Goal: Task Accomplishment & Management: Manage account settings

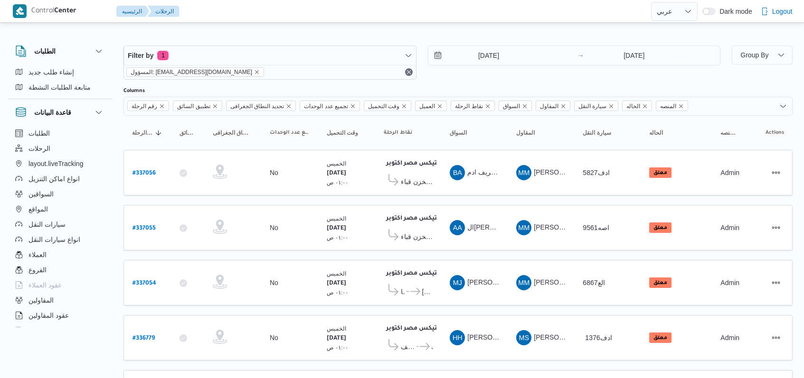
select select "ar"
drag, startPoint x: 486, startPoint y: 67, endPoint x: 487, endPoint y: 55, distance: 11.9
click at [486, 59] on div "11/9/2025 → 11/9/2025" at bounding box center [574, 63] width 293 height 34
click at [487, 51] on input "11/9/2025" at bounding box center [482, 55] width 108 height 19
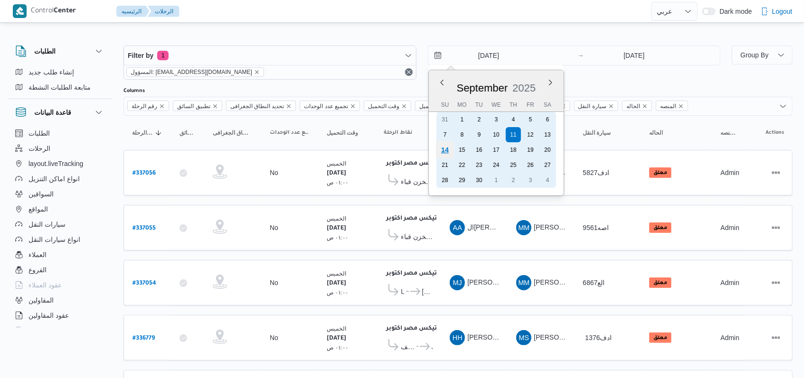
click at [450, 151] on div "14" at bounding box center [444, 150] width 18 height 18
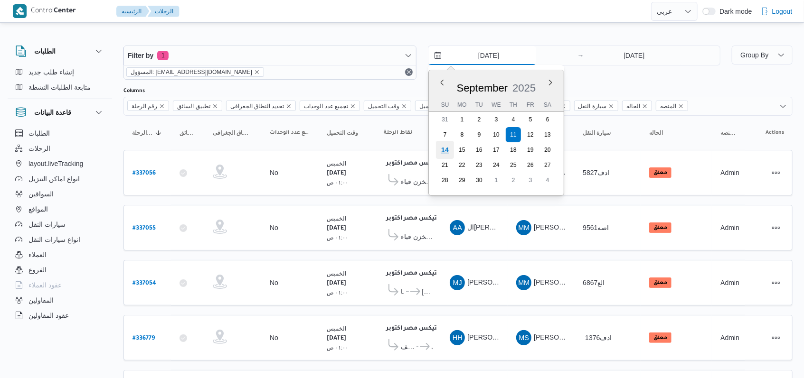
type input "14/9/2025"
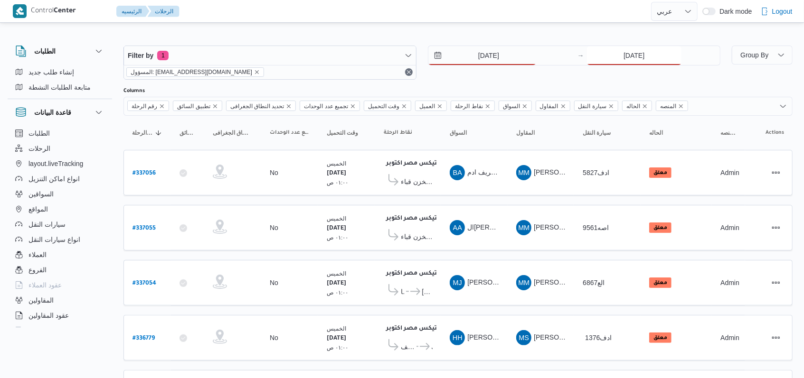
click at [608, 53] on input "[DATE]" at bounding box center [634, 55] width 94 height 19
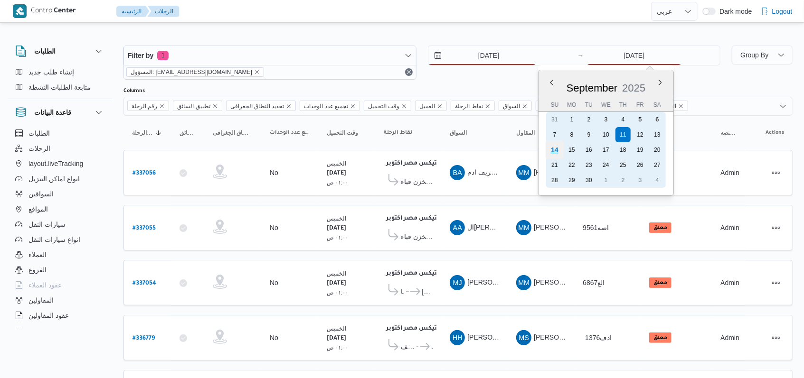
click at [558, 146] on div "14" at bounding box center [554, 150] width 18 height 18
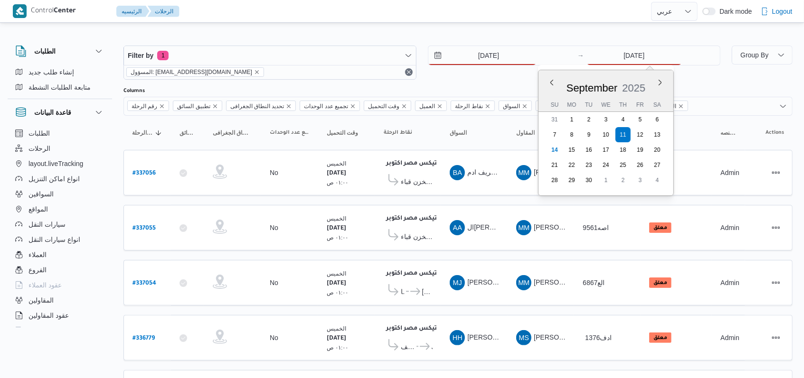
type input "14/9/2025"
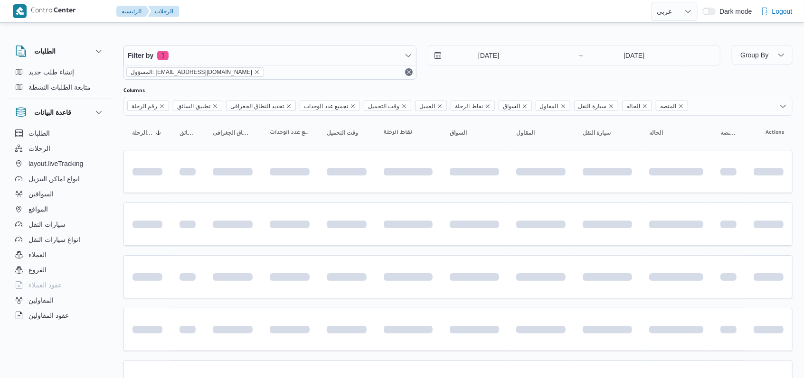
click at [455, 77] on div "14/9/2025 → 14/9/2025" at bounding box center [574, 63] width 293 height 34
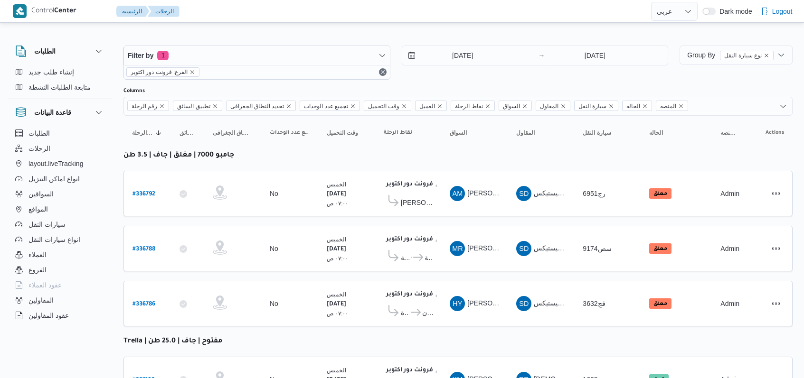
select select "ar"
click at [448, 56] on input "[DATE]" at bounding box center [456, 55] width 108 height 19
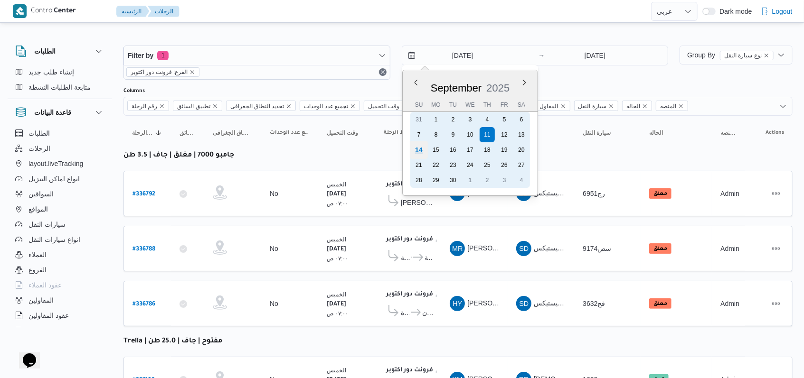
click at [421, 149] on div "14" at bounding box center [418, 150] width 18 height 18
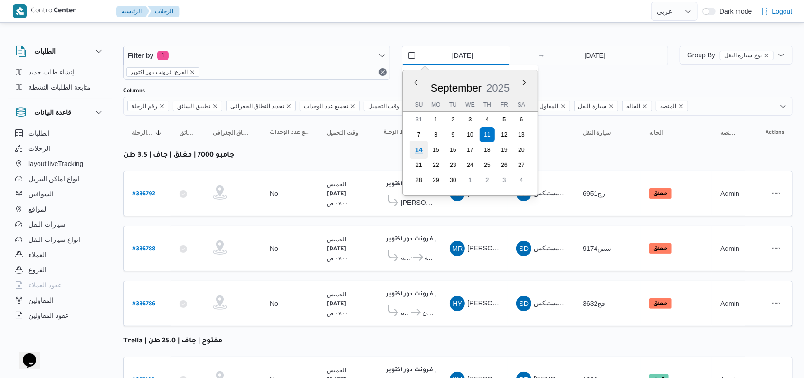
type input "14/9/2025"
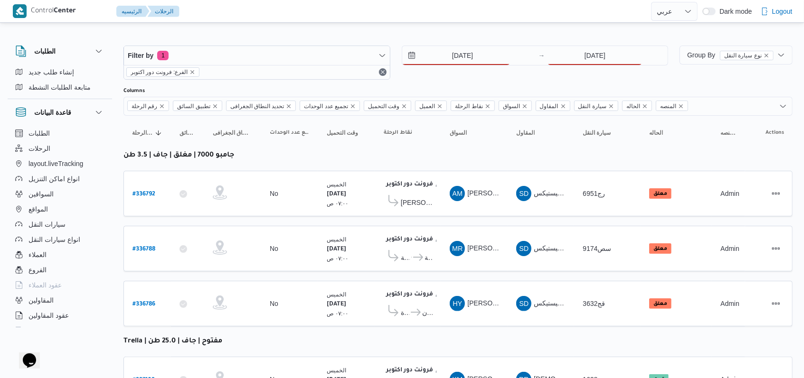
click at [565, 65] on div "14/9/2025 → 11/9/2025" at bounding box center [535, 63] width 267 height 34
click at [568, 63] on input "[DATE]" at bounding box center [594, 55] width 94 height 19
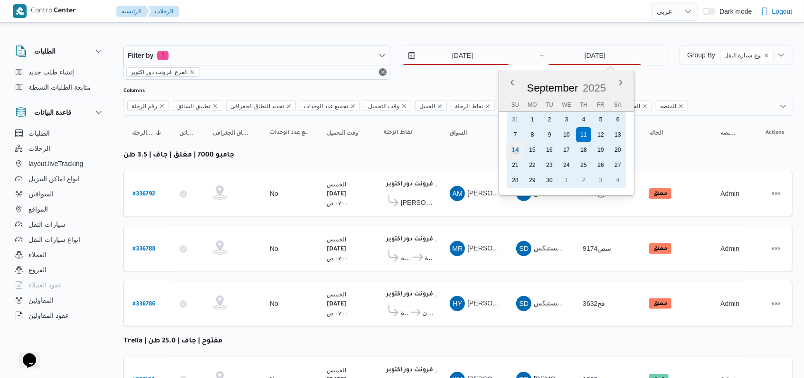
click at [517, 150] on div "14" at bounding box center [515, 150] width 18 height 18
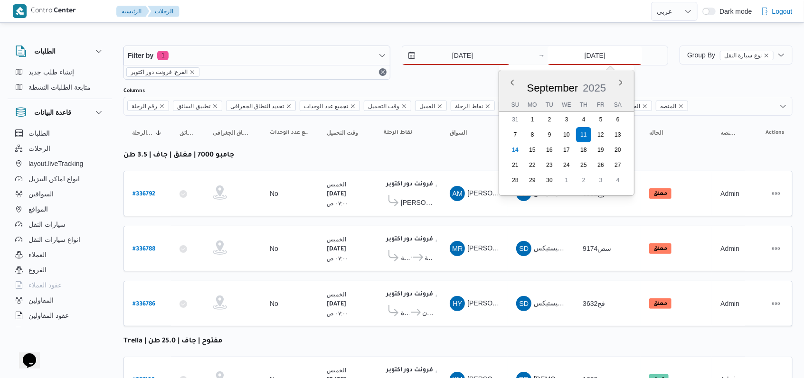
type input "14/9/2025"
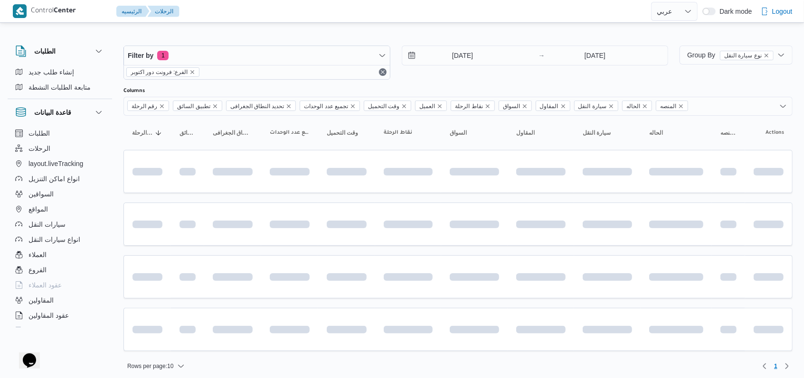
click at [466, 77] on div "14/9/2025 → 14/9/2025" at bounding box center [535, 63] width 267 height 34
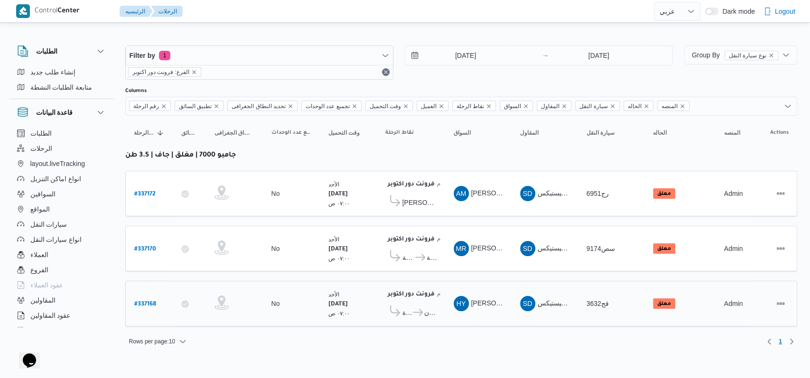
click at [155, 302] on b "# 337168" at bounding box center [145, 304] width 22 height 7
select select "ar"
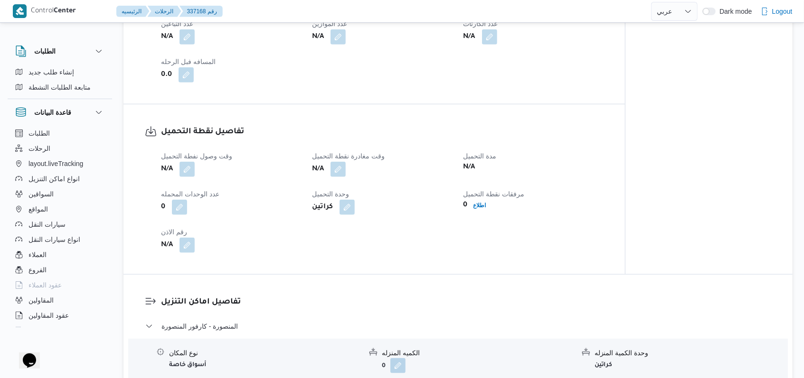
scroll to position [570, 0]
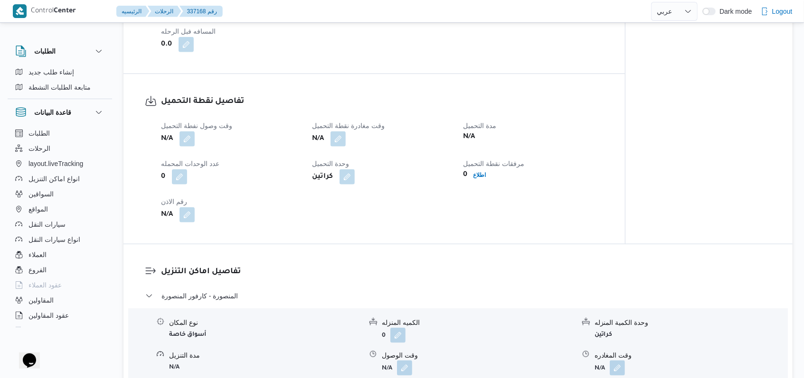
click at [178, 136] on span at bounding box center [185, 138] width 20 height 15
click at [182, 139] on button "button" at bounding box center [186, 138] width 15 height 15
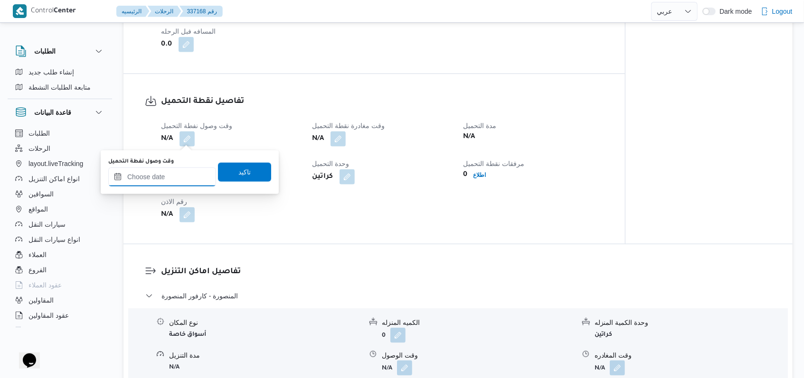
click at [169, 180] on input "وقت وصول نفطة التحميل" at bounding box center [162, 177] width 108 height 19
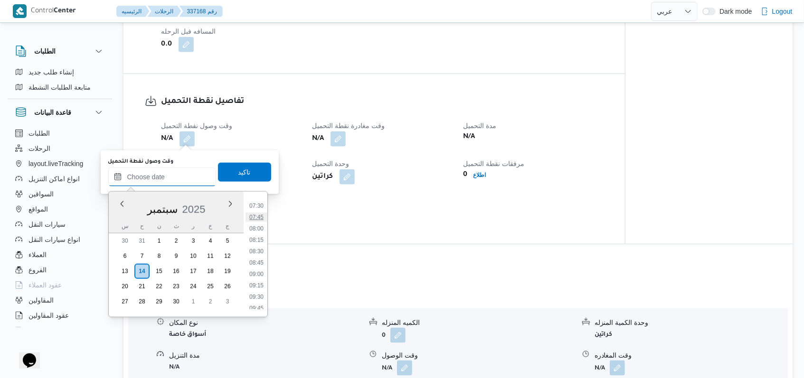
scroll to position [277, 0]
click at [261, 249] on li "07:00" at bounding box center [256, 246] width 22 height 9
type input "١٤/٠٩/٢٠٢٥ ٠٧:٠٠"
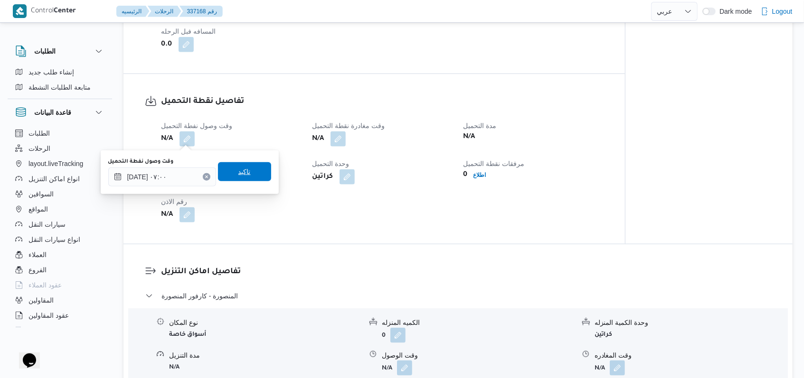
click at [247, 177] on span "تاكيد" at bounding box center [244, 171] width 53 height 19
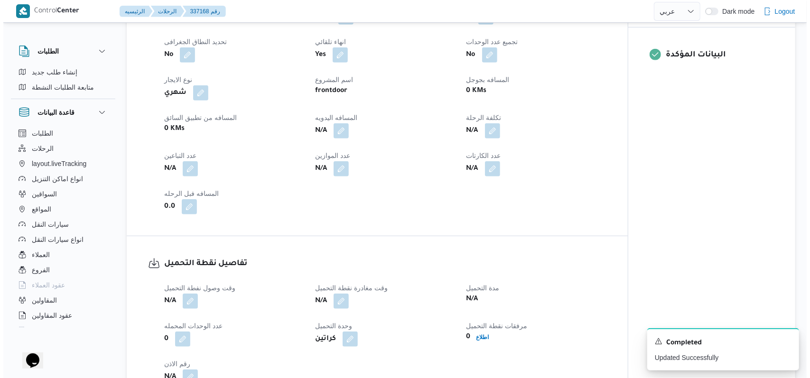
scroll to position [0, 0]
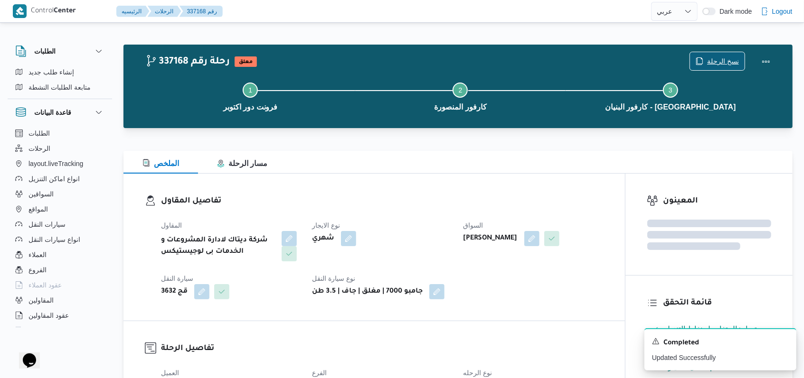
click at [722, 58] on span "نسخ الرحلة" at bounding box center [723, 61] width 32 height 11
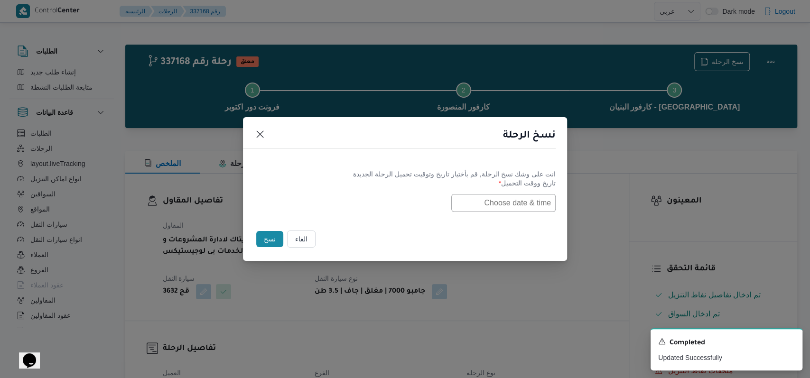
click at [529, 190] on label "تاريخ ووقت التحميل *" at bounding box center [404, 186] width 301 height 15
click at [522, 199] on input "text" at bounding box center [503, 203] width 104 height 18
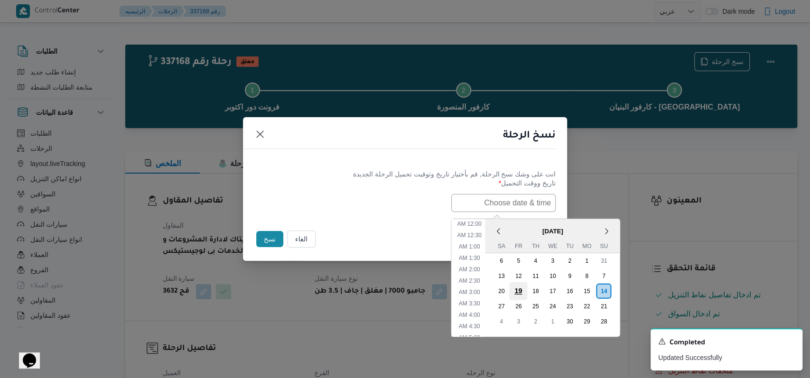
scroll to position [208, 0]
click at [595, 287] on div "15" at bounding box center [587, 291] width 18 height 18
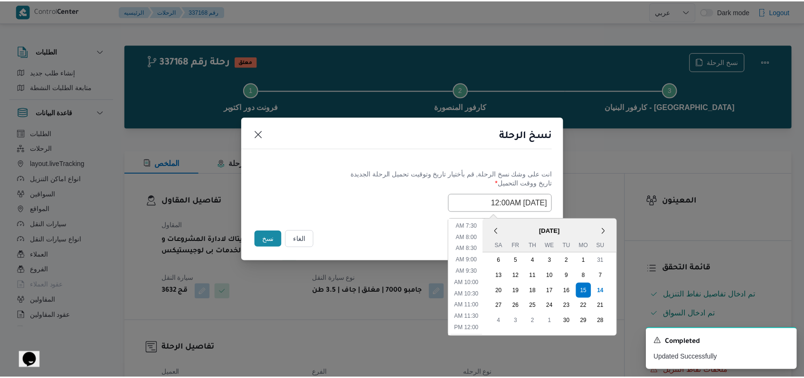
scroll to position [145, 0]
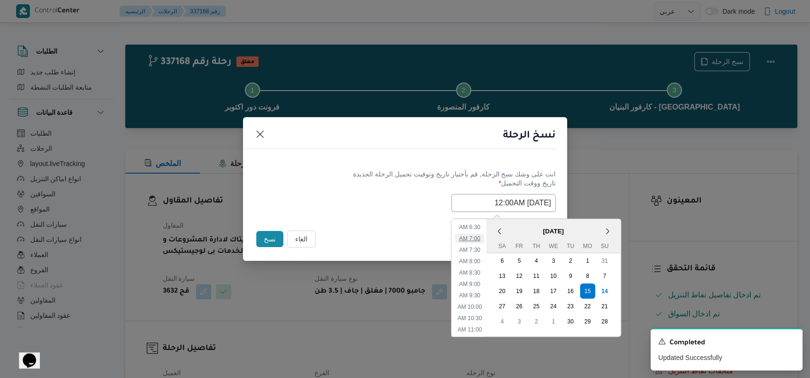
click at [481, 241] on li "7:00 AM" at bounding box center [469, 238] width 29 height 9
type input "15/09/2025 7:00AM"
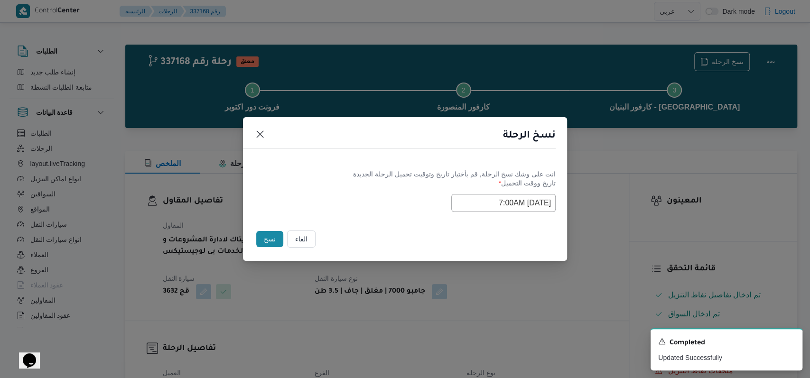
click at [260, 236] on button "نسخ" at bounding box center [269, 239] width 27 height 16
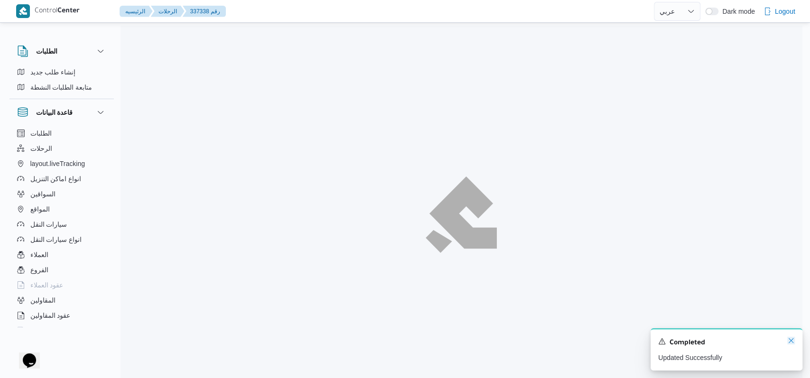
click at [787, 344] on icon "Dismiss toast" at bounding box center [791, 341] width 8 height 8
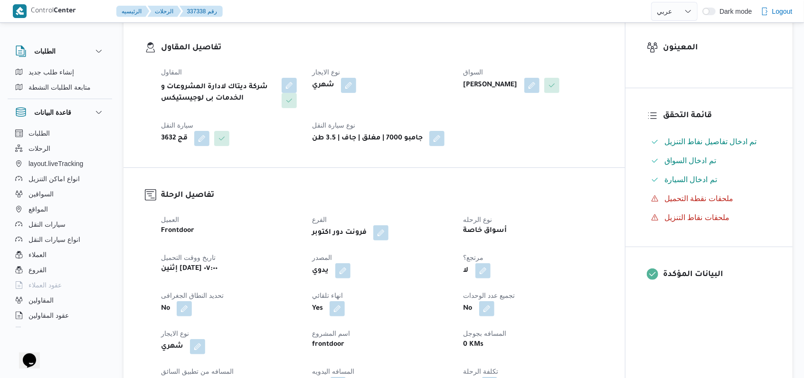
scroll to position [126, 0]
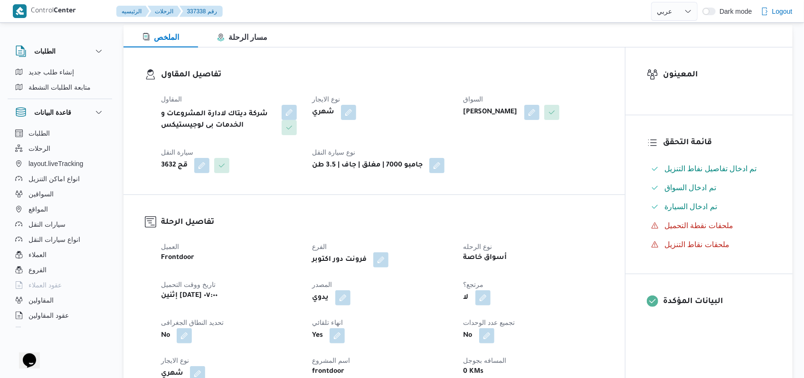
select select "ar"
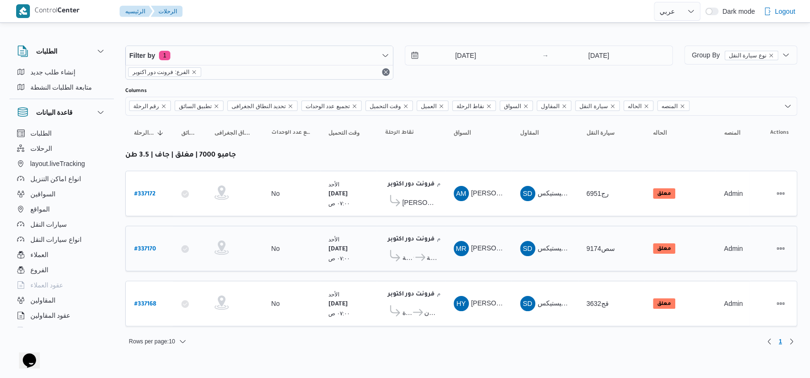
click at [149, 246] on b "# 337170" at bounding box center [145, 249] width 22 height 7
select select "ar"
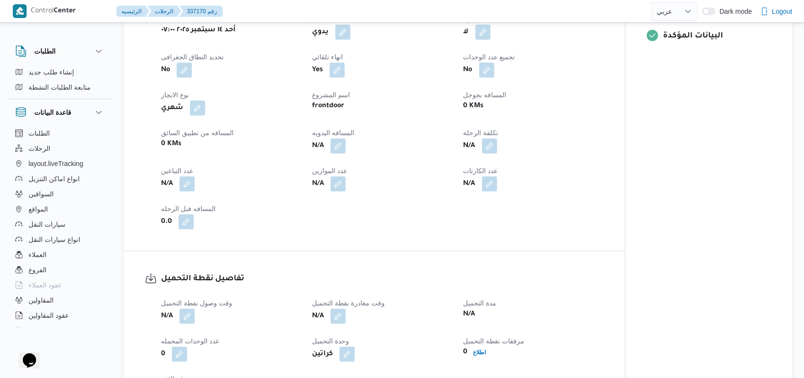
scroll to position [506, 0]
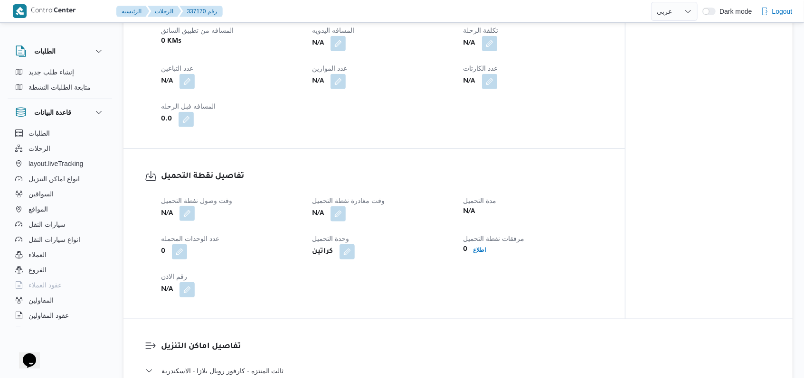
click at [189, 206] on button "button" at bounding box center [186, 213] width 15 height 15
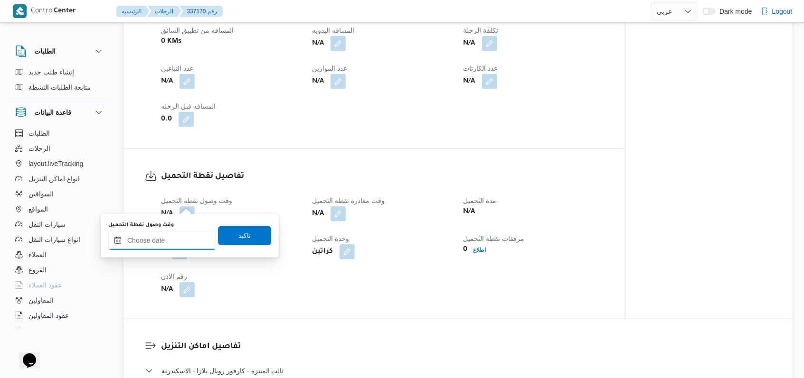
click at [174, 236] on input "وقت وصول نفطة التحميل" at bounding box center [162, 240] width 108 height 19
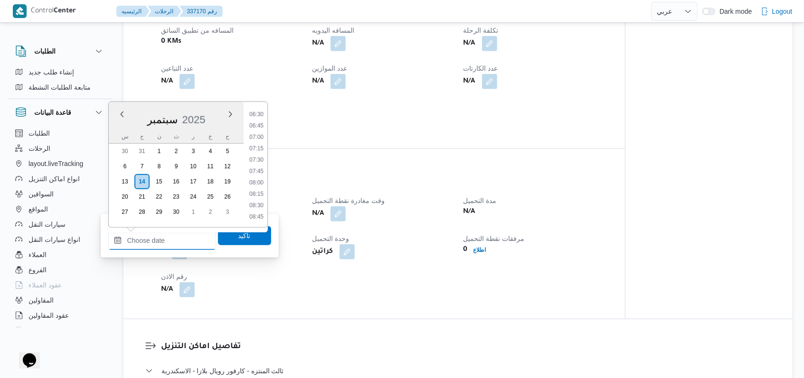
scroll to position [277, 0]
click at [257, 158] on li "07:00" at bounding box center [256, 156] width 22 height 9
type input "١٤/٠٩/٢٠٢٥ ٠٧:٠٠"
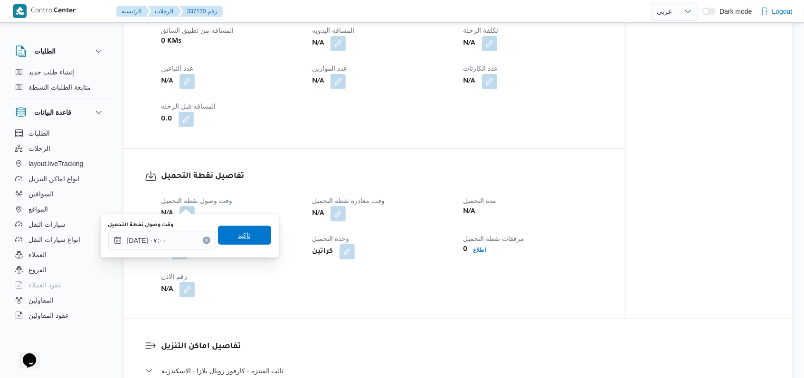
click at [245, 237] on span "تاكيد" at bounding box center [244, 235] width 53 height 19
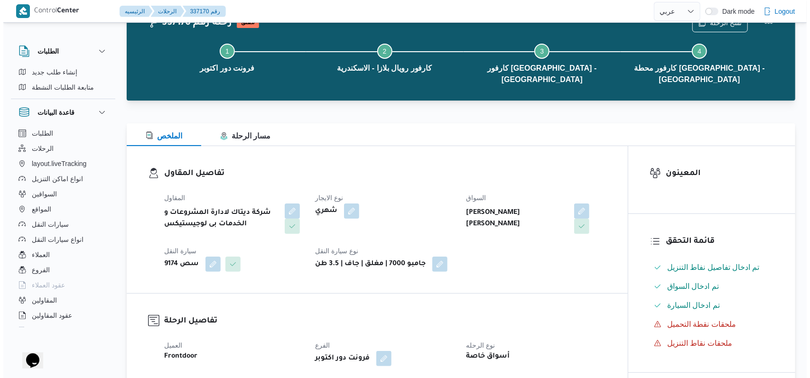
scroll to position [0, 0]
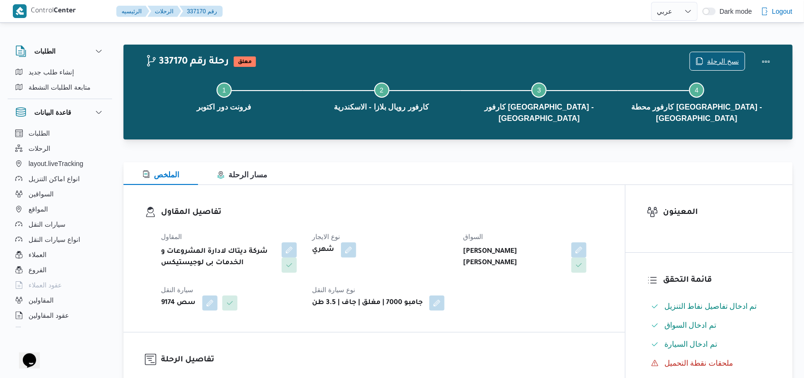
click at [716, 57] on span "نسخ الرحلة" at bounding box center [723, 61] width 32 height 11
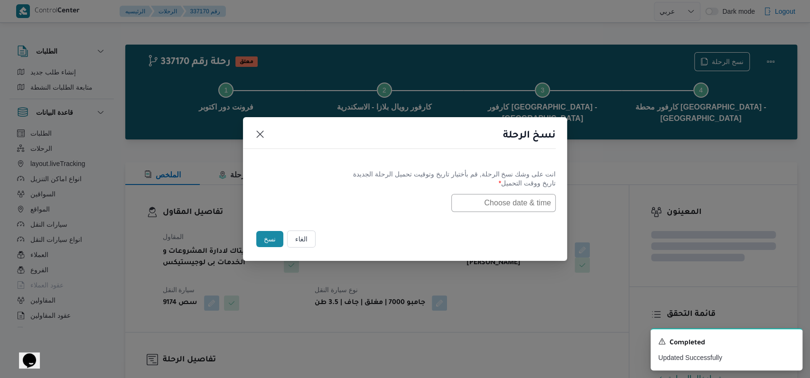
click at [521, 197] on input "text" at bounding box center [503, 203] width 104 height 18
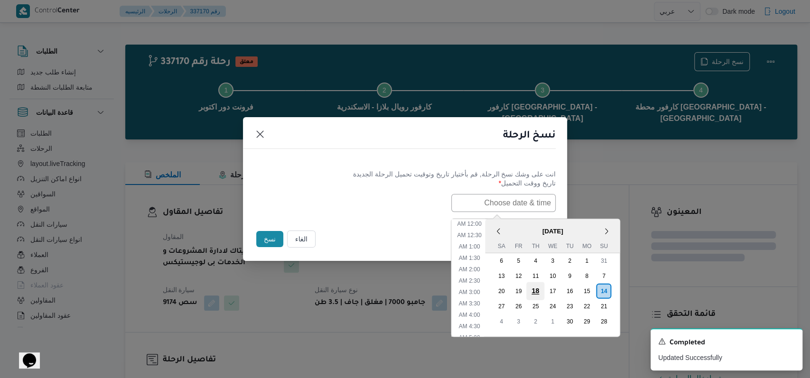
scroll to position [208, 0]
click at [596, 288] on div "15" at bounding box center [587, 291] width 18 height 18
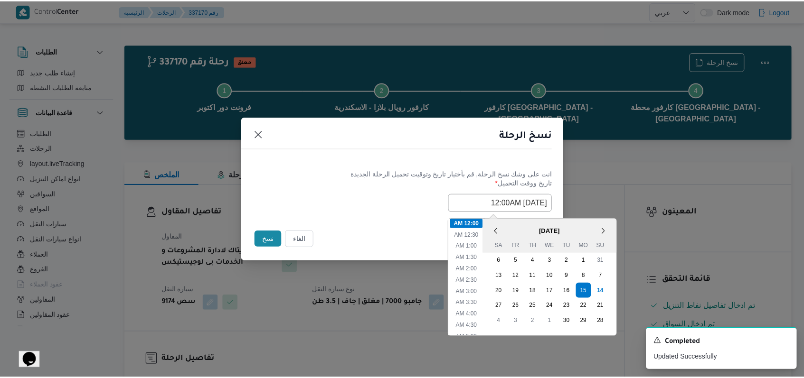
scroll to position [63, 0]
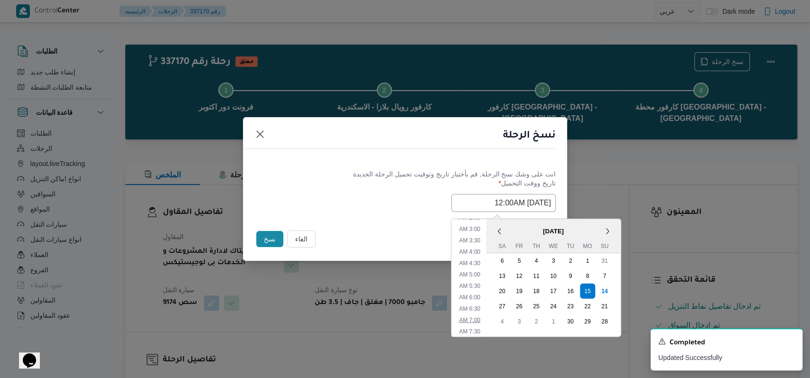
click at [478, 320] on li "7:00 AM" at bounding box center [469, 319] width 29 height 9
type input "15/09/2025 7:00AM"
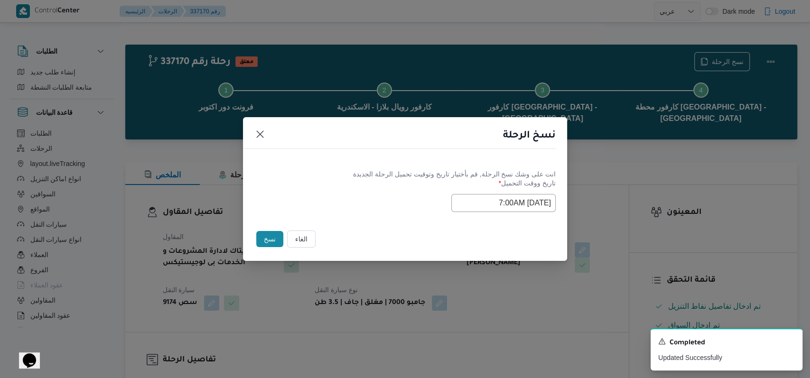
click at [374, 211] on div "Selected date: Monday, September 15th, 2025 at 7:00 AM 15/09/2025 7:00AM" at bounding box center [404, 203] width 301 height 18
click at [271, 243] on button "نسخ" at bounding box center [269, 239] width 27 height 16
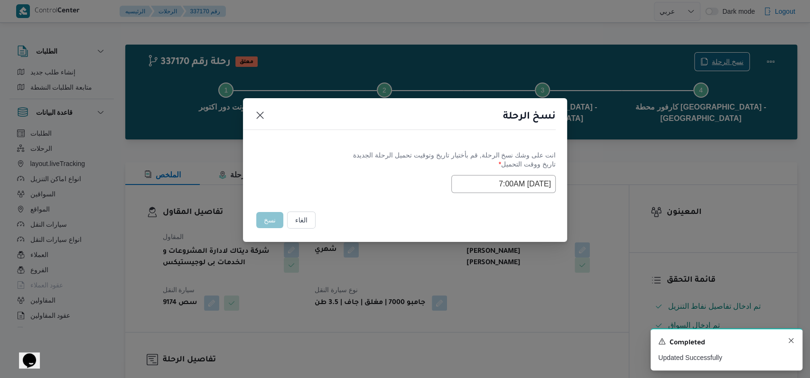
click at [791, 341] on icon "Dismiss toast" at bounding box center [791, 341] width 8 height 8
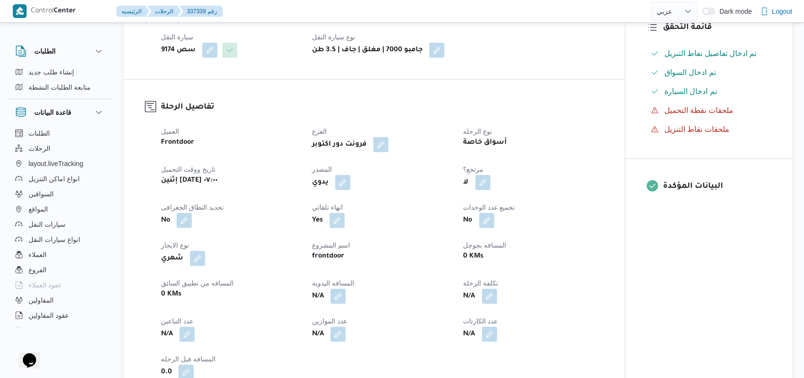
scroll to position [126, 0]
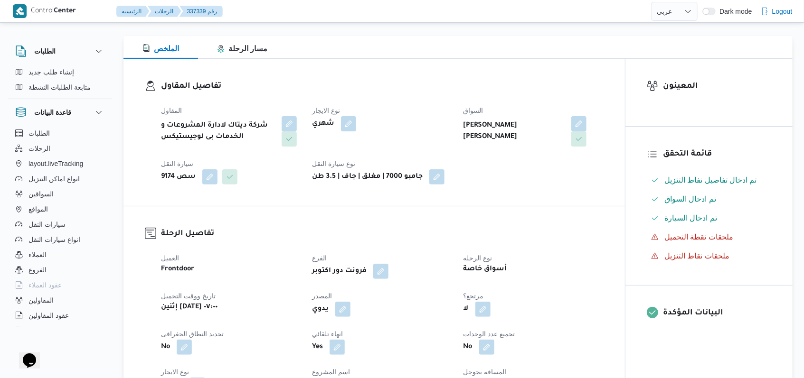
select select "ar"
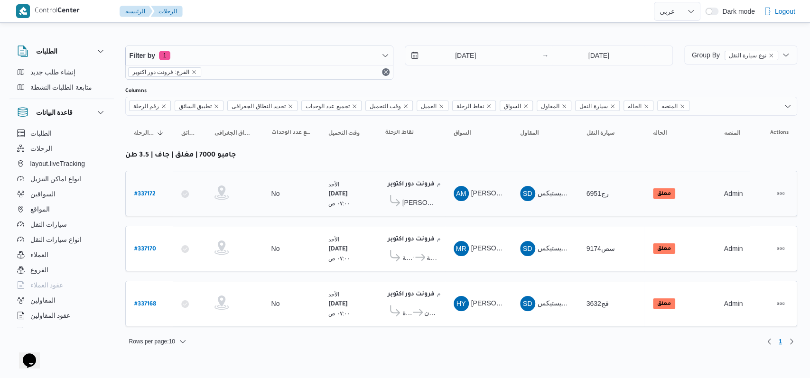
click at [147, 185] on div "# 337172" at bounding box center [149, 194] width 37 height 20
click at [150, 192] on b "# 337172" at bounding box center [144, 194] width 21 height 7
select select "ar"
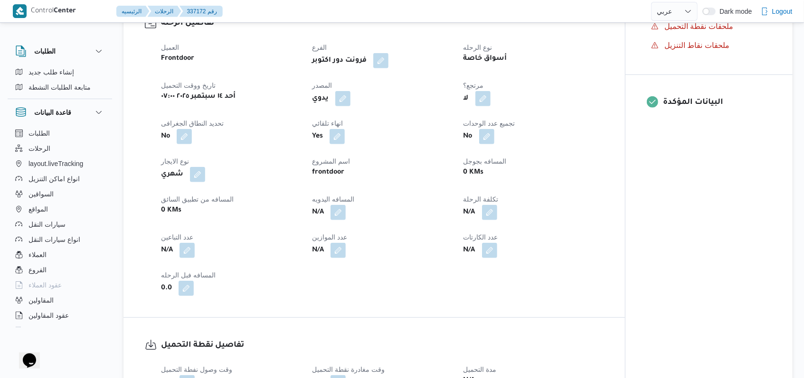
scroll to position [443, 0]
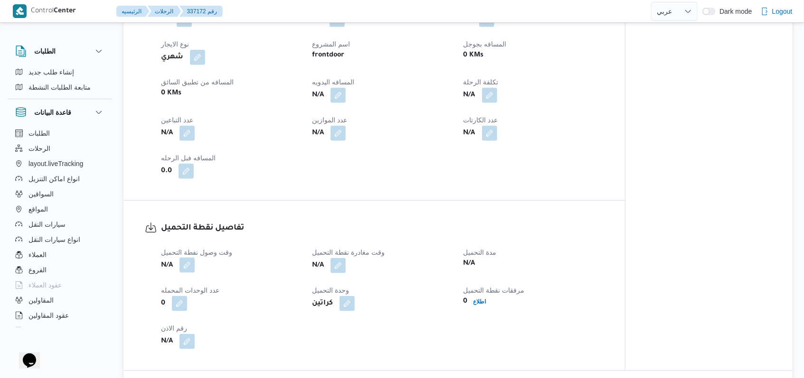
click at [190, 261] on button "button" at bounding box center [186, 265] width 15 height 15
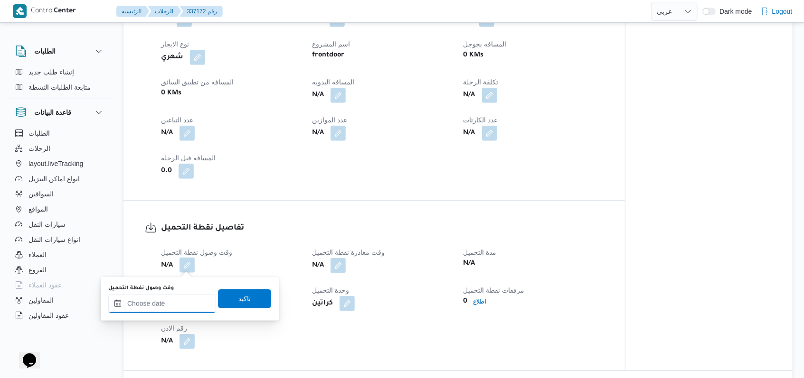
click at [174, 306] on input "وقت وصول نفطة التحميل" at bounding box center [162, 303] width 108 height 19
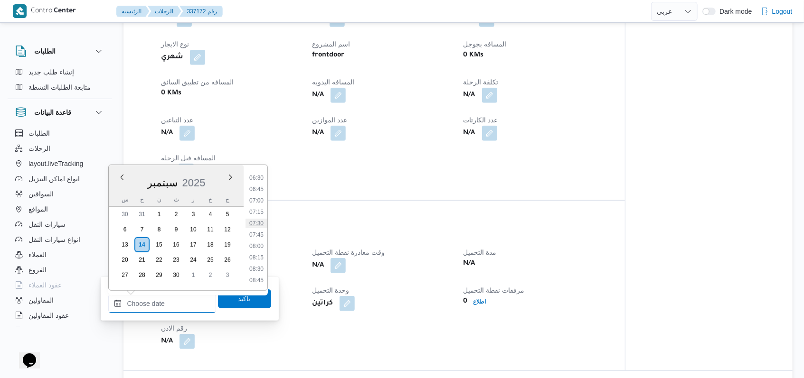
scroll to position [277, 0]
click at [257, 218] on li "07:00" at bounding box center [256, 219] width 22 height 9
type input "١٤/٠٩/٢٠٢٥ ٠٧:٠٠"
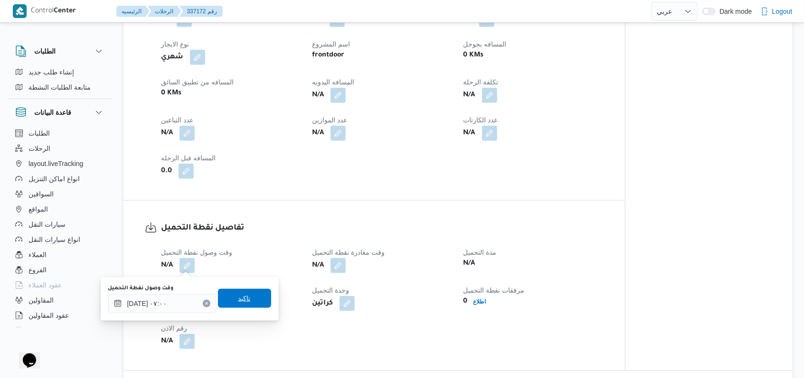
click at [249, 297] on span "تاكيد" at bounding box center [244, 298] width 53 height 19
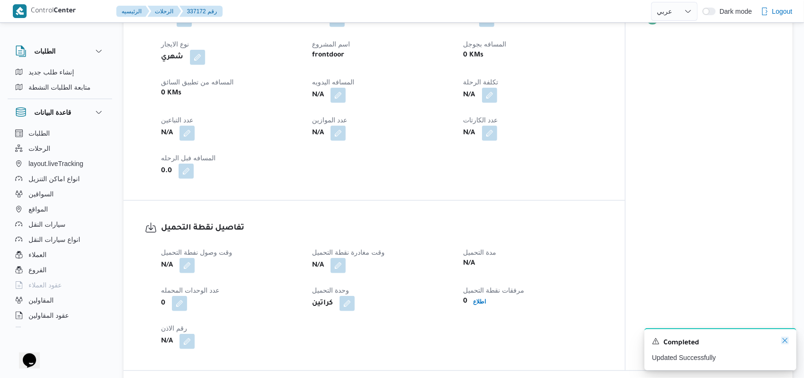
click at [785, 340] on icon "Dismiss toast" at bounding box center [785, 341] width 8 height 8
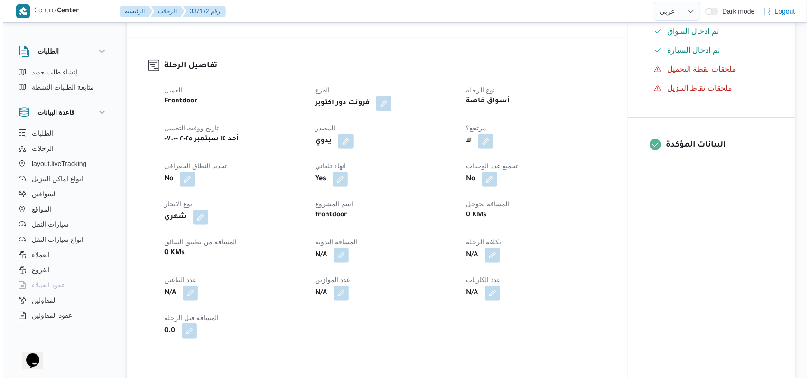
scroll to position [0, 0]
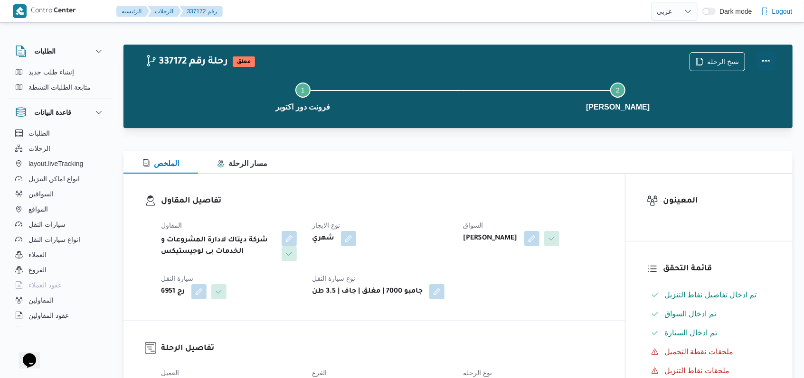
click at [765, 65] on button "Actions" at bounding box center [765, 61] width 19 height 19
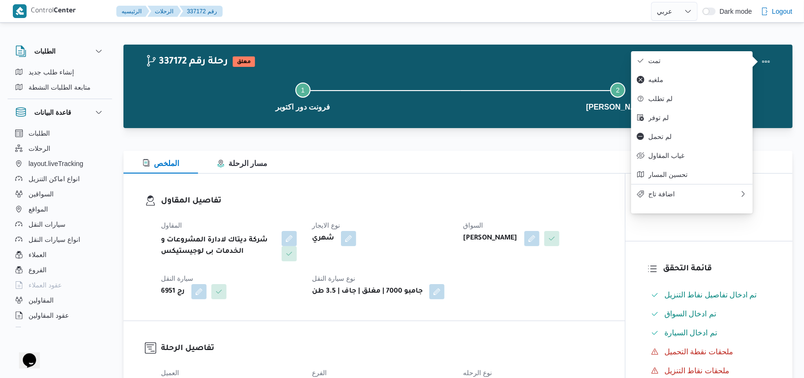
click at [572, 183] on div "تفاصيل المقاول المقاول شركة ديتاك لادارة المشروعات و الخدمات بى لوجيستيكس نوع ا…" at bounding box center [373, 247] width 501 height 147
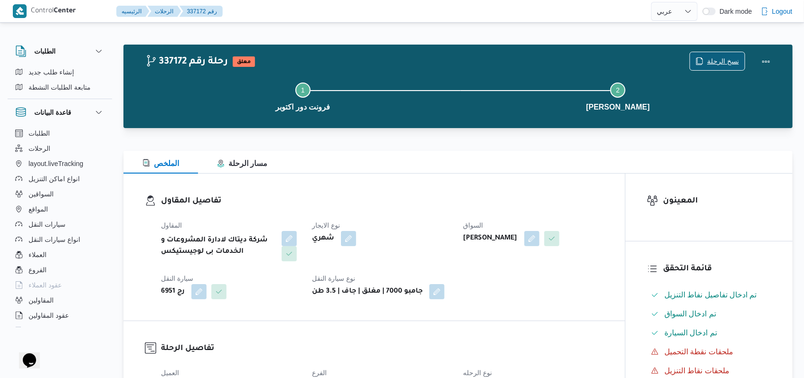
click at [725, 58] on span "نسخ الرحلة" at bounding box center [723, 61] width 32 height 11
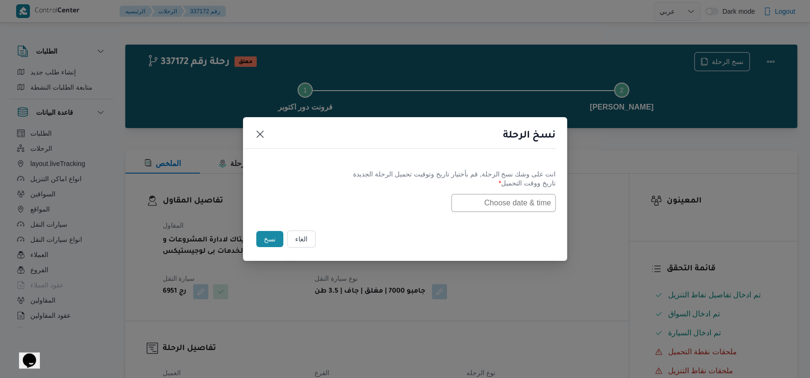
click at [533, 205] on input "text" at bounding box center [503, 203] width 104 height 18
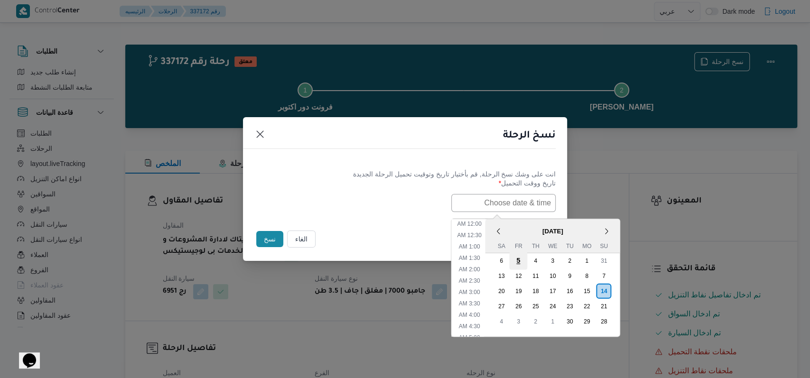
scroll to position [208, 0]
click at [596, 294] on div "15" at bounding box center [587, 291] width 18 height 18
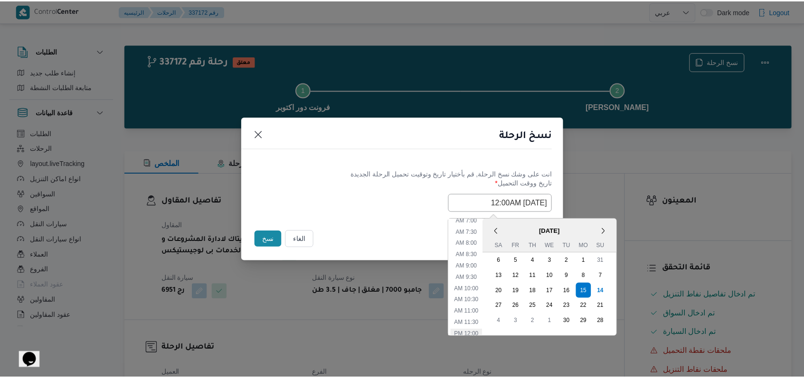
scroll to position [145, 0]
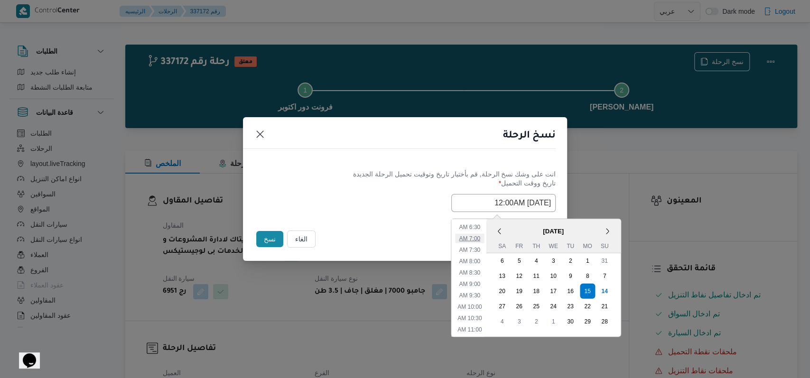
click at [483, 240] on li "7:00 AM" at bounding box center [469, 238] width 29 height 9
type input "15/09/2025 7:00AM"
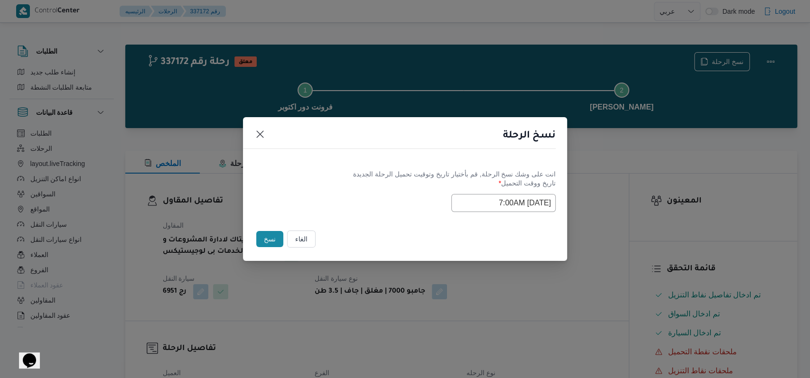
click at [268, 242] on button "نسخ" at bounding box center [269, 239] width 27 height 16
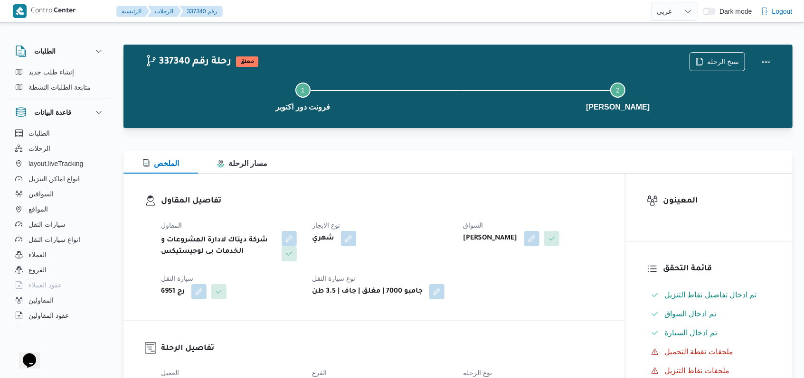
click at [292, 298] on div "رج 6951" at bounding box center [230, 291] width 141 height 17
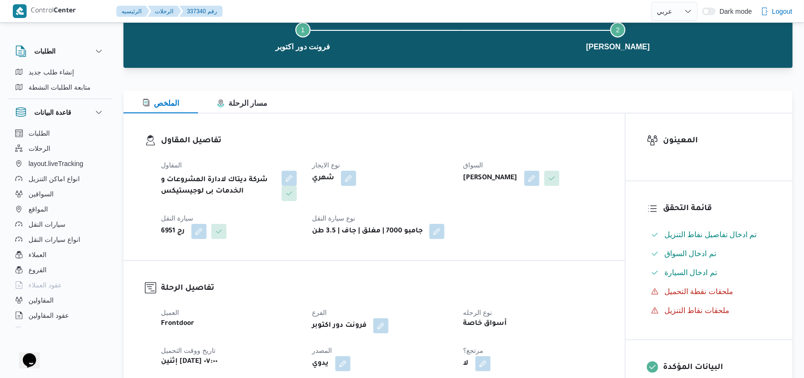
scroll to position [126, 0]
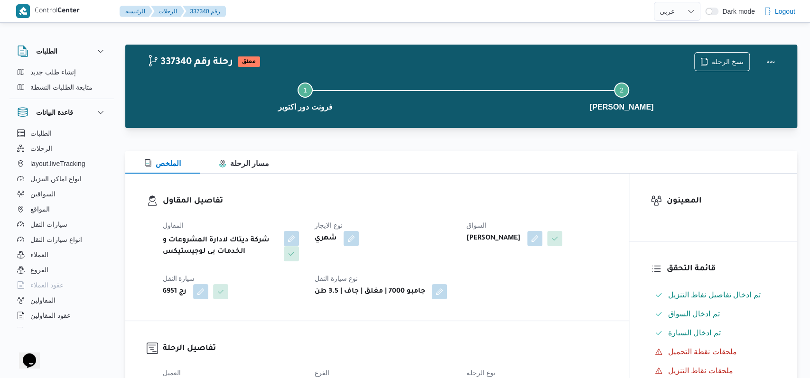
select select "ar"
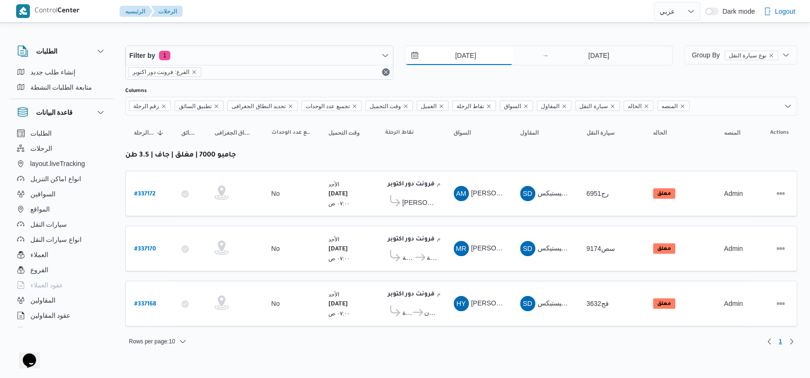
click at [472, 61] on input "14/9/2025" at bounding box center [459, 55] width 108 height 19
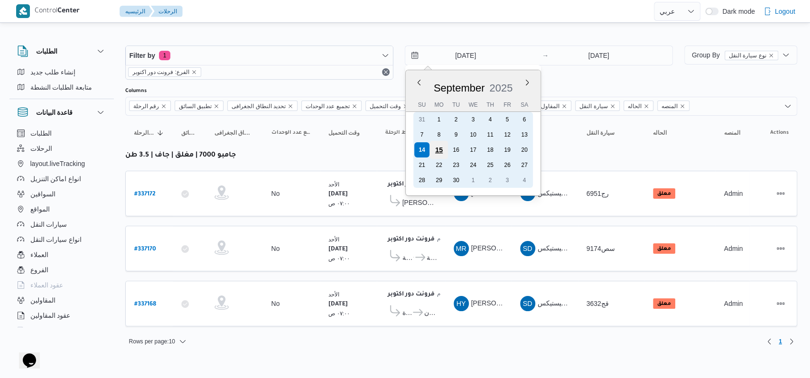
click at [442, 150] on div "15" at bounding box center [439, 150] width 18 height 18
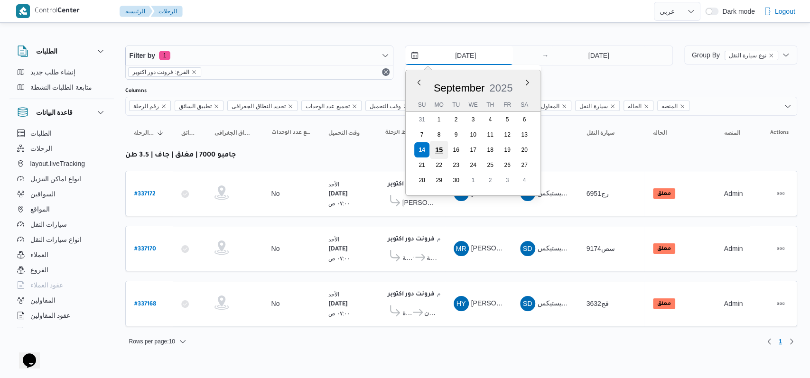
type input "15/9/2025"
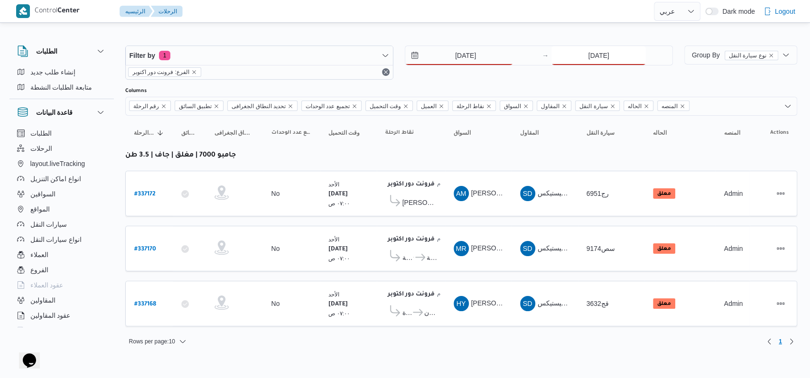
click at [619, 55] on input "14/9/2025" at bounding box center [599, 55] width 94 height 19
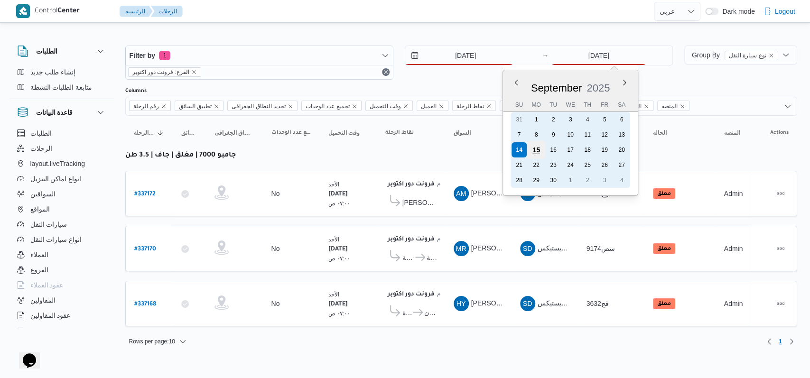
click at [532, 153] on div "15" at bounding box center [536, 150] width 18 height 18
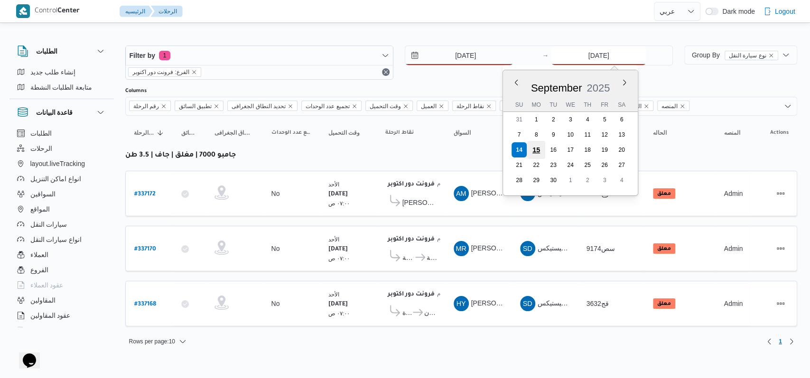
type input "15/9/2025"
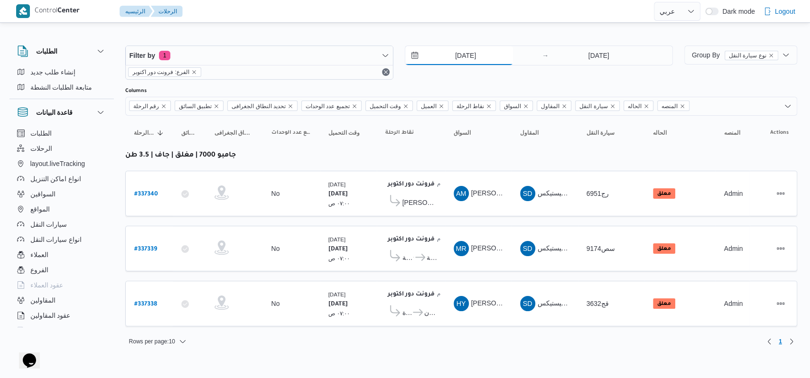
click at [475, 55] on input "15/9/2025" at bounding box center [459, 55] width 108 height 19
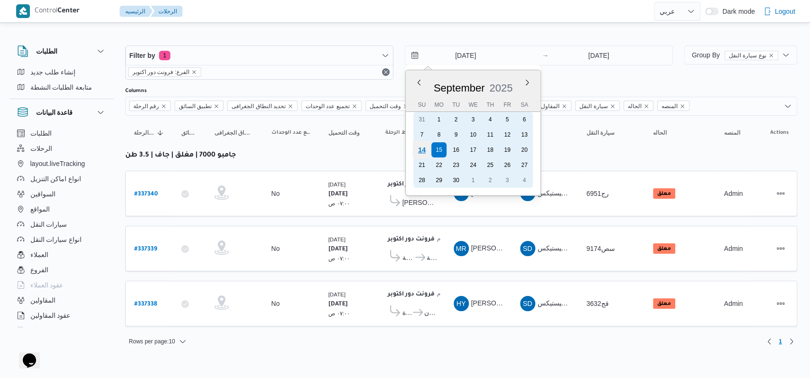
click at [428, 146] on div "14" at bounding box center [421, 150] width 18 height 18
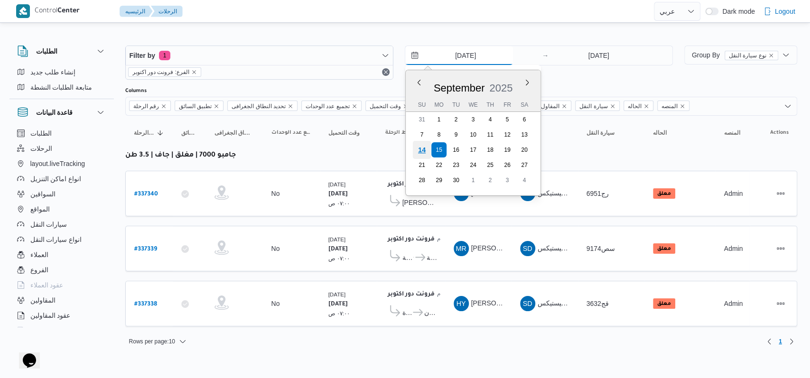
type input "14/9/2025"
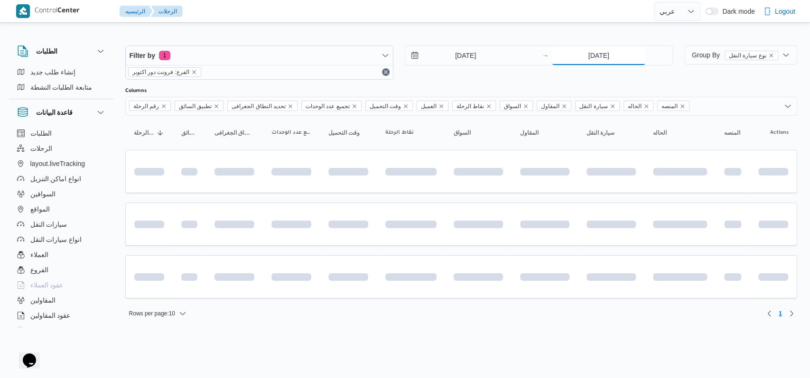
click at [599, 52] on input "15/9/2025" at bounding box center [599, 55] width 94 height 19
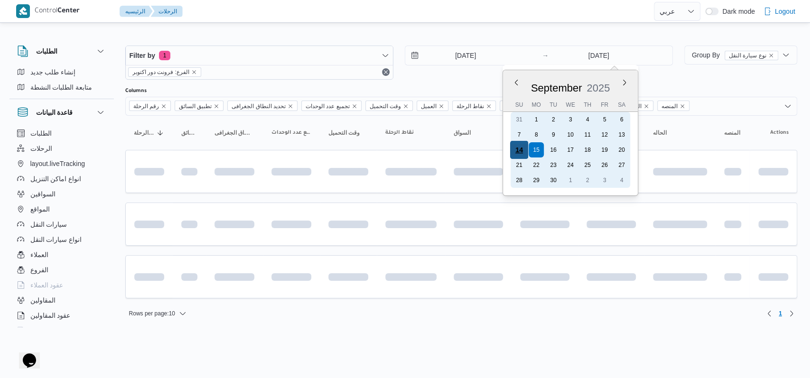
click at [515, 150] on div "14" at bounding box center [519, 150] width 18 height 18
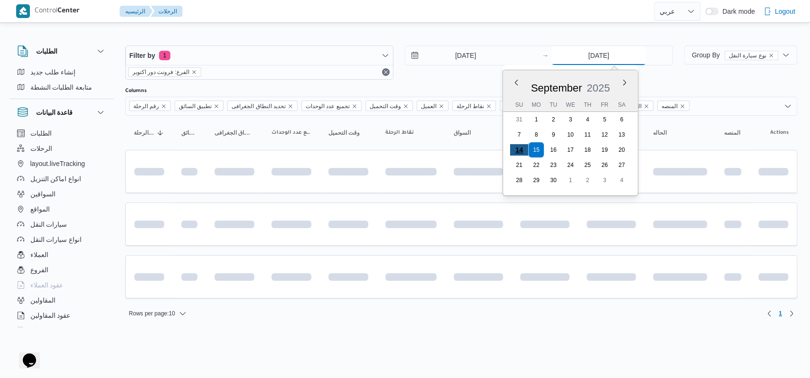
type input "14/9/2025"
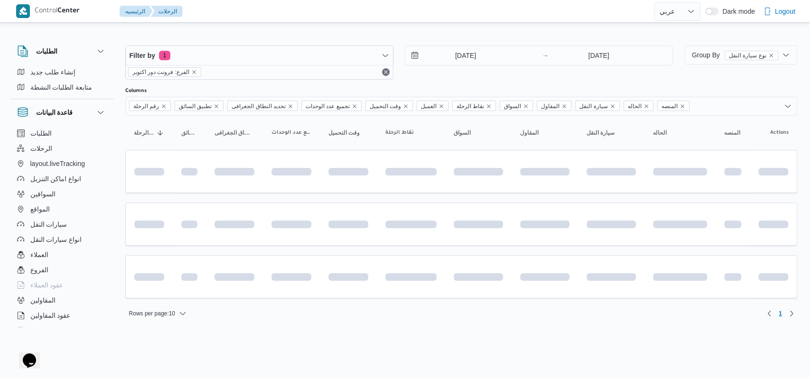
click at [439, 79] on div "14/9/2025 → 14/9/2025" at bounding box center [539, 63] width 268 height 34
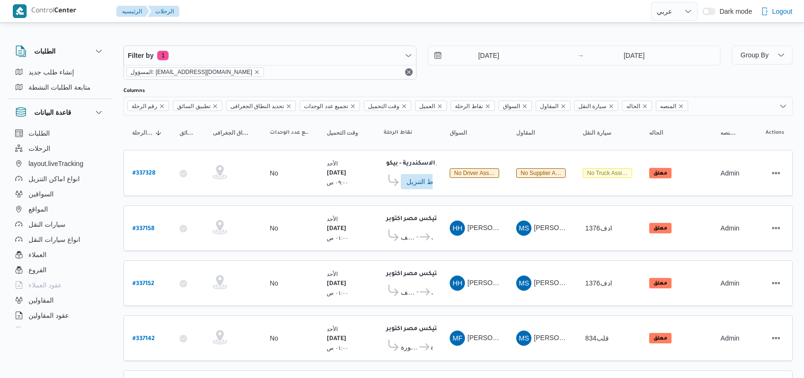
select select "ar"
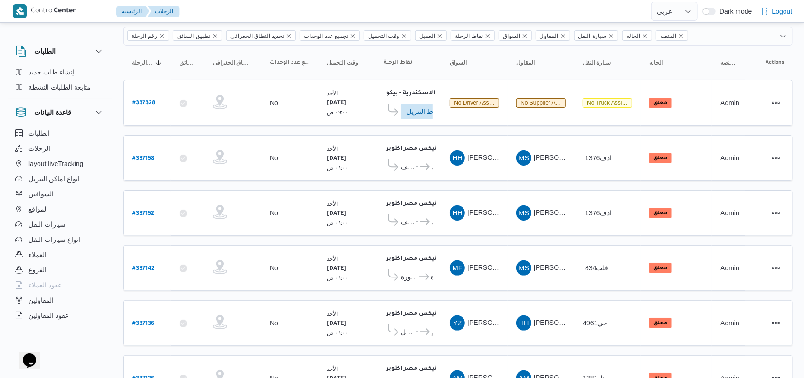
scroll to position [52, 0]
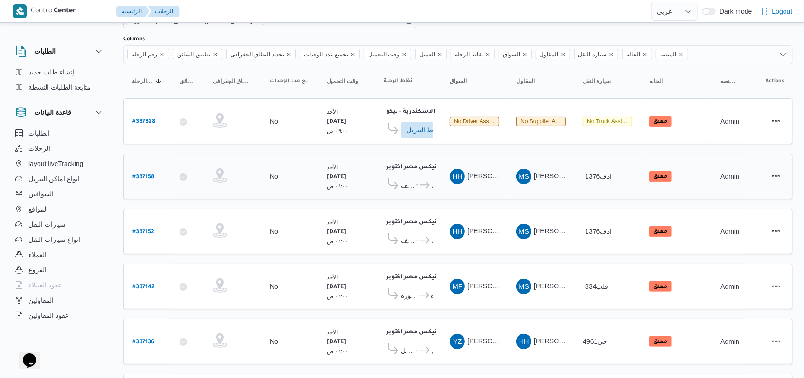
click at [153, 175] on b "# 337158" at bounding box center [143, 177] width 22 height 7
select select "ar"
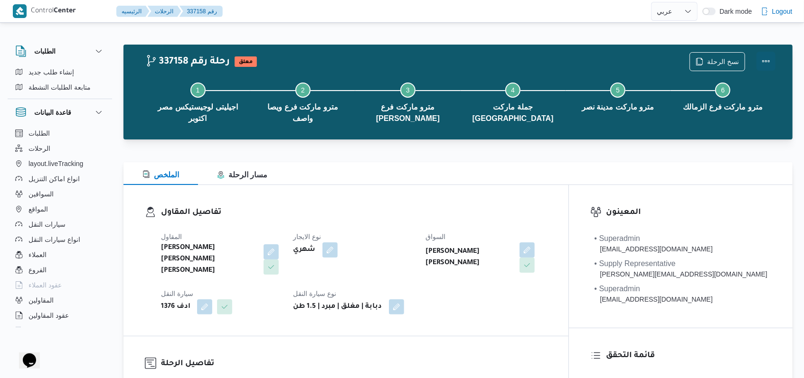
click at [772, 62] on button "Actions" at bounding box center [765, 61] width 19 height 19
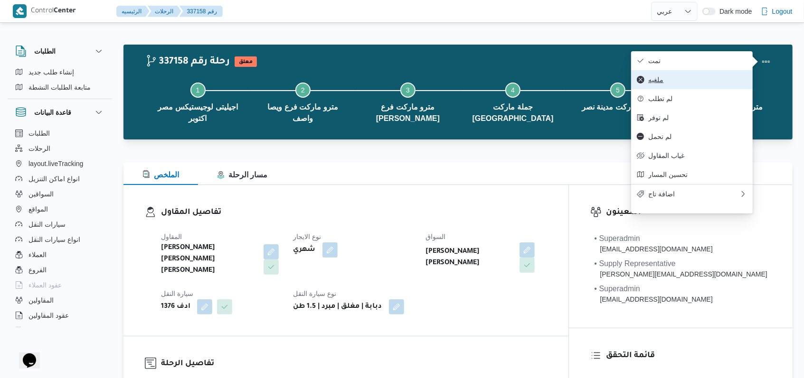
click at [670, 78] on span "ملغيه" at bounding box center [697, 80] width 99 height 8
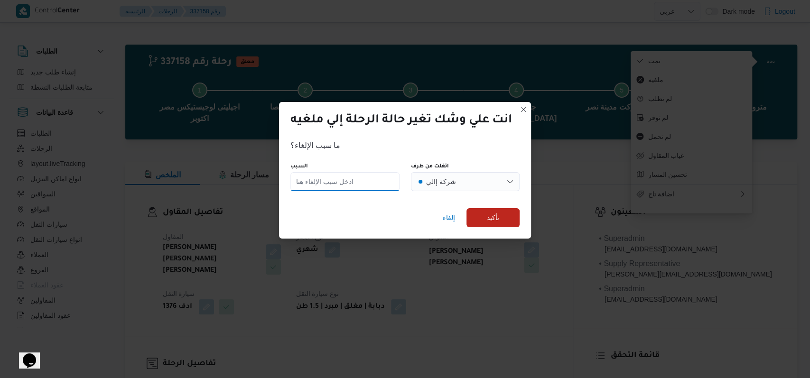
click at [375, 185] on input "السبب" at bounding box center [344, 181] width 109 height 19
type input "j"
type input "تم فتح الرحلة بالغلط"
click at [493, 206] on div "إلغاء تأكيد" at bounding box center [405, 220] width 252 height 38
click at [494, 208] on span "تأكيد" at bounding box center [493, 217] width 53 height 19
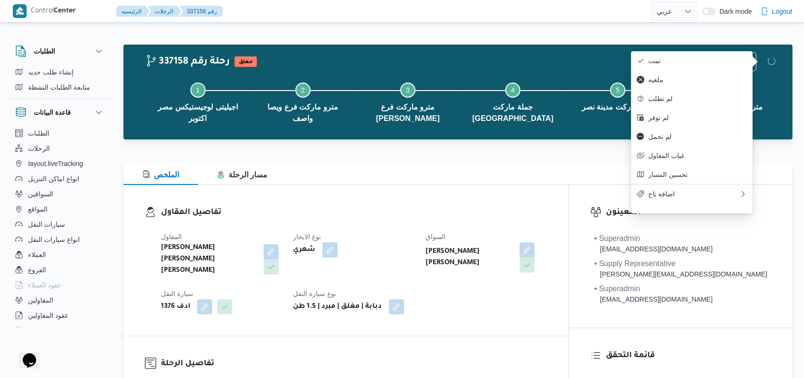
click at [472, 206] on h3 "تفاصيل المقاول" at bounding box center [354, 212] width 386 height 13
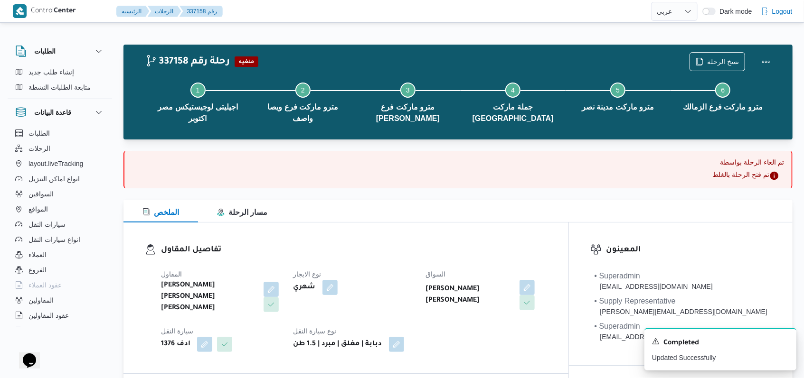
select select "ar"
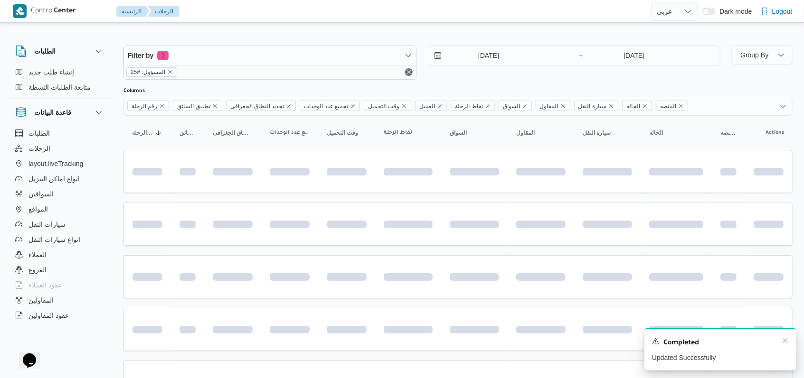
scroll to position [52, 0]
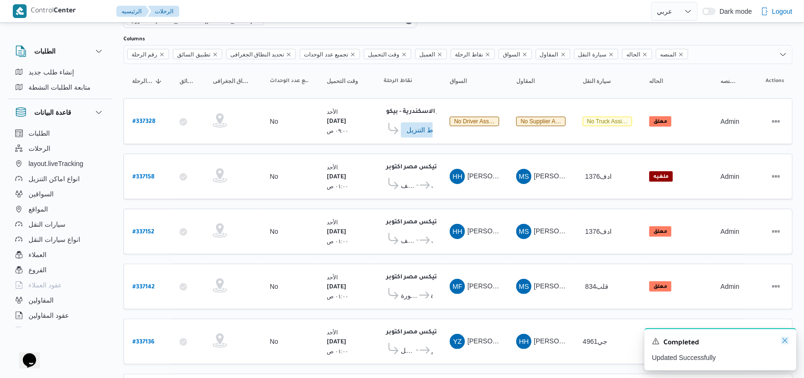
click at [781, 339] on icon "Dismiss toast" at bounding box center [785, 341] width 8 height 8
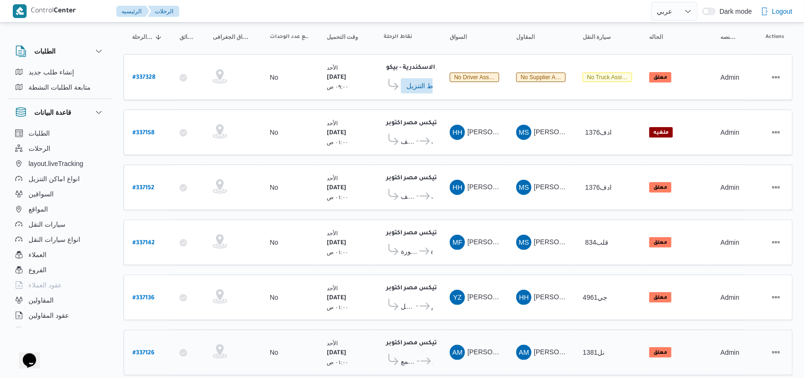
scroll to position [115, 0]
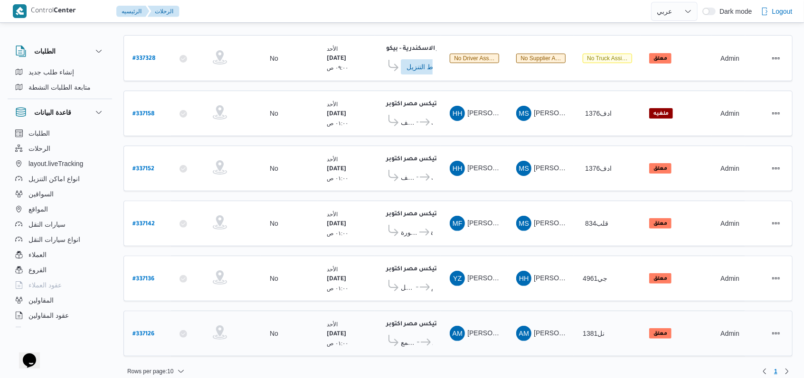
click at [150, 331] on b "# 337126" at bounding box center [143, 334] width 22 height 7
select select "ar"
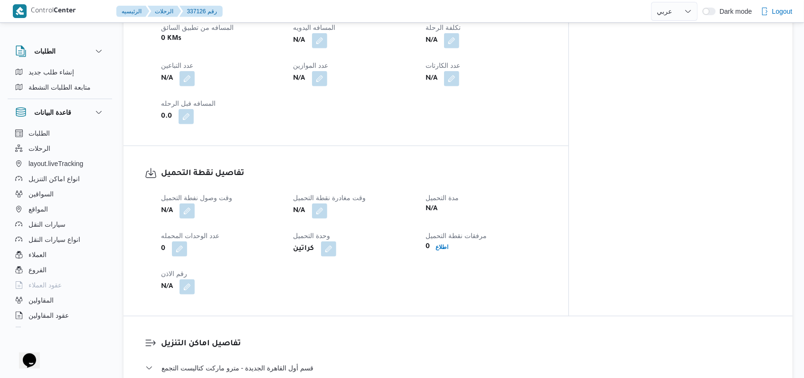
scroll to position [506, 0]
drag, startPoint x: 197, startPoint y: 66, endPoint x: 190, endPoint y: 71, distance: 8.8
click at [195, 69] on div "N/A" at bounding box center [221, 77] width 123 height 17
click at [190, 72] on button "button" at bounding box center [186, 77] width 15 height 15
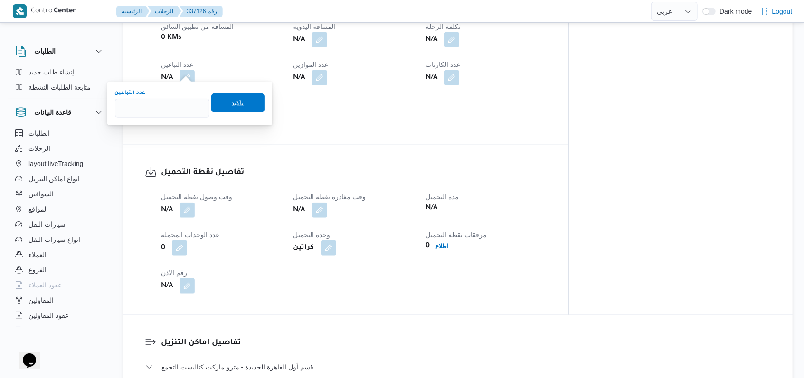
type input "1"
click at [234, 107] on span "تاكيد" at bounding box center [238, 102] width 12 height 11
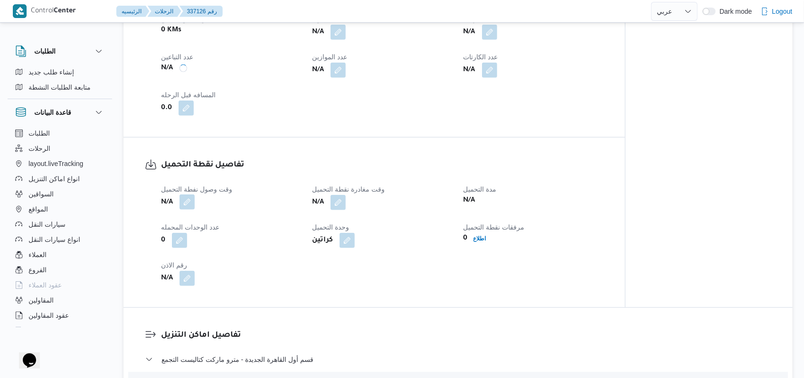
click at [193, 200] on div "N/A" at bounding box center [230, 202] width 141 height 17
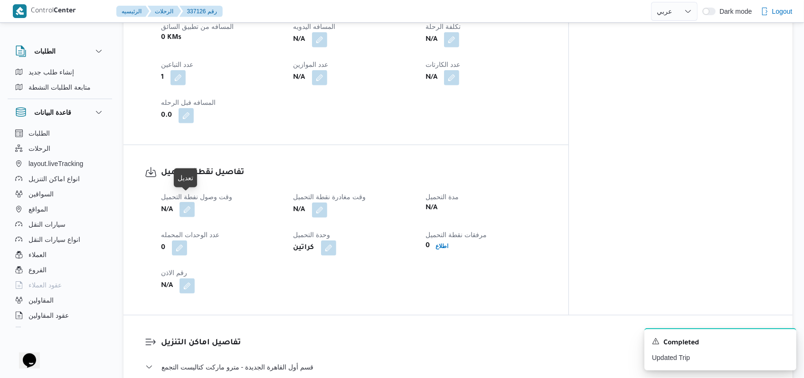
click at [187, 202] on button "button" at bounding box center [186, 209] width 15 height 15
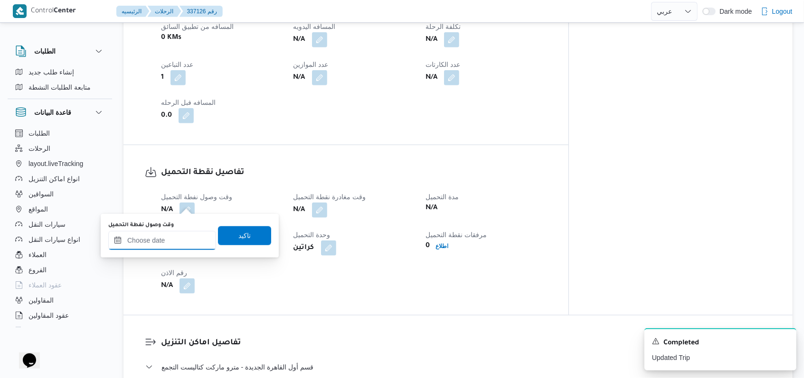
click at [184, 242] on input "وقت وصول نفطة التحميل" at bounding box center [162, 240] width 108 height 19
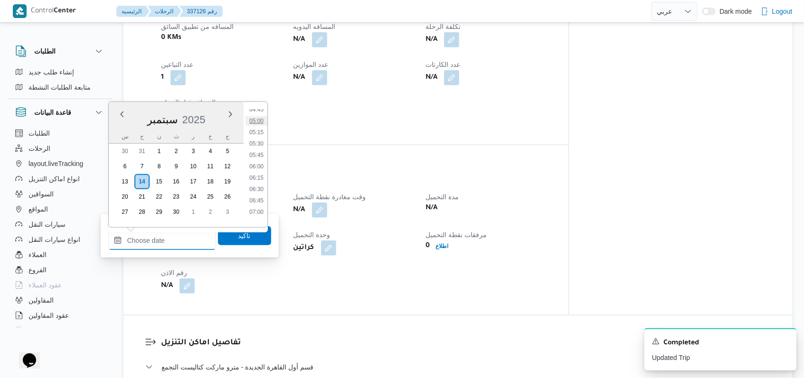
scroll to position [202, 0]
click at [259, 171] on li "05:45" at bounding box center [256, 174] width 22 height 9
type input "١٤/٠٩/٢٠٢٥ ٠٥:٤٥"
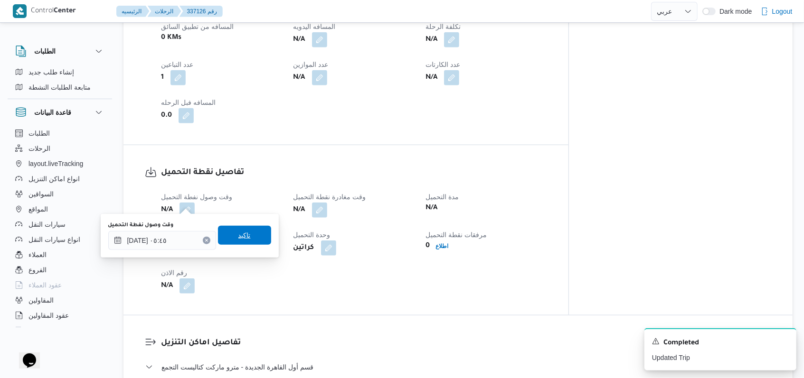
click at [238, 236] on span "تاكيد" at bounding box center [244, 235] width 12 height 11
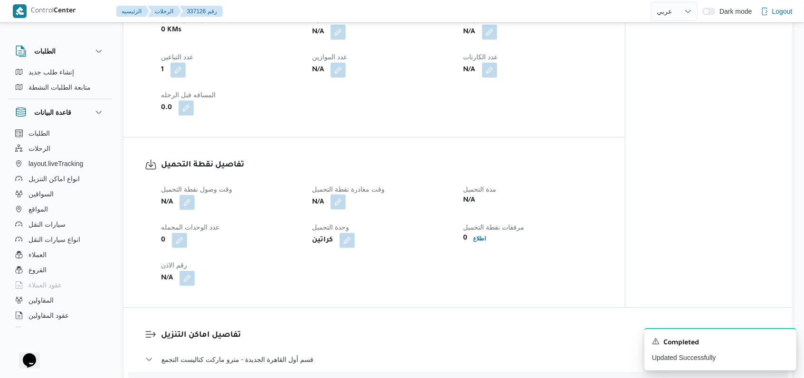
click at [343, 207] on button "button" at bounding box center [337, 202] width 15 height 15
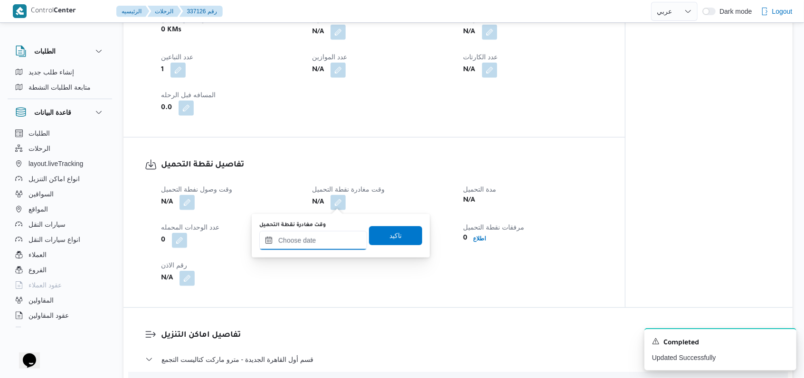
click at [323, 246] on input "وقت مغادرة نقطة التحميل" at bounding box center [313, 240] width 108 height 19
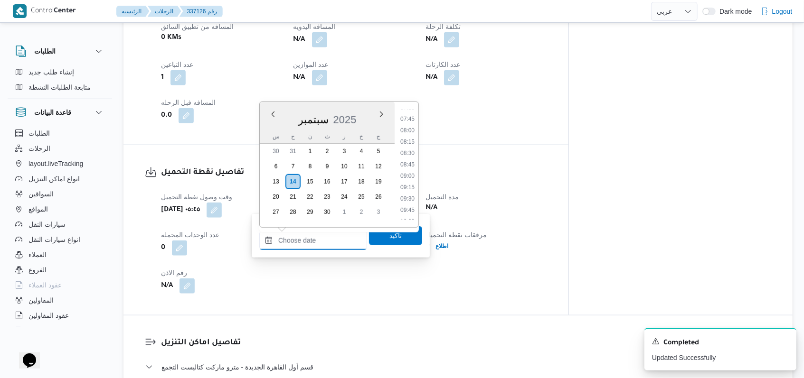
scroll to position [265, 0]
click at [406, 201] on li "07:45" at bounding box center [407, 201] width 22 height 9
type input "١٤/٠٩/٢٠٢٥ ٠٧:٤٥"
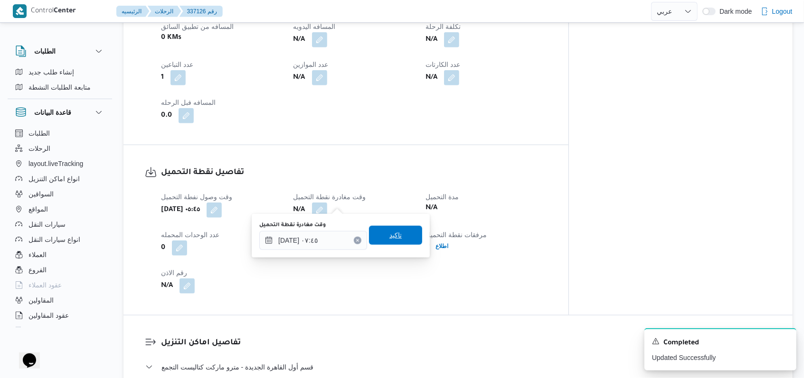
click at [394, 238] on span "تاكيد" at bounding box center [395, 235] width 53 height 19
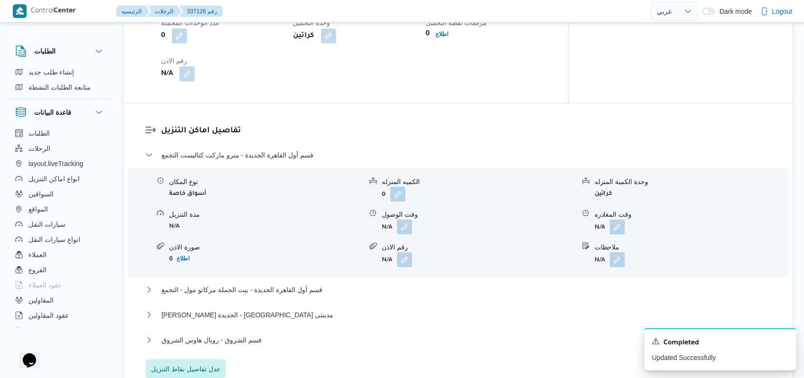
scroll to position [823, 0]
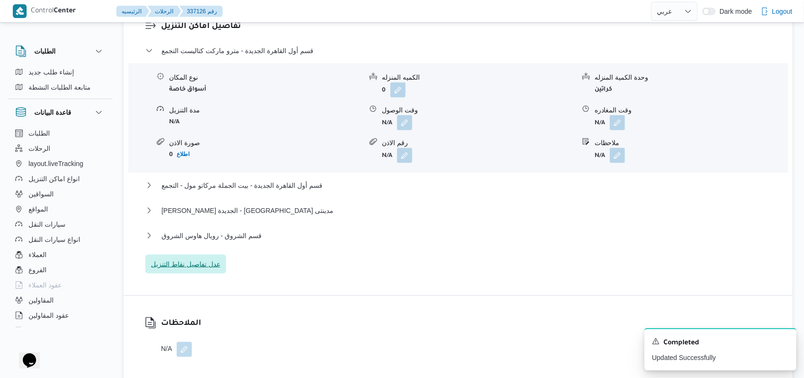
click at [206, 259] on span "عدل تفاصيل نقاط التنزيل" at bounding box center [185, 264] width 69 height 11
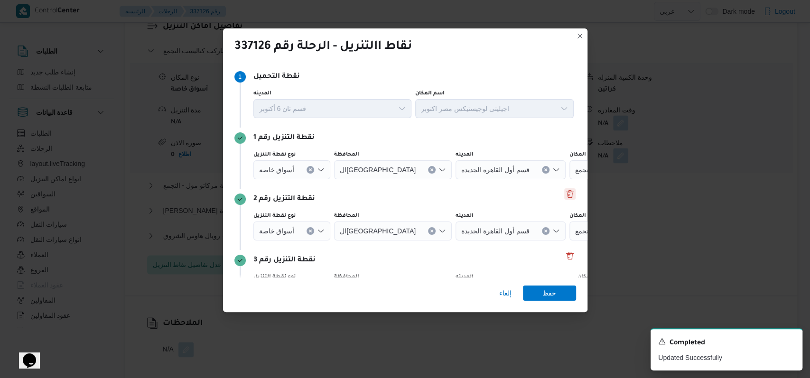
click at [569, 190] on button "Delete" at bounding box center [569, 193] width 11 height 11
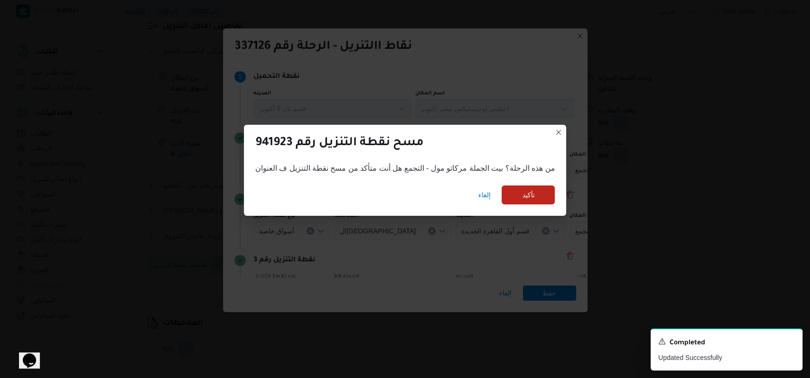
click at [497, 215] on div "إلغاء تأكيد" at bounding box center [405, 197] width 323 height 38
click at [520, 201] on span "تأكيد" at bounding box center [528, 195] width 53 height 19
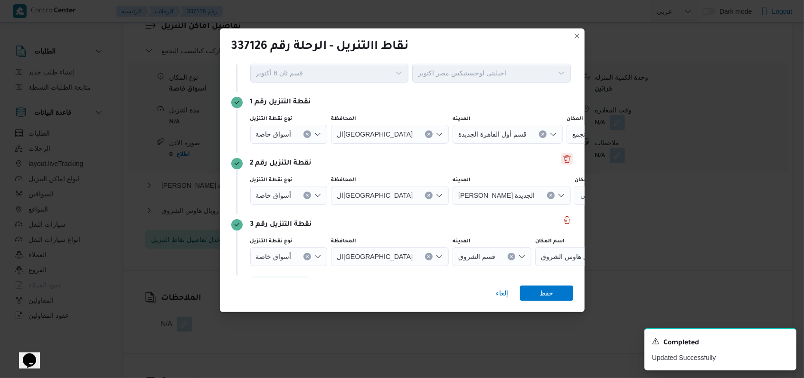
scroll to position [61, 0]
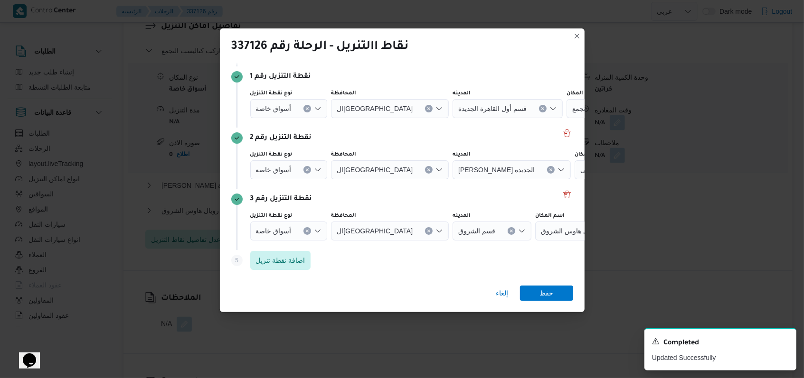
click at [306, 229] on icon "Clear input" at bounding box center [307, 231] width 4 height 4
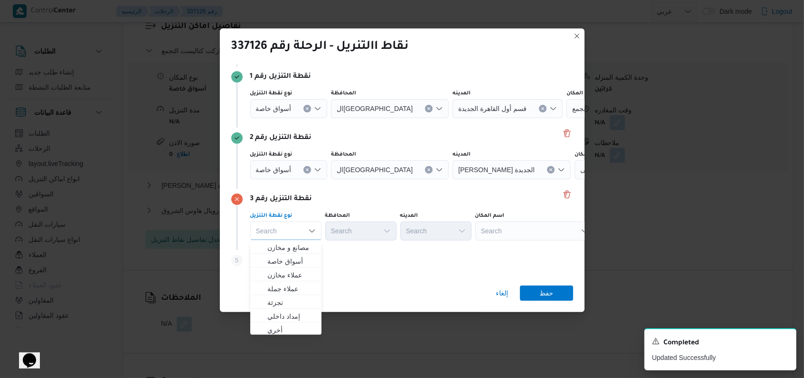
click at [309, 167] on button "Clear input" at bounding box center [307, 170] width 8 height 8
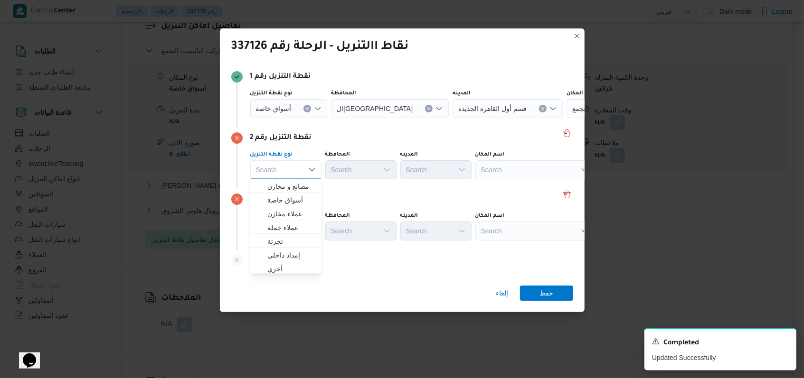
click at [308, 110] on icon "Clear input" at bounding box center [307, 109] width 4 height 4
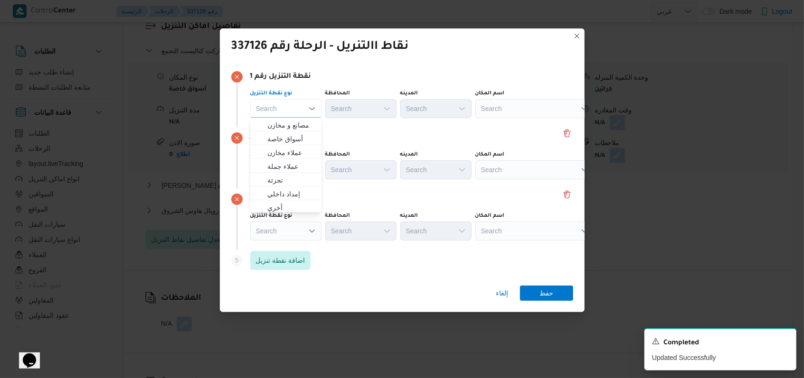
click at [491, 152] on label "اسم المكان" at bounding box center [489, 155] width 29 height 8
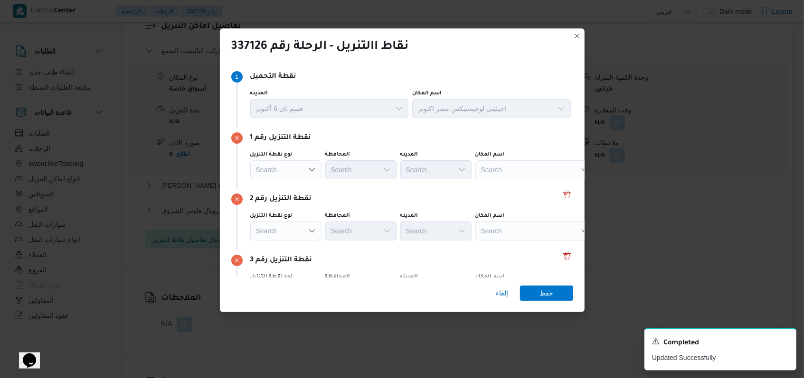
click at [503, 176] on div "Search" at bounding box center [534, 169] width 119 height 19
type input "الهوار"
click at [511, 170] on div "الهوار الهوار" at bounding box center [534, 169] width 119 height 19
click at [507, 191] on span "الهوار ي ماركت | الهوارى | ميت عقبة" at bounding box center [540, 186] width 96 height 11
click at [507, 236] on div "Search" at bounding box center [534, 231] width 119 height 19
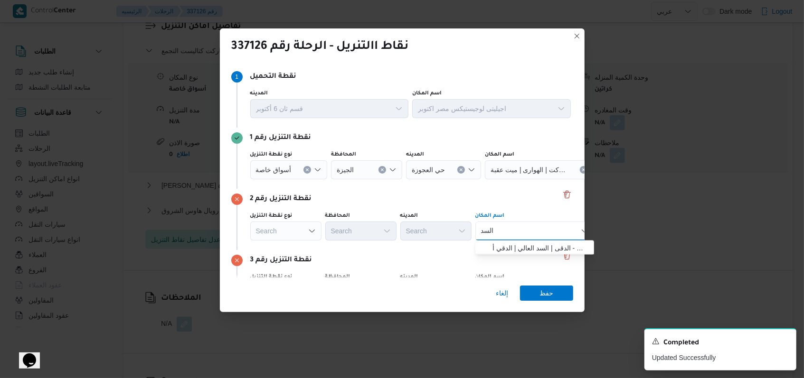
type input "السد"
click at [517, 253] on span "سبينس السد العالى - الدقى | السد العالي | الدقي أ" at bounding box center [540, 248] width 96 height 11
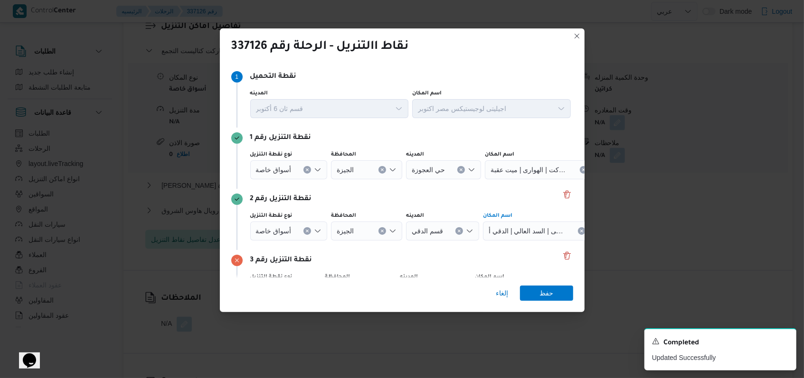
scroll to position [61, 0]
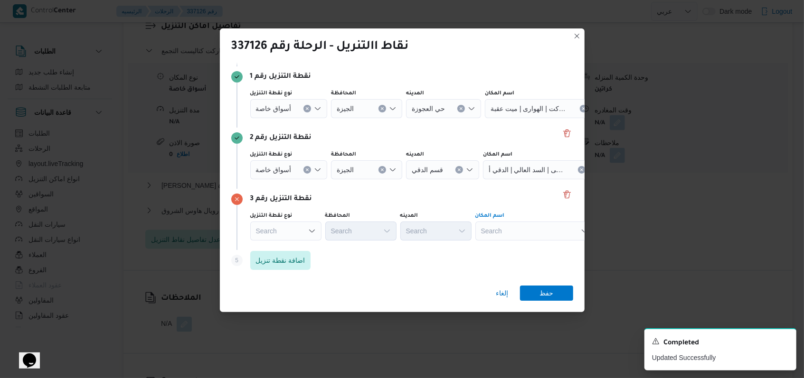
click at [513, 238] on div "Search" at bounding box center [534, 231] width 119 height 19
type input "ابو بكر"
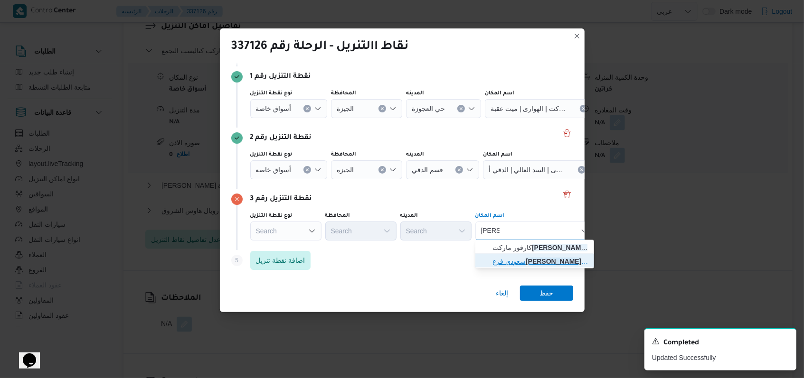
click at [525, 265] on span "سعودى فرع ابو بكر الصديق | شارع أبو بكر الصديق | الزيتون القبلية" at bounding box center [540, 261] width 96 height 11
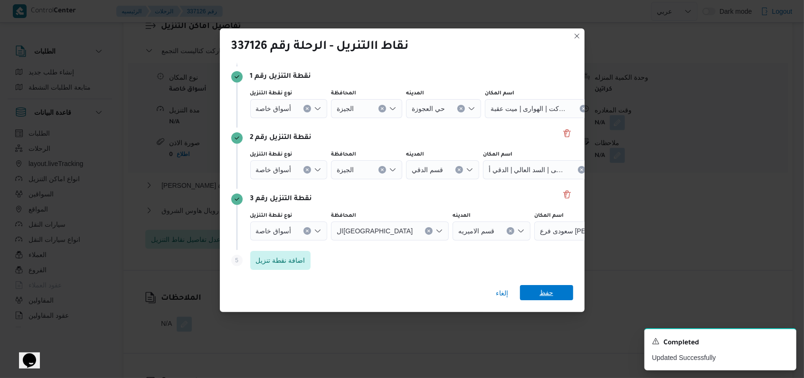
click at [565, 290] on span "حفظ" at bounding box center [546, 292] width 53 height 15
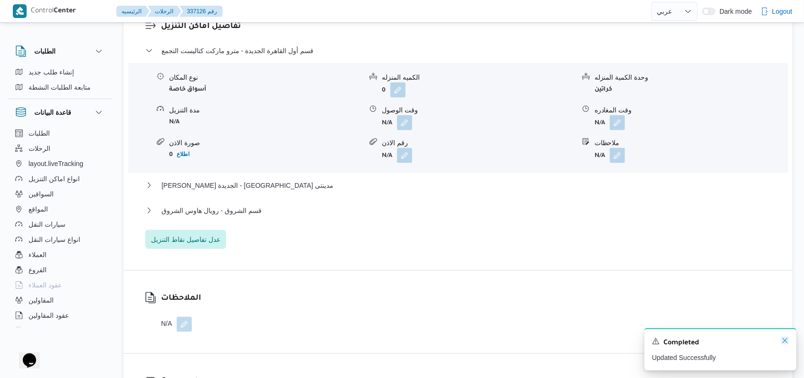
click at [782, 340] on icon "Dismiss toast" at bounding box center [785, 341] width 8 height 8
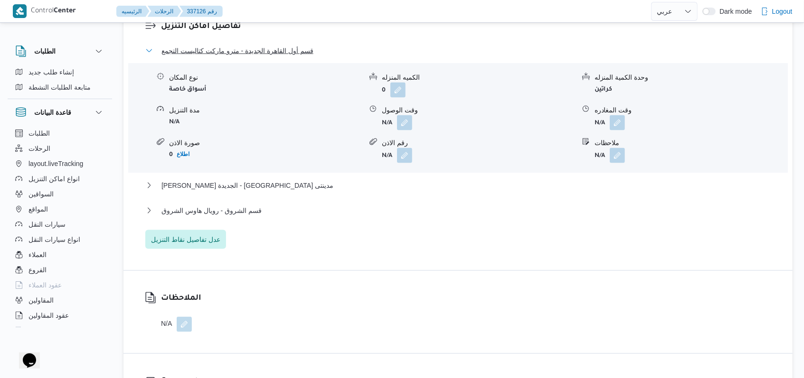
click at [207, 45] on span "قسم أول القاهرة الجديدة - مترو ماركت كتاليست التجمع" at bounding box center [237, 50] width 152 height 11
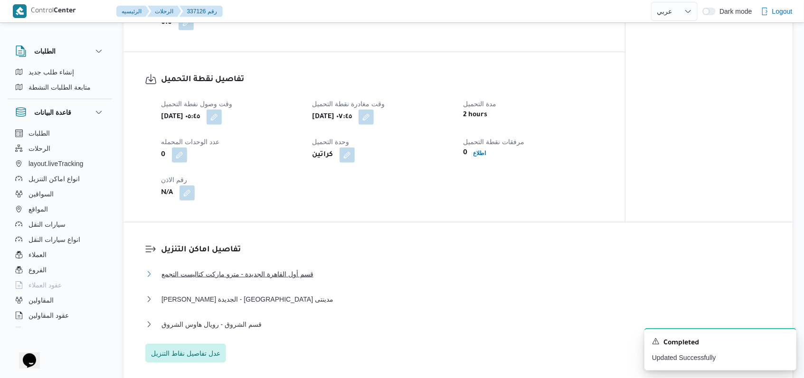
scroll to position [633, 0]
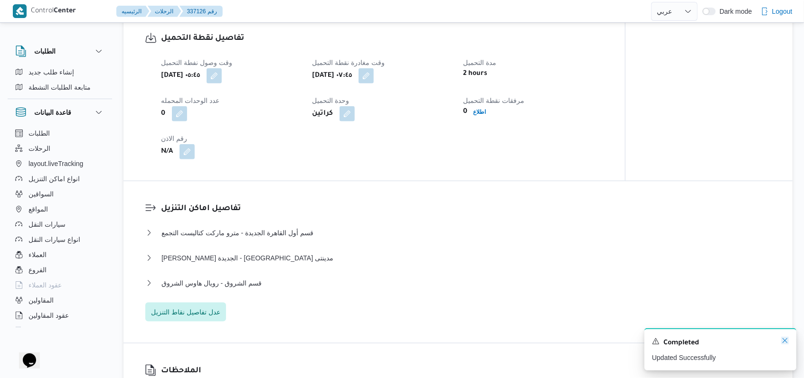
click at [785, 338] on icon "Dismiss toast" at bounding box center [785, 341] width 8 height 8
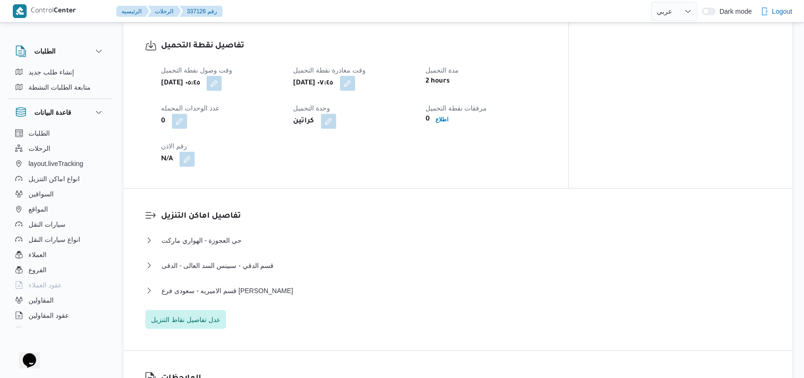
scroll to position [570, 0]
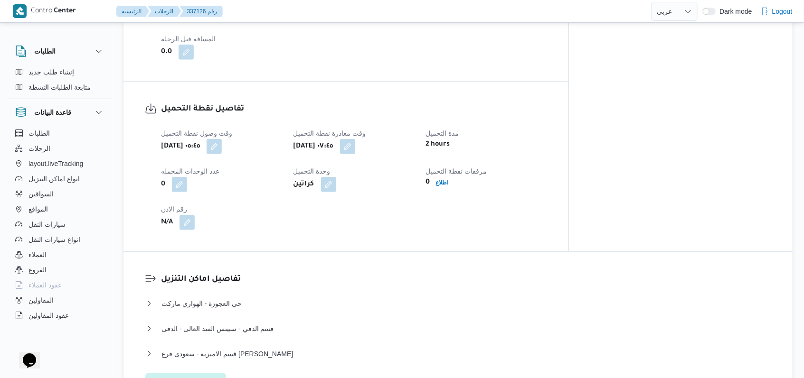
select select "ar"
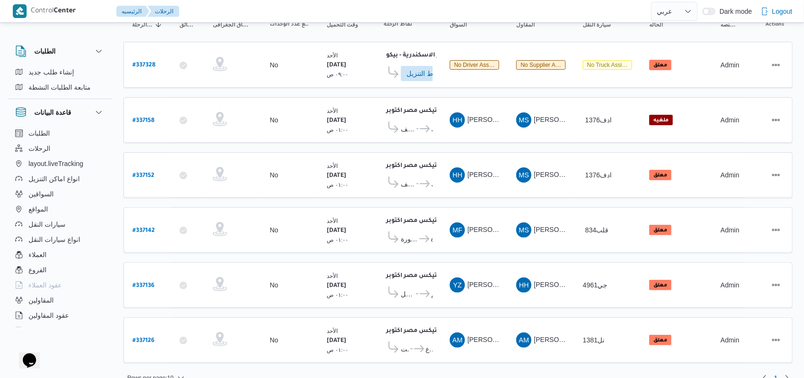
scroll to position [115, 0]
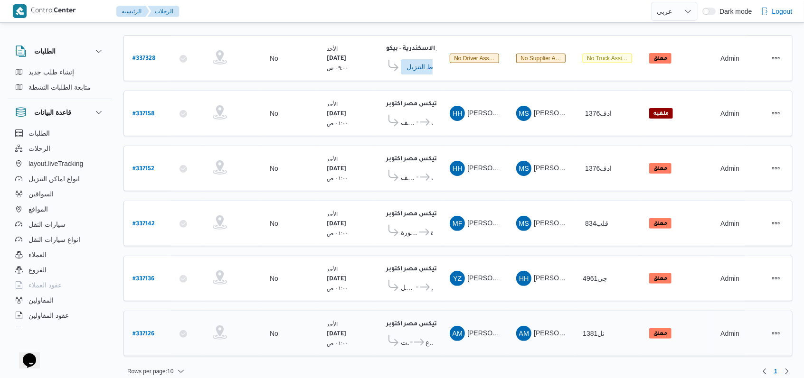
click at [143, 331] on b "# 337126" at bounding box center [143, 334] width 22 height 7
select select "ar"
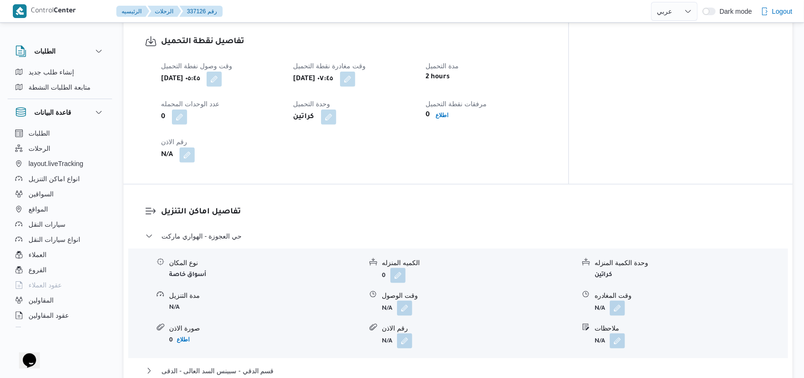
scroll to position [696, 0]
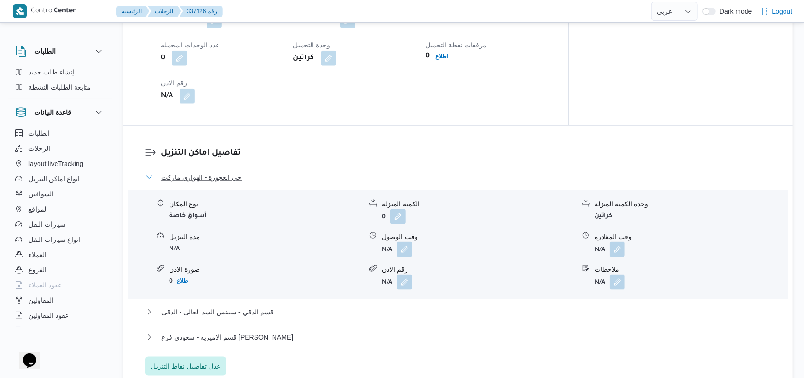
click at [232, 172] on span "حي العجوزة - الهواري ماركت" at bounding box center [201, 177] width 80 height 11
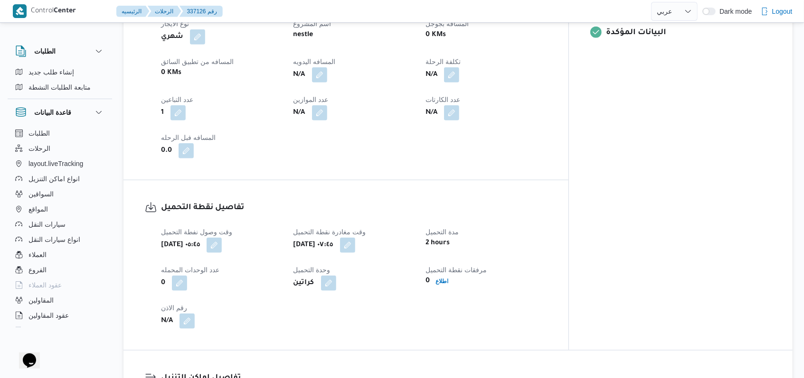
scroll to position [443, 0]
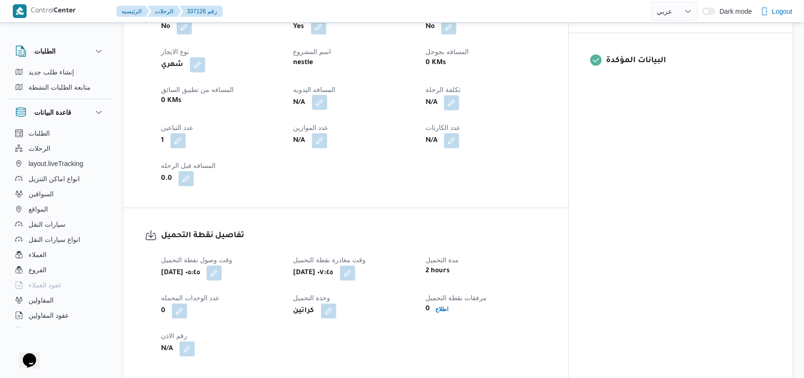
click at [327, 95] on button "button" at bounding box center [319, 102] width 15 height 15
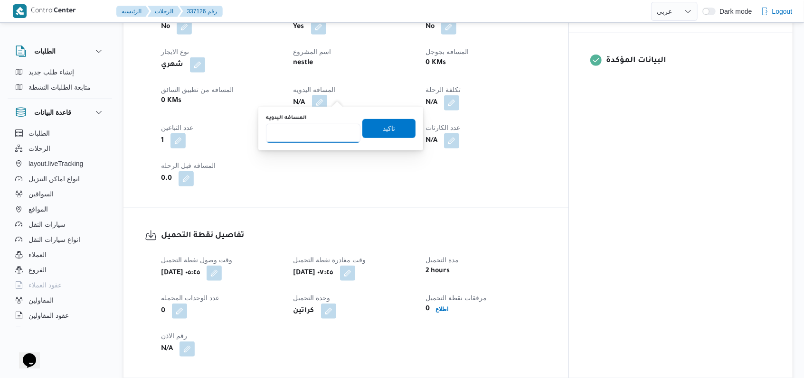
click at [308, 127] on input "المسافه اليدويه" at bounding box center [313, 133] width 94 height 19
type input "125"
click at [364, 129] on span "تاكيد" at bounding box center [388, 128] width 53 height 19
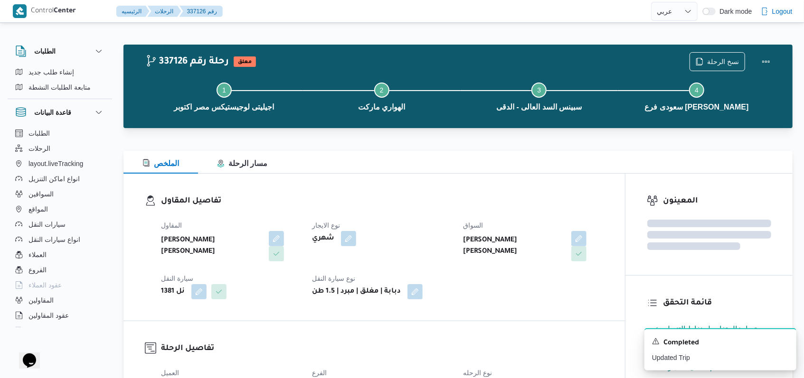
scroll to position [380, 0]
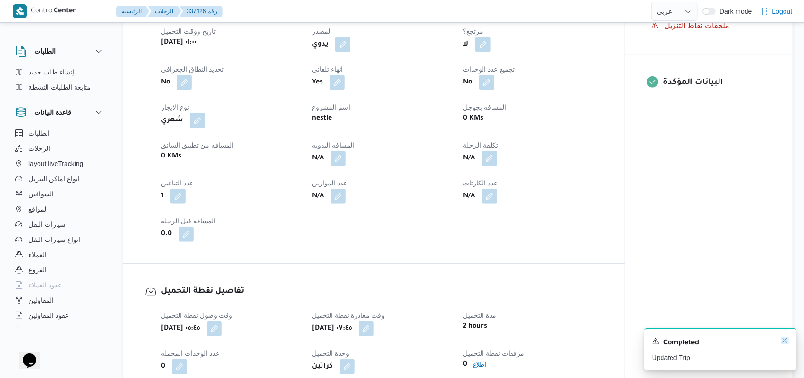
click at [784, 342] on icon "Dismiss toast" at bounding box center [785, 341] width 8 height 8
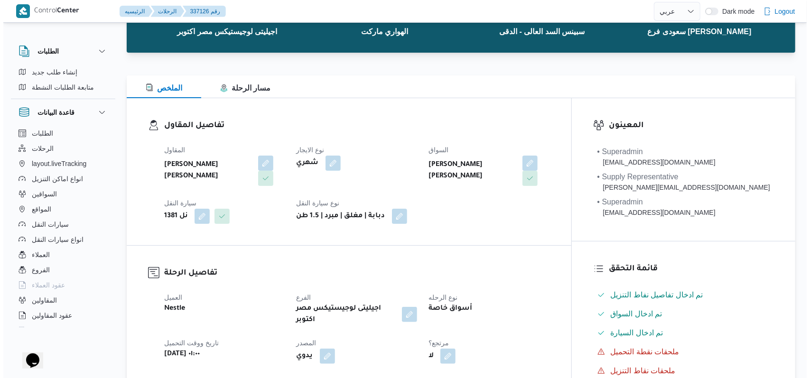
scroll to position [0, 0]
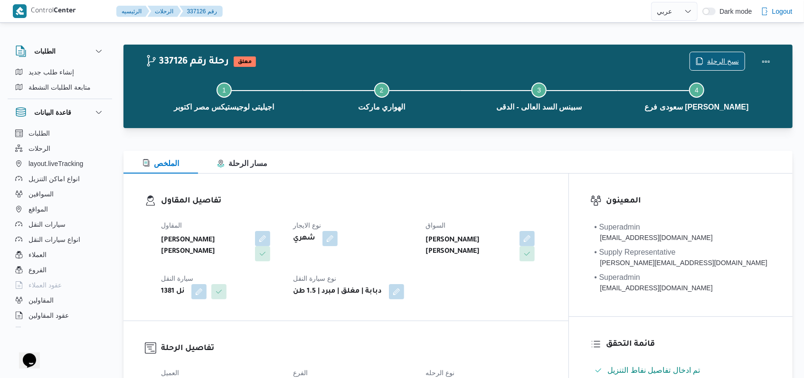
click at [720, 62] on span "نسخ الرحلة" at bounding box center [723, 61] width 32 height 11
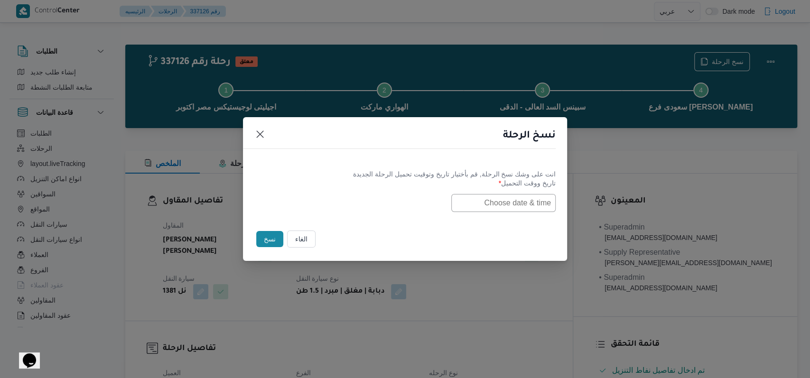
click at [518, 206] on input "text" at bounding box center [503, 203] width 104 height 18
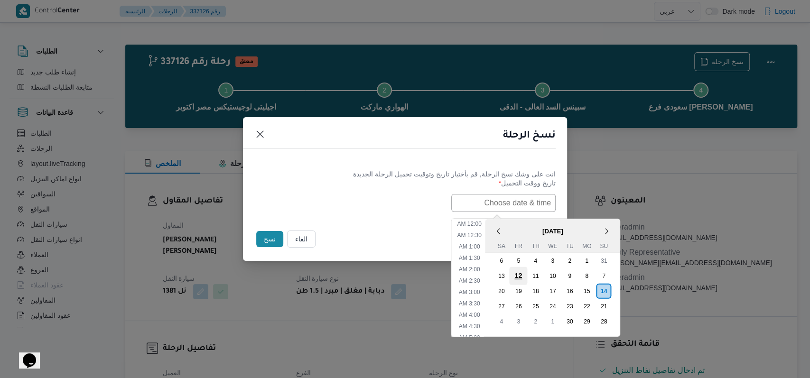
scroll to position [197, 0]
click at [590, 290] on div "15" at bounding box center [587, 291] width 18 height 18
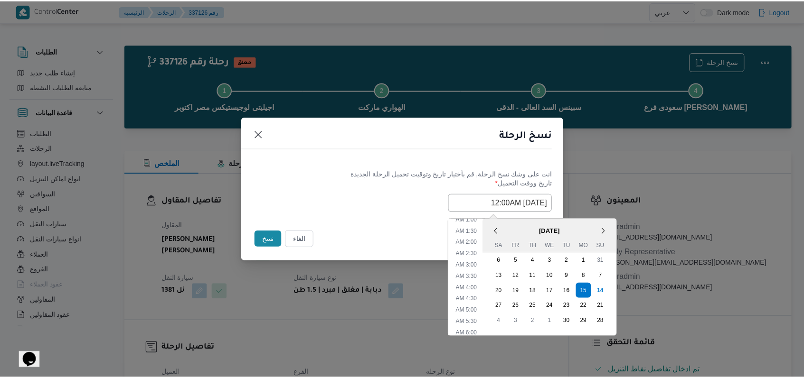
scroll to position [0, 0]
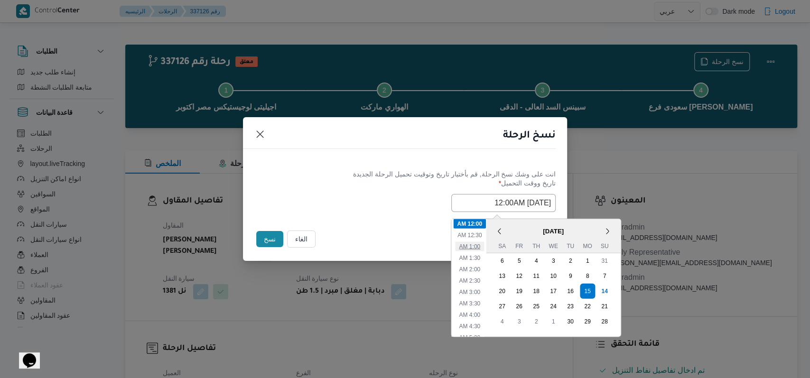
click at [477, 245] on li "1:00 AM" at bounding box center [469, 246] width 29 height 9
type input "15/09/2025 1:00AM"
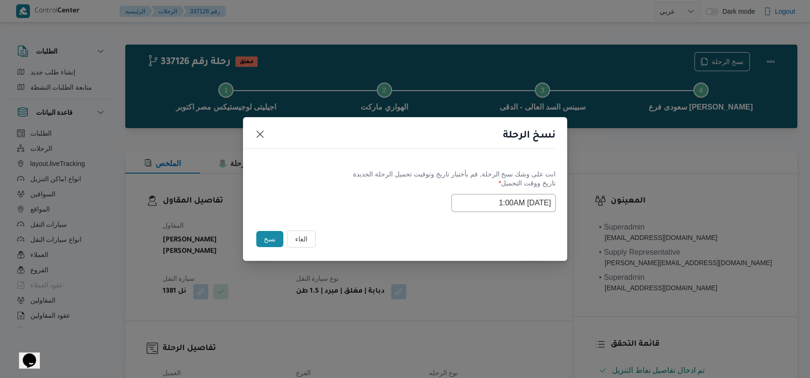
click at [384, 200] on div "Selected date: Monday, September 15th, 2025 at 1:00 AM 15/09/2025 1:00AM" at bounding box center [404, 203] width 301 height 18
click at [266, 243] on button "نسخ" at bounding box center [269, 239] width 27 height 16
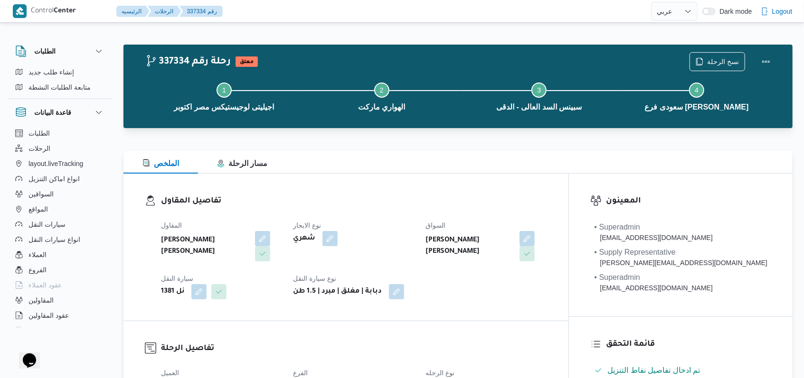
select select "ar"
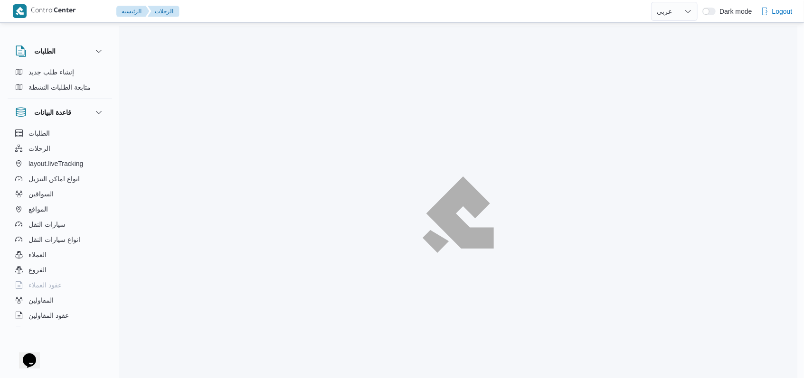
scroll to position [108, 0]
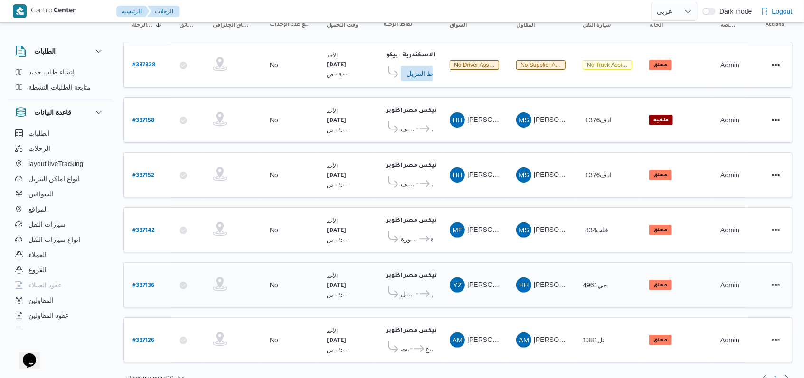
click at [130, 275] on div "# 337136" at bounding box center [147, 285] width 37 height 20
click at [147, 283] on b "# 337136" at bounding box center [143, 286] width 22 height 7
select select "ar"
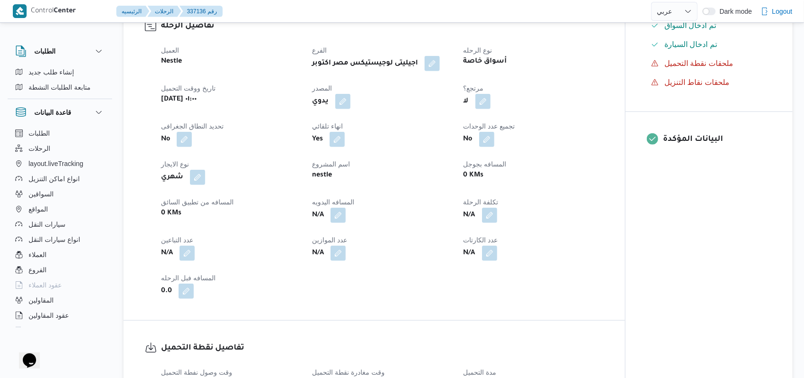
scroll to position [488, 0]
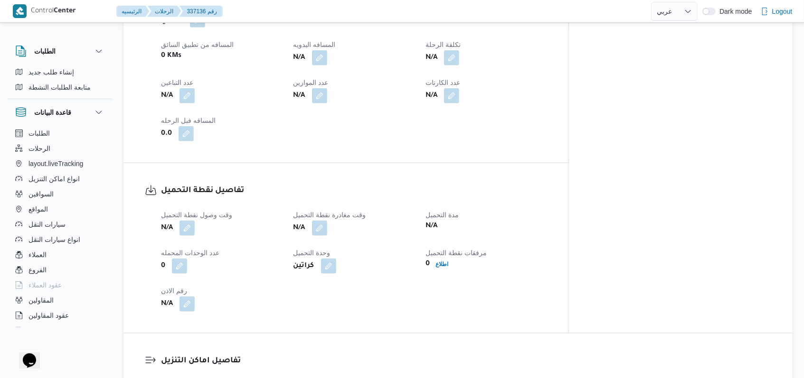
drag, startPoint x: 190, startPoint y: 73, endPoint x: 180, endPoint y: 86, distance: 16.5
click at [190, 88] on button "button" at bounding box center [186, 95] width 15 height 15
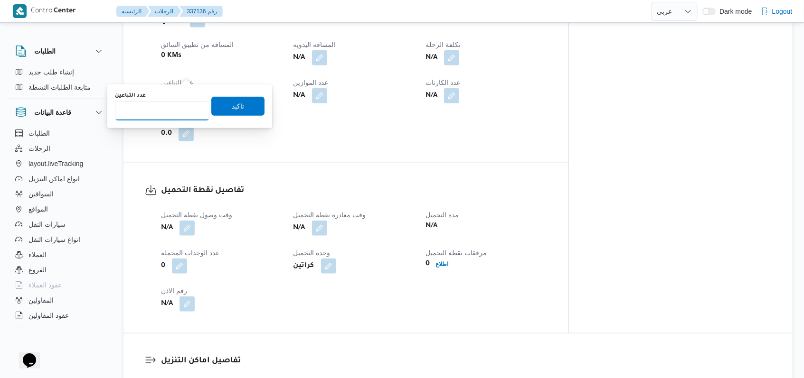
click at [159, 115] on input "عدد التباعين" at bounding box center [162, 111] width 94 height 19
type input "1"
click at [232, 107] on span "تاكيد" at bounding box center [238, 106] width 12 height 11
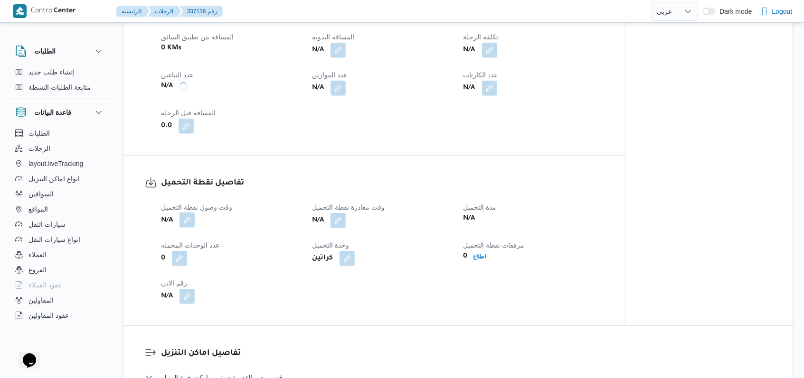
click at [185, 213] on button "button" at bounding box center [186, 220] width 15 height 15
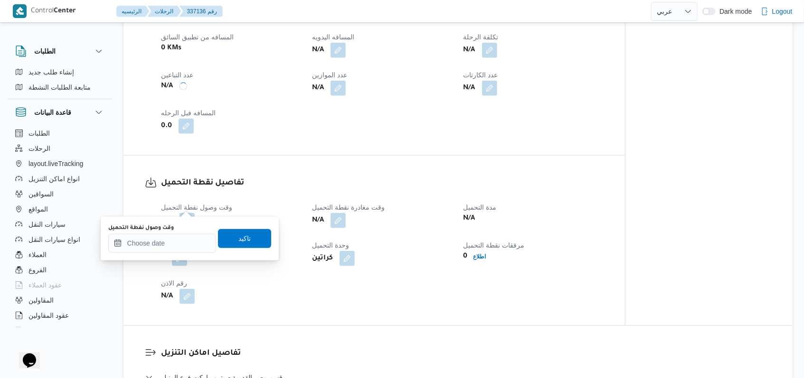
click at [175, 254] on div "You are in a dialog. To close this dialog, hit escape. وقت وصول نفطة التحميل تا…" at bounding box center [190, 239] width 178 height 44
click at [176, 245] on input "وقت وصول نفطة التحميل" at bounding box center [162, 243] width 108 height 19
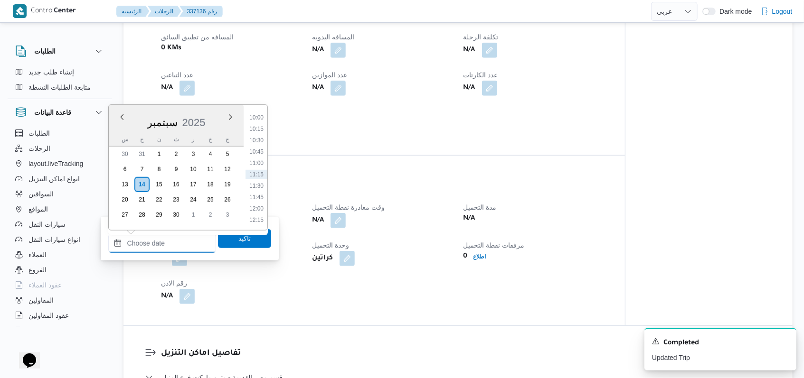
scroll to position [139, 0]
click at [257, 216] on li "05:15" at bounding box center [256, 217] width 22 height 9
type input "١٤/٠٩/٢٠٢٥ ٠٥:١٥"
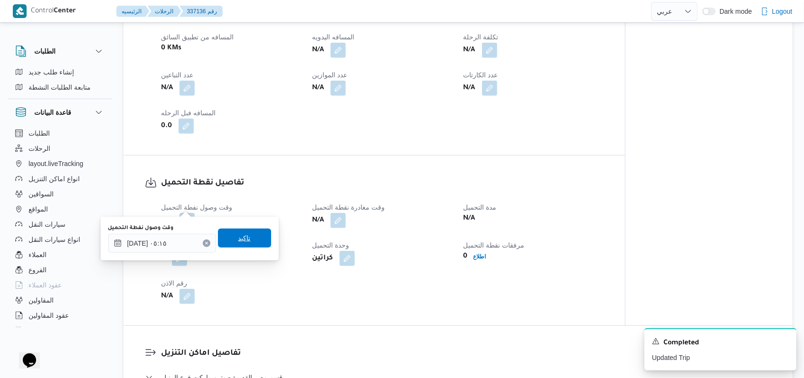
click at [243, 241] on span "تاكيد" at bounding box center [244, 238] width 12 height 11
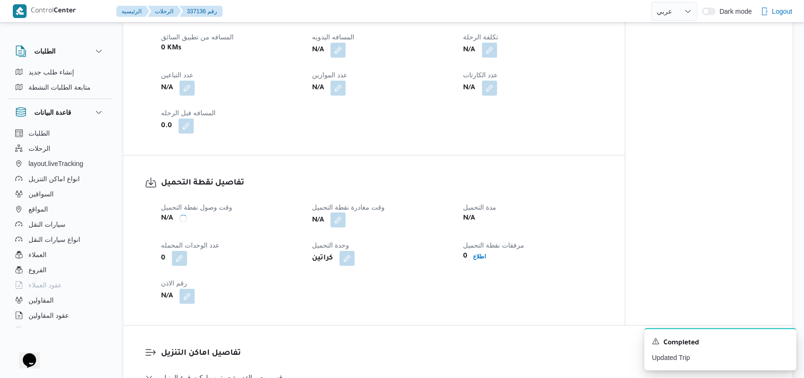
click at [338, 213] on button "button" at bounding box center [337, 220] width 15 height 15
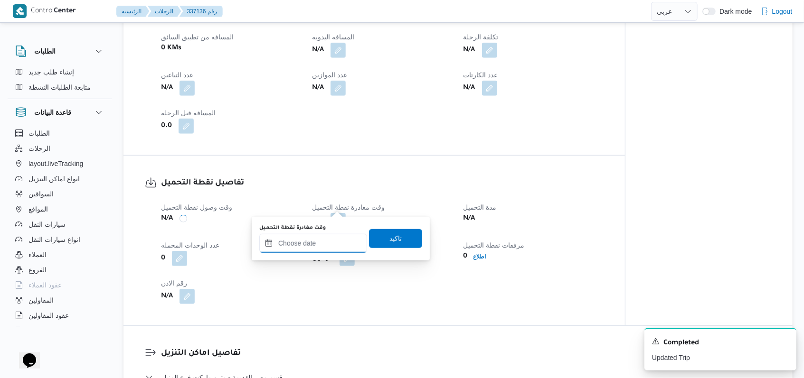
click at [323, 235] on div at bounding box center [313, 243] width 108 height 19
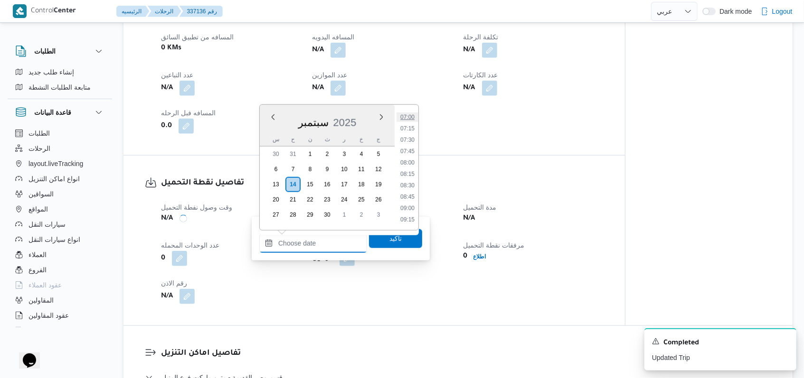
scroll to position [265, 0]
click at [410, 191] on li "07:30" at bounding box center [407, 193] width 22 height 9
type input "١٤/٠٩/٢٠٢٥ ٠٧:٣٠"
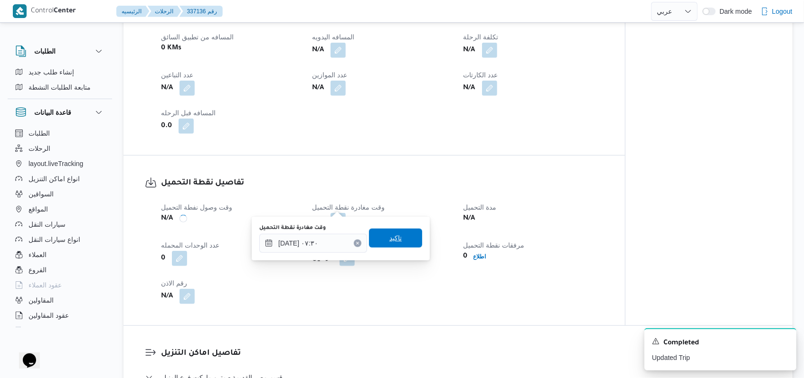
click at [391, 240] on span "تاكيد" at bounding box center [395, 238] width 12 height 11
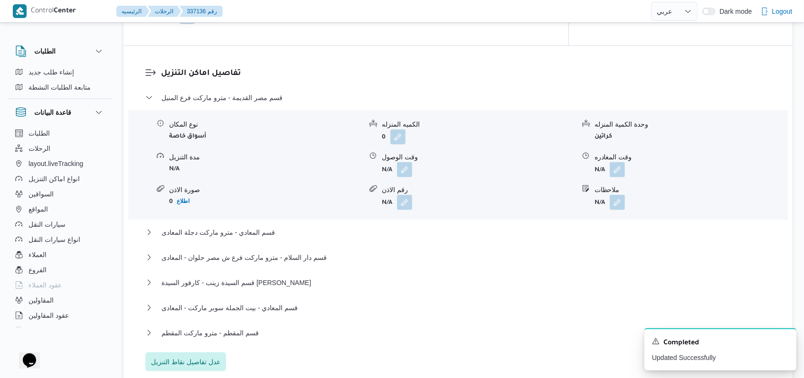
scroll to position [805, 0]
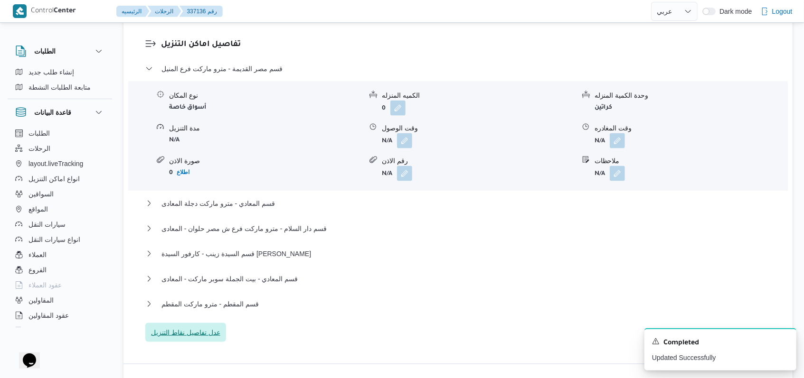
click at [202, 323] on span "عدل تفاصيل نقاط التنزيل" at bounding box center [185, 332] width 81 height 19
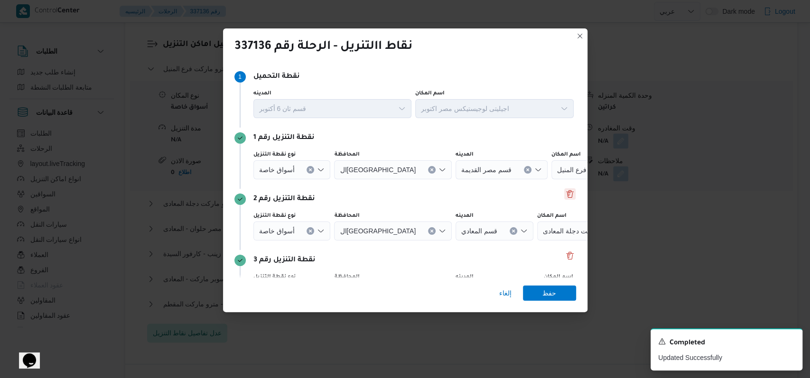
click at [564, 194] on button "Delete" at bounding box center [569, 193] width 11 height 11
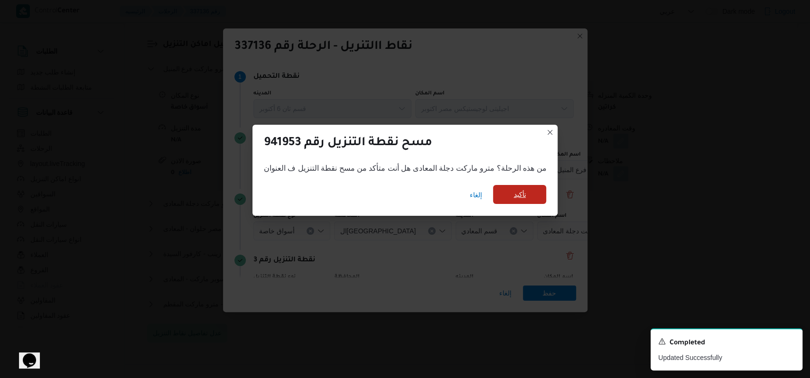
click at [524, 197] on span "تأكيد" at bounding box center [519, 194] width 53 height 19
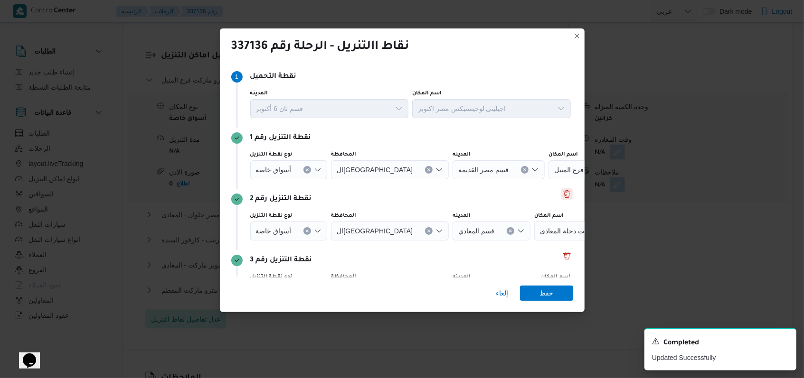
scroll to position [816, 0]
click at [562, 196] on button "Delete" at bounding box center [566, 193] width 11 height 11
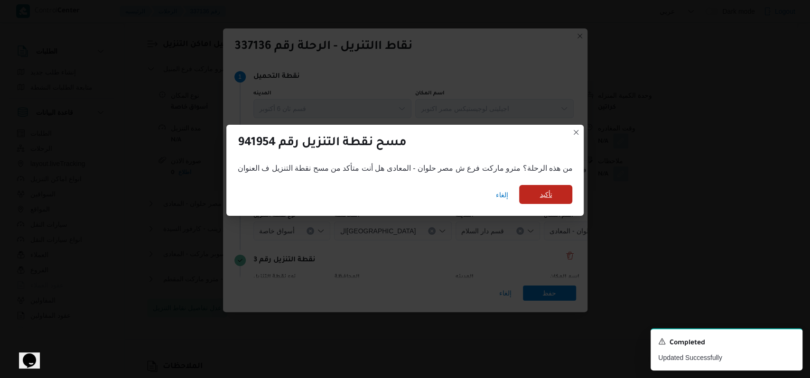
click at [535, 188] on span "تأكيد" at bounding box center [545, 194] width 53 height 19
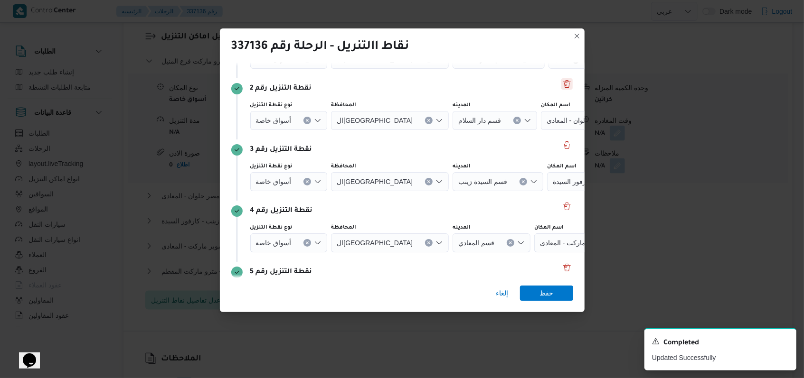
scroll to position [184, 0]
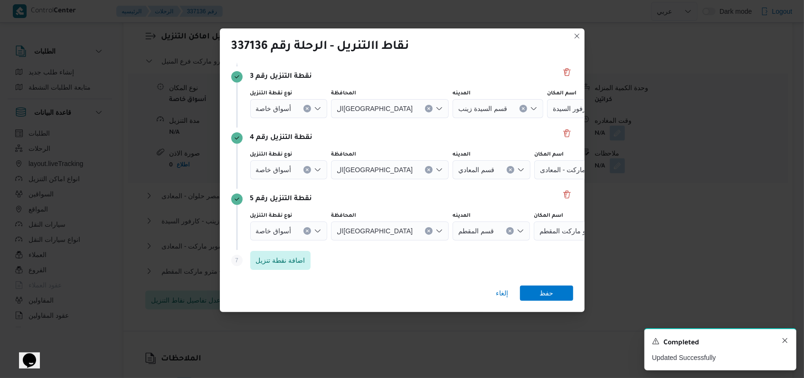
click at [782, 343] on icon "Dismiss toast" at bounding box center [785, 341] width 8 height 8
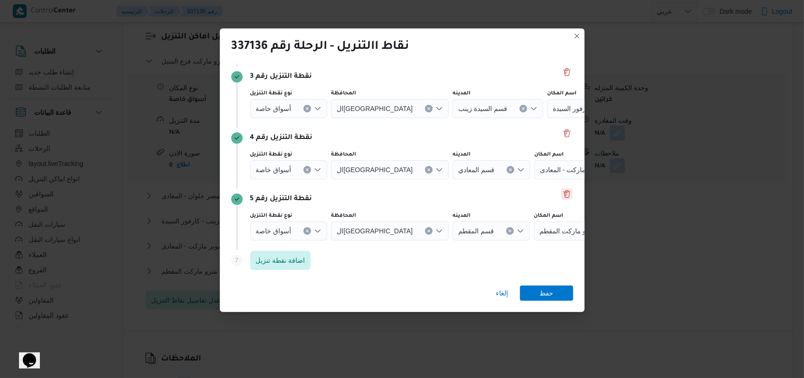
click at [561, 193] on button "Delete" at bounding box center [566, 193] width 11 height 11
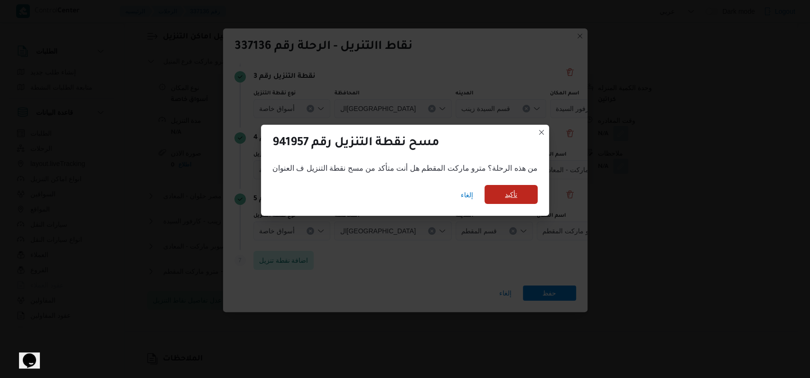
click at [524, 200] on span "تأكيد" at bounding box center [511, 194] width 53 height 19
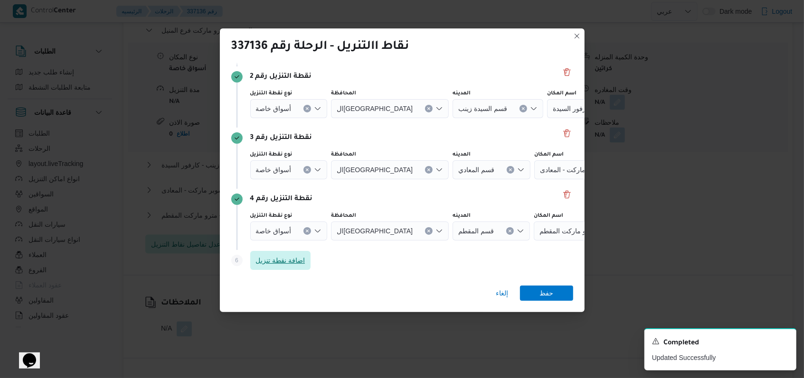
scroll to position [805, 0]
click at [309, 230] on button "Clear input" at bounding box center [307, 231] width 8 height 8
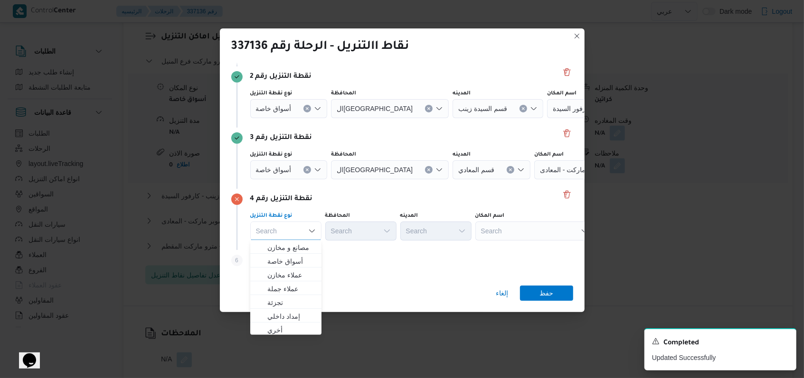
click at [308, 169] on button "Clear input" at bounding box center [307, 170] width 8 height 8
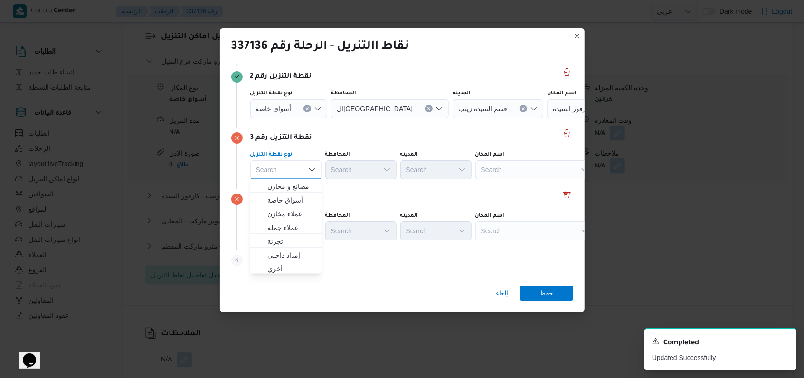
click at [308, 108] on button "Clear input" at bounding box center [307, 109] width 8 height 8
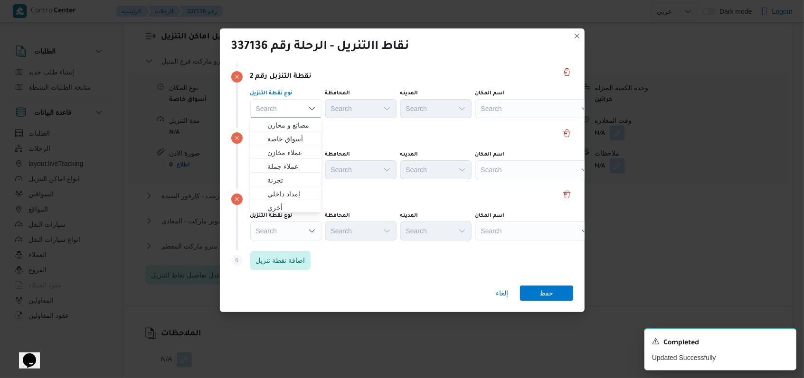
click at [360, 142] on div "نقطة التنزيل رقم 3" at bounding box center [402, 137] width 342 height 11
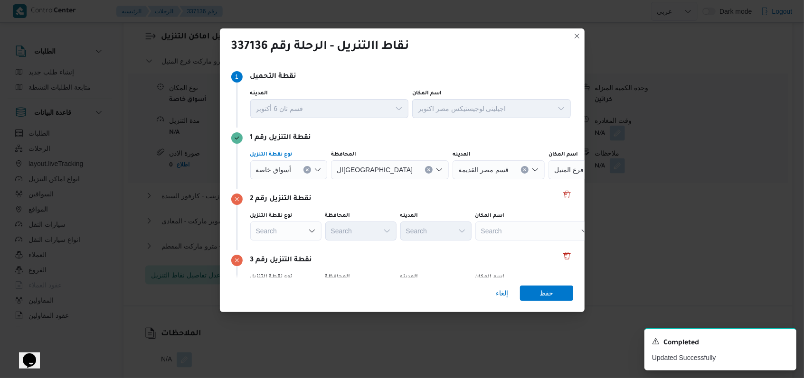
click at [308, 166] on button "Clear input" at bounding box center [307, 170] width 8 height 8
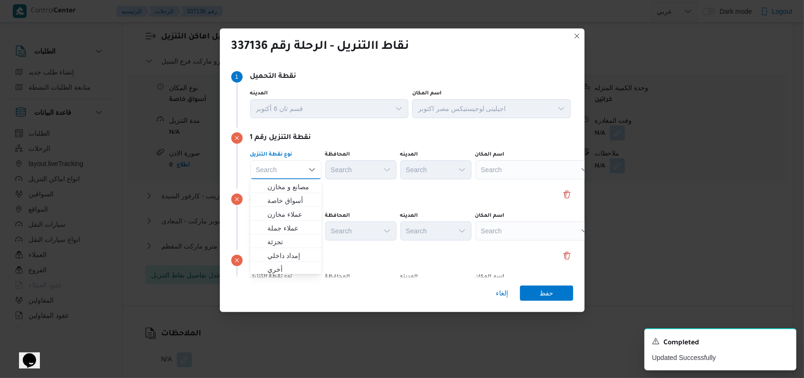
click at [384, 188] on div "نقطة التنزيل رقم 1 نوع نقطة التنزيل Search Combo box. Selected. Combo box input…" at bounding box center [402, 158] width 342 height 61
click at [501, 169] on div "Search" at bounding box center [534, 169] width 119 height 19
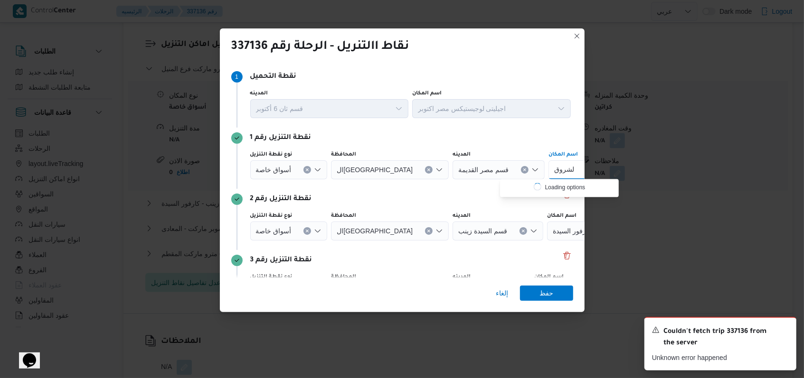
click at [785, 329] on icon "Dismiss toast" at bounding box center [785, 330] width 8 height 8
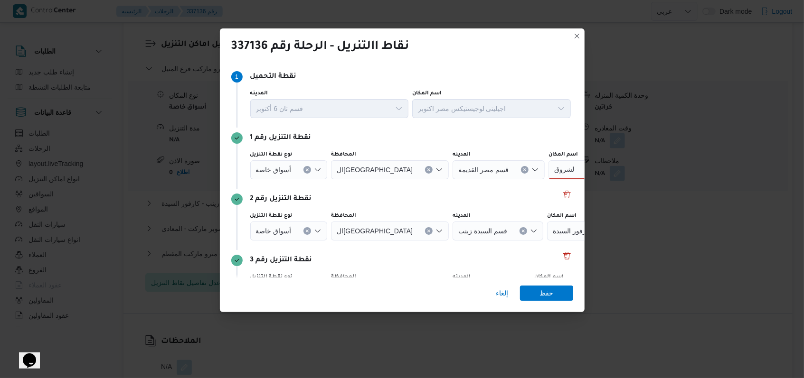
click at [515, 136] on div "نقطة التنزيل رقم 1" at bounding box center [402, 137] width 342 height 11
click at [611, 246] on div "نقاط االتنريل - الرحلة رقم 337136 Step 1 1 نقطة التحميل المدينه قسم ثان 6 أكتوب…" at bounding box center [402, 189] width 804 height 378
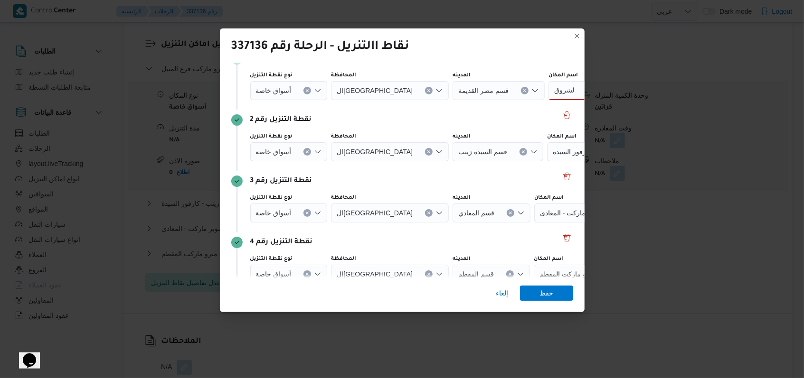
scroll to position [122, 0]
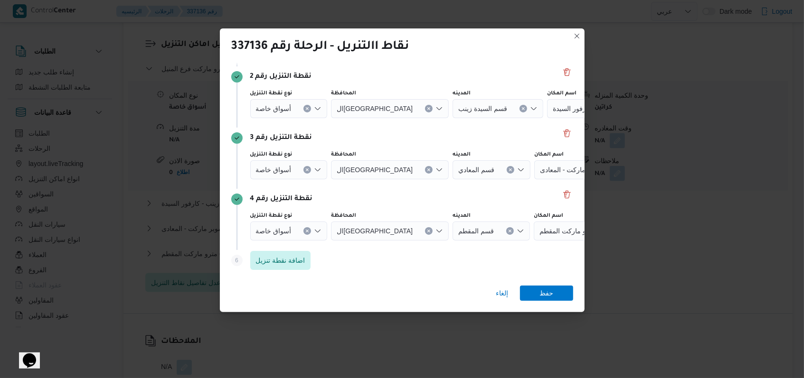
click at [305, 229] on icon "Clear input" at bounding box center [307, 231] width 4 height 4
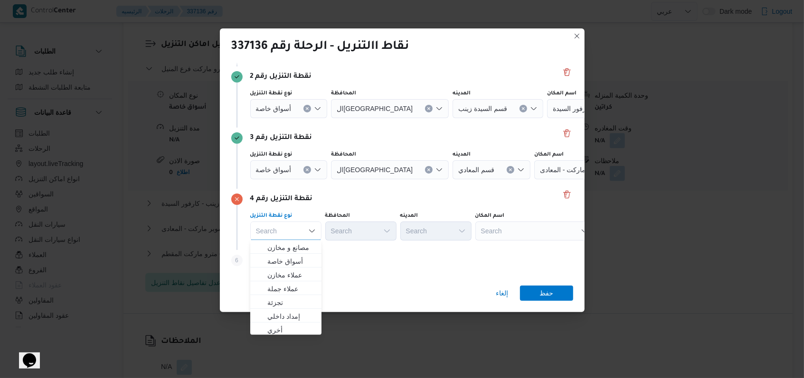
click at [307, 173] on div "أسواق خاصة" at bounding box center [288, 169] width 77 height 19
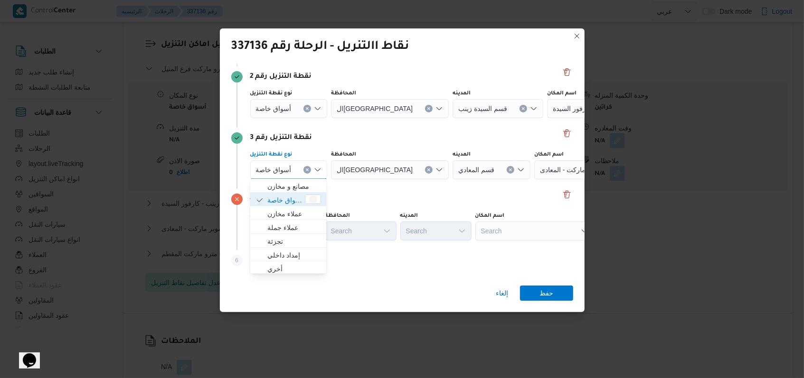
click at [306, 169] on icon "Clear input" at bounding box center [307, 169] width 2 height 2
click at [308, 108] on icon "Clear input" at bounding box center [307, 109] width 4 height 4
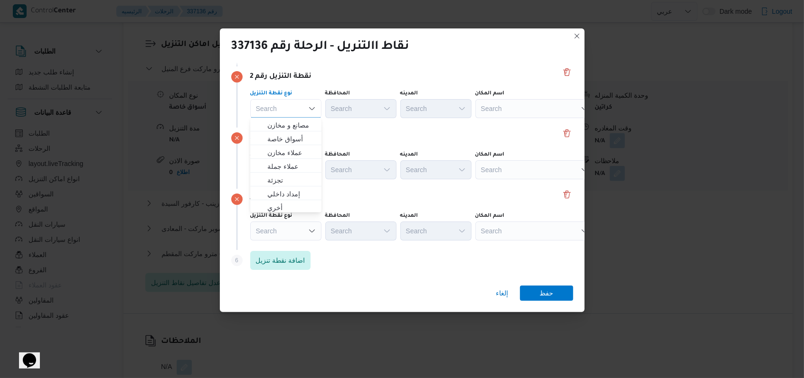
click at [347, 141] on div "نقطة التنزيل رقم 3" at bounding box center [402, 137] width 342 height 11
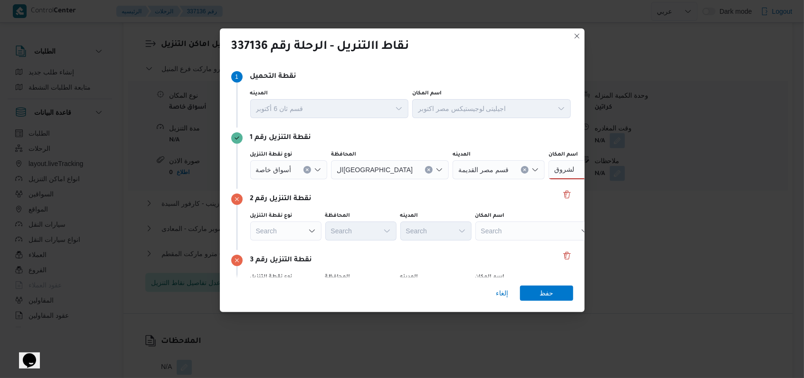
click at [308, 167] on button "Clear input" at bounding box center [307, 170] width 8 height 8
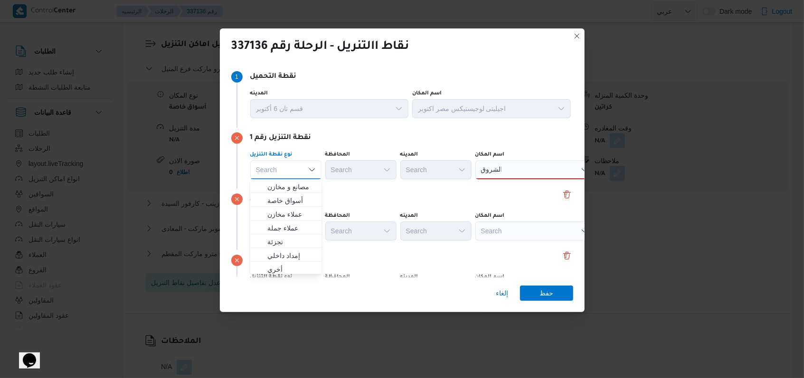
click at [460, 196] on div "نقطة التنزيل رقم 2" at bounding box center [402, 199] width 342 height 11
click at [510, 168] on div "الشروق الشروق" at bounding box center [534, 169] width 119 height 19
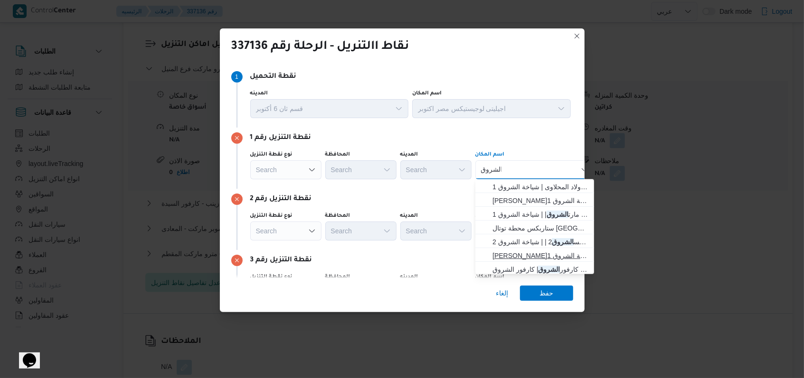
type input "الشروق"
click at [527, 249] on span "سعودى ماركت الشروق | | شياخة الشروق 1" at bounding box center [534, 255] width 111 height 15
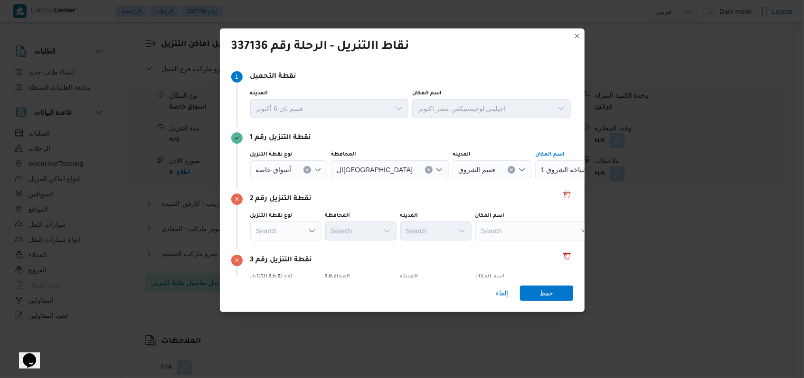
click at [521, 228] on div "Search" at bounding box center [534, 231] width 119 height 19
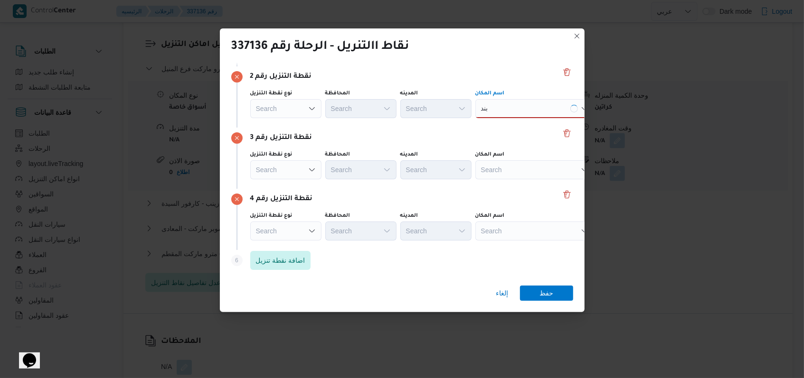
type input "بند"
click at [512, 112] on div "بند بند Combo box. Selected. بند. Selected. Combo box input. Search. Type some …" at bounding box center [534, 108] width 119 height 19
click at [500, 174] on div "Search" at bounding box center [534, 169] width 119 height 19
type input "بند"
click at [501, 107] on div "بند بند" at bounding box center [534, 108] width 119 height 19
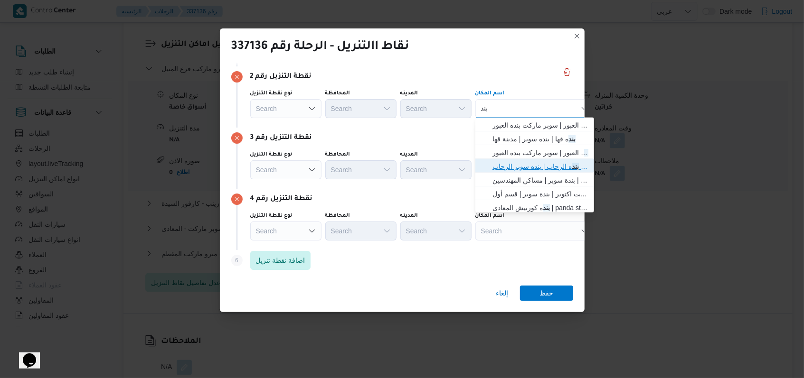
click at [506, 165] on span "بند ه الرحاب | بنده سوبر الرحاب | null" at bounding box center [540, 166] width 96 height 11
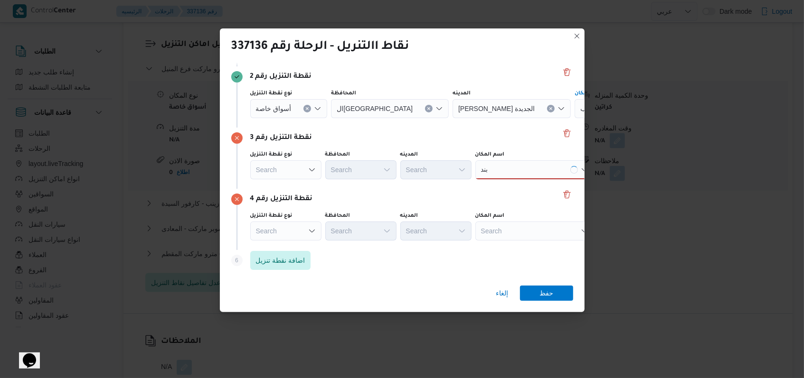
click at [506, 165] on div "بند بند" at bounding box center [534, 169] width 119 height 19
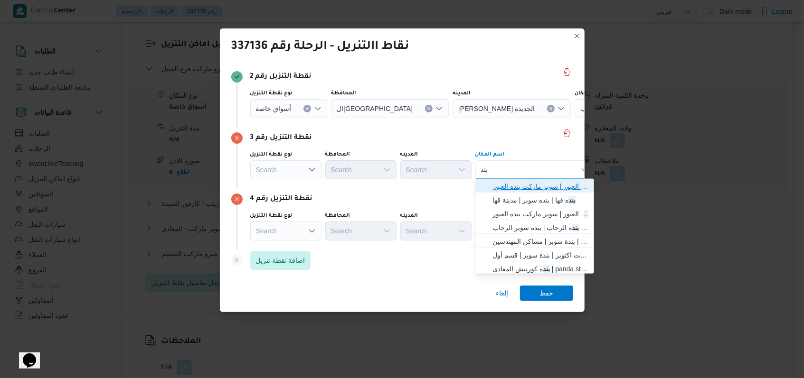
click at [509, 185] on span "اسواق بند ه ماركت العبور | سوبر ماركت بنده العبور | null" at bounding box center [540, 186] width 96 height 11
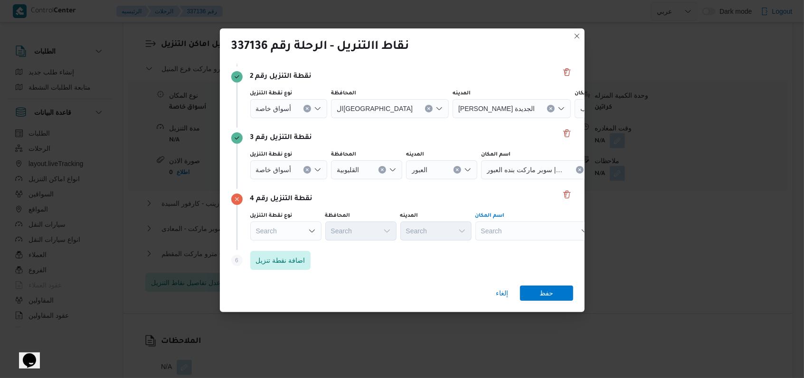
click at [504, 225] on div "Search" at bounding box center [534, 231] width 119 height 19
click at [446, 261] on div "Step 6 is disabled 6 اضافة نقطة تنزيل" at bounding box center [402, 262] width 342 height 25
click at [515, 231] on div "الهدا الهدا" at bounding box center [534, 231] width 119 height 19
click at [510, 231] on div "الهدا الهدا" at bounding box center [534, 231] width 119 height 19
click at [515, 231] on div "الهدا الهدا" at bounding box center [534, 231] width 119 height 19
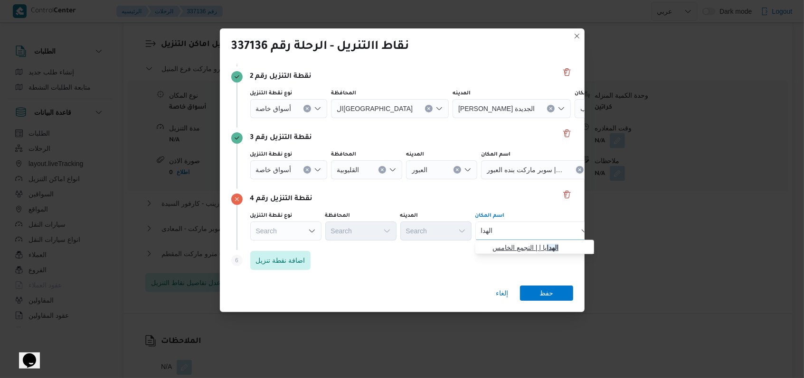
type input "الهدا"
click at [524, 243] on span "الهدا يا | | التجمع الخامس" at bounding box center [540, 247] width 96 height 11
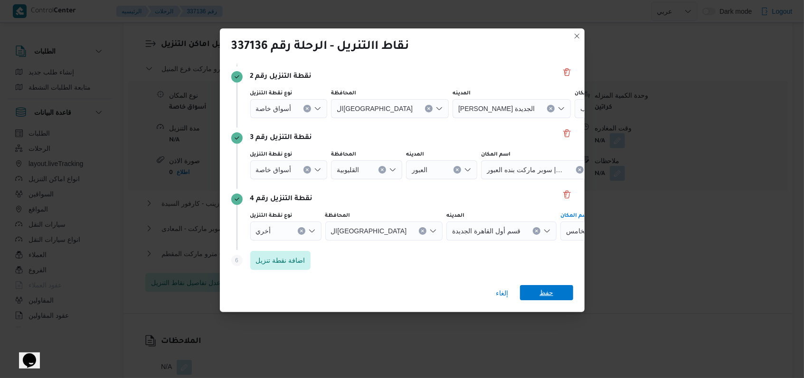
click at [550, 299] on span "حفظ" at bounding box center [546, 292] width 14 height 15
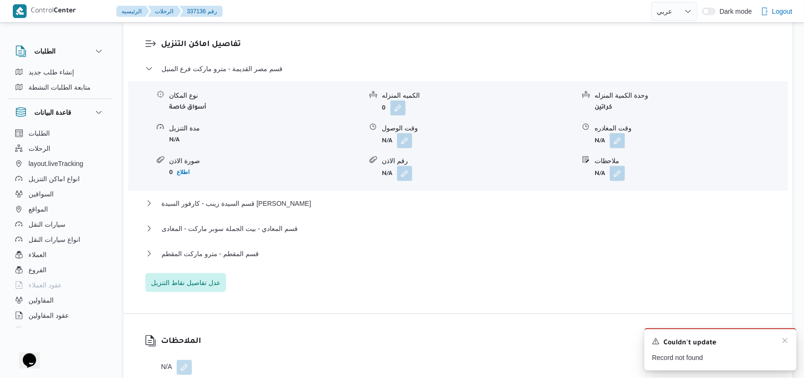
click at [788, 336] on div "A new notification appears Couldn't update Record not found" at bounding box center [720, 349] width 152 height 42
click at [785, 341] on icon "Dismiss toast" at bounding box center [785, 341] width 8 height 8
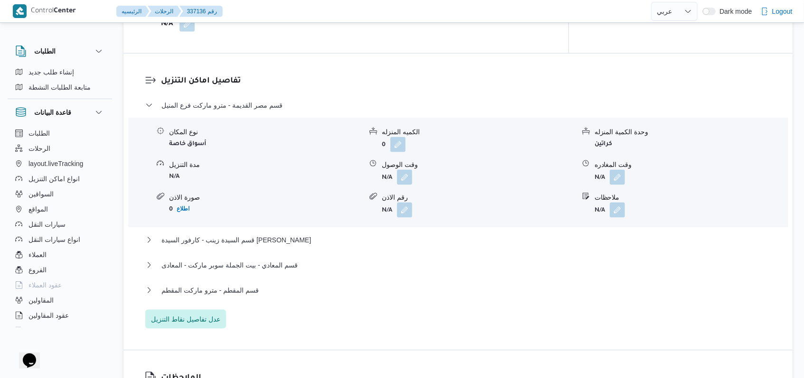
scroll to position [741, 0]
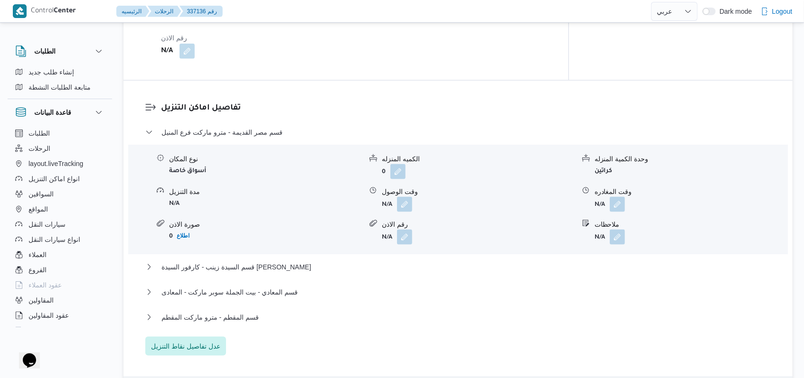
click at [263, 127] on div "قسم مصر القديمة - مترو ماركت فرع المنيل" at bounding box center [458, 136] width 626 height 18
click at [263, 127] on span "قسم مصر القديمة - مترو ماركت فرع المنيل" at bounding box center [221, 132] width 121 height 11
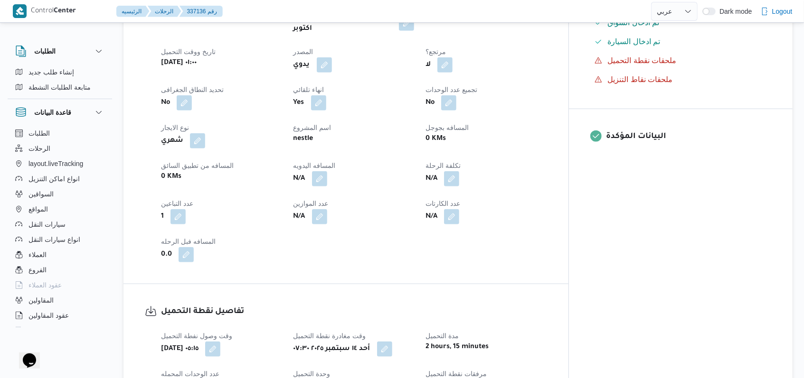
scroll to position [361, 0]
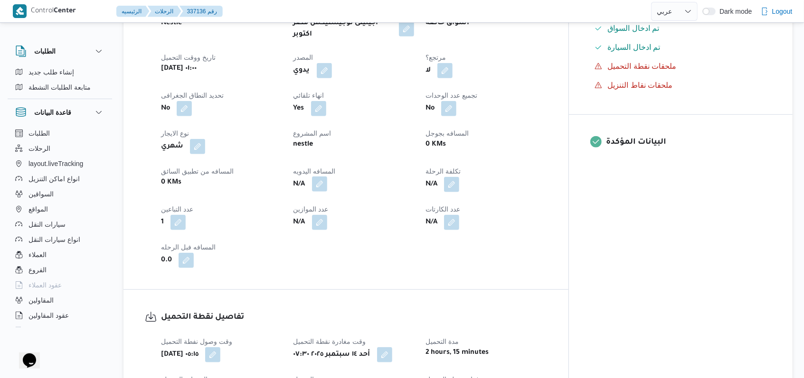
click at [327, 177] on button "button" at bounding box center [319, 184] width 15 height 15
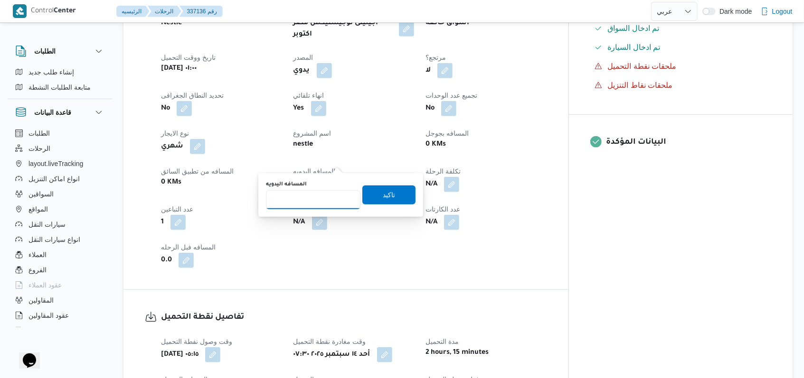
click at [316, 199] on input "المسافه اليدويه" at bounding box center [313, 199] width 94 height 19
type input "235"
click at [383, 194] on span "تاكيد" at bounding box center [389, 194] width 12 height 11
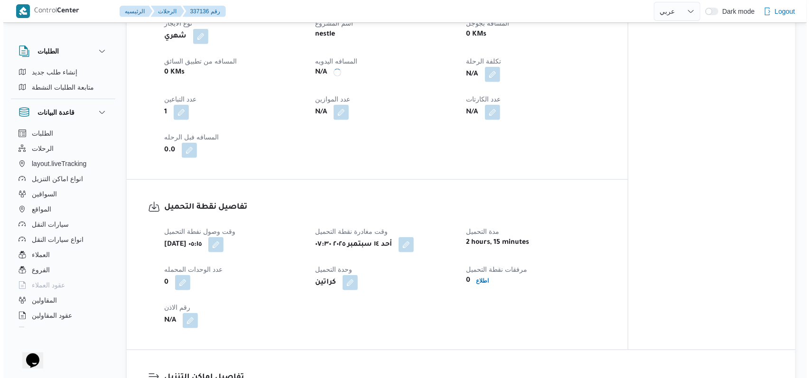
scroll to position [615, 0]
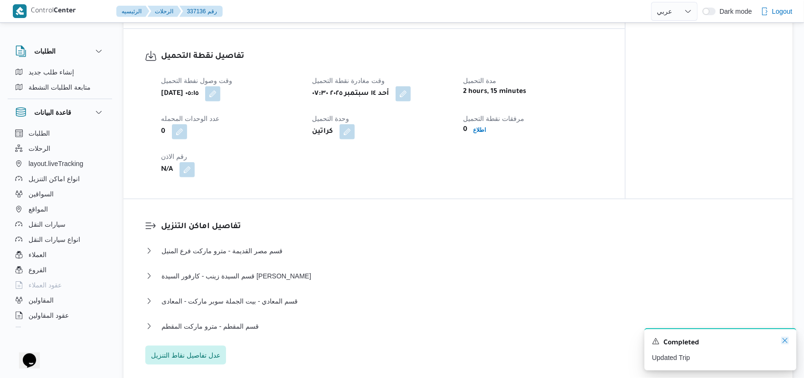
click at [784, 342] on icon "Dismiss toast" at bounding box center [784, 340] width 5 height 5
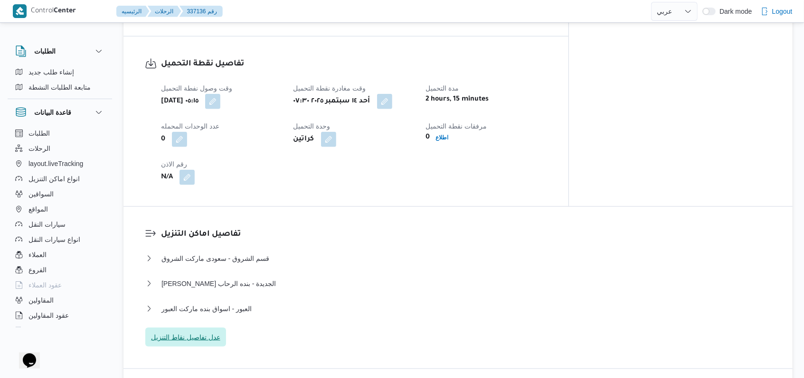
click at [200, 332] on span "عدل تفاصيل نقاط التنزيل" at bounding box center [185, 337] width 69 height 11
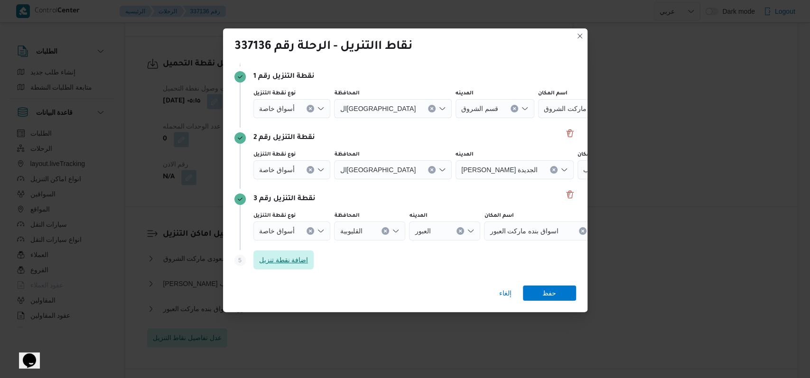
click at [290, 261] on span "اضافة نقطة تنزيل" at bounding box center [283, 259] width 49 height 11
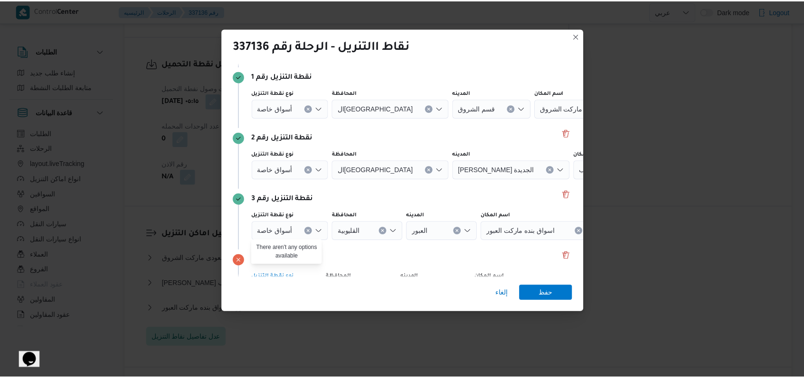
scroll to position [122, 0]
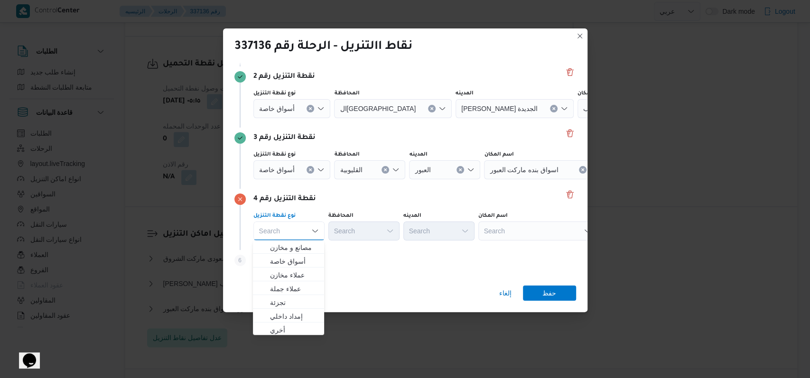
click at [518, 237] on div "Search" at bounding box center [537, 231] width 119 height 19
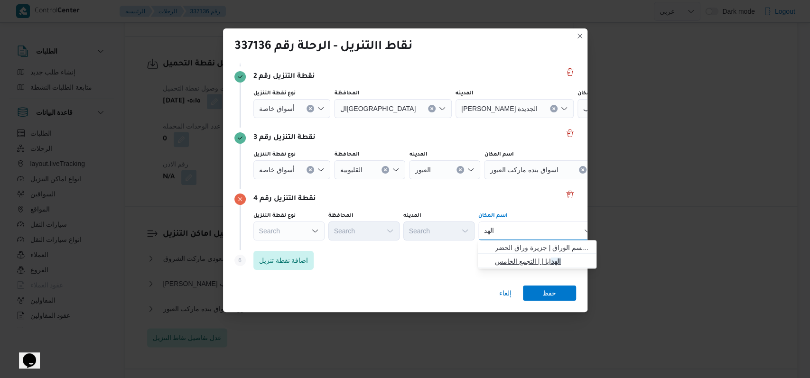
type input "الهد"
click at [533, 260] on span "الهد ايا | | التجمع الخامس" at bounding box center [543, 261] width 96 height 11
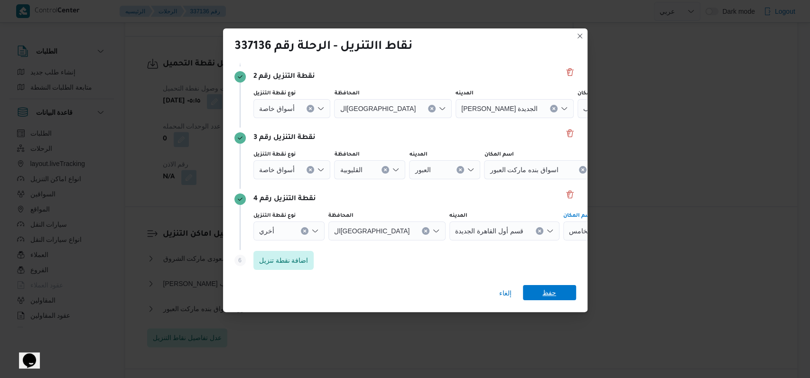
click at [547, 290] on span "حفظ" at bounding box center [550, 292] width 14 height 15
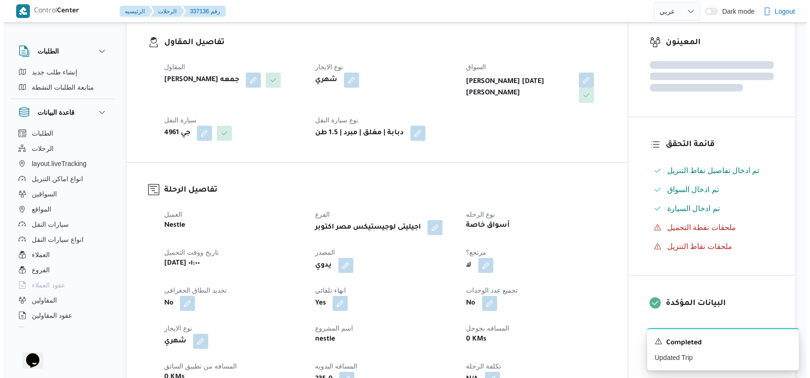
scroll to position [0, 0]
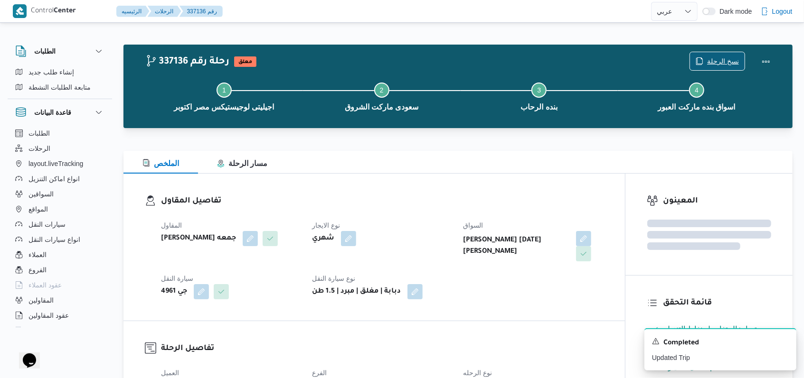
click at [724, 63] on span "نسخ الرحلة" at bounding box center [723, 61] width 32 height 11
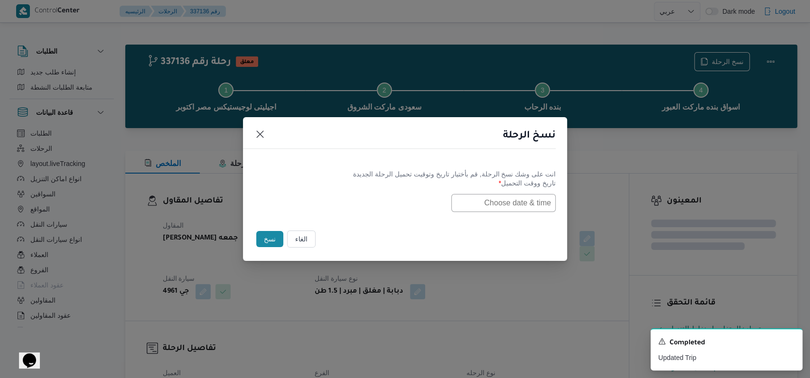
click at [501, 205] on input "text" at bounding box center [503, 203] width 104 height 18
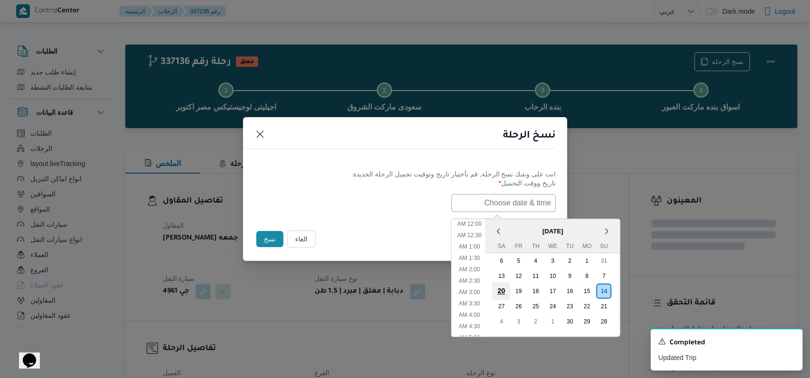
scroll to position [197, 0]
click at [591, 287] on div "15" at bounding box center [587, 291] width 18 height 18
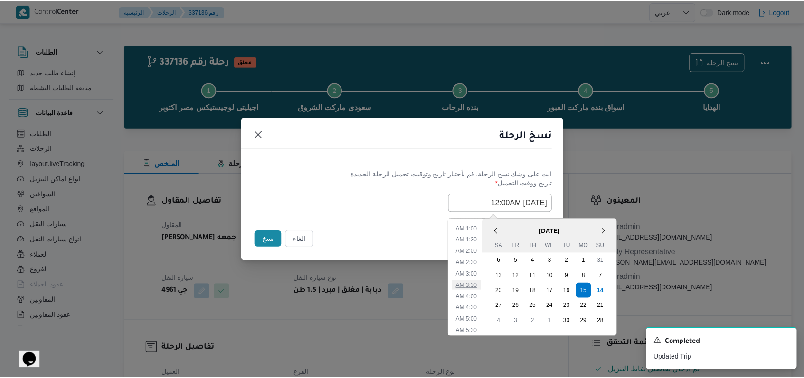
scroll to position [0, 0]
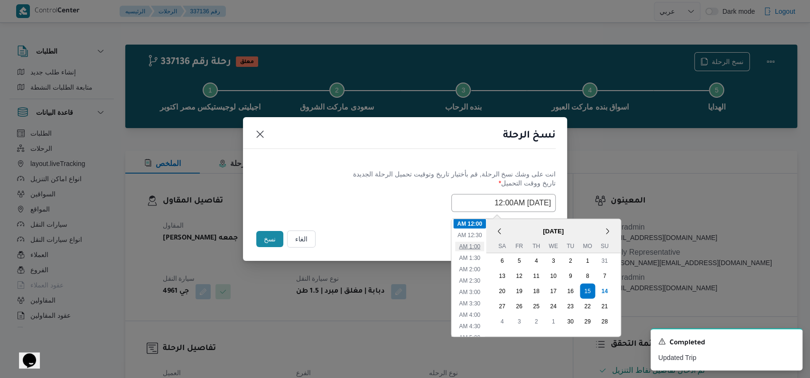
click at [481, 249] on li "1:00 AM" at bounding box center [469, 246] width 29 height 9
type input "15/09/2025 1:00AM"
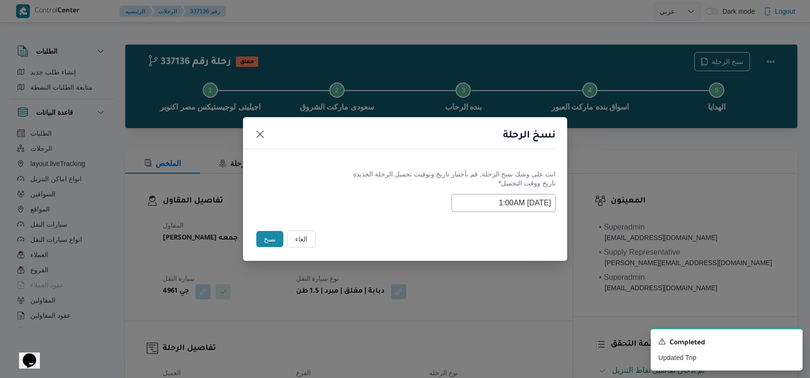
click at [270, 243] on button "نسخ" at bounding box center [269, 239] width 27 height 16
click at [787, 341] on icon "Dismiss toast" at bounding box center [791, 341] width 8 height 8
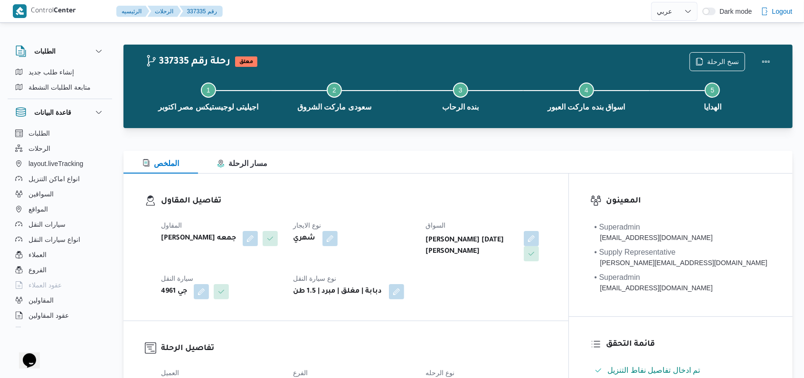
scroll to position [108, 0]
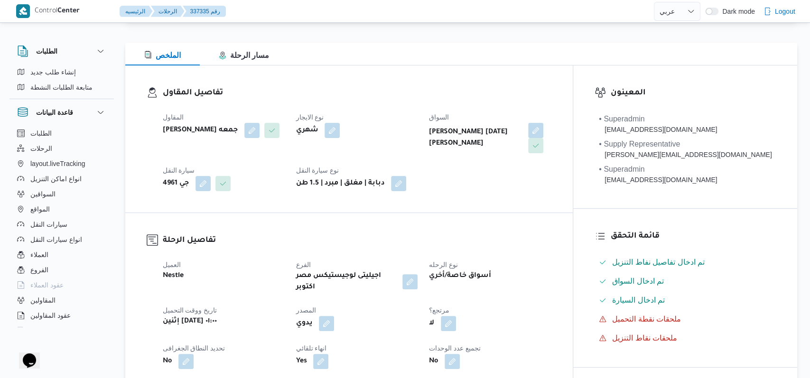
select select "ar"
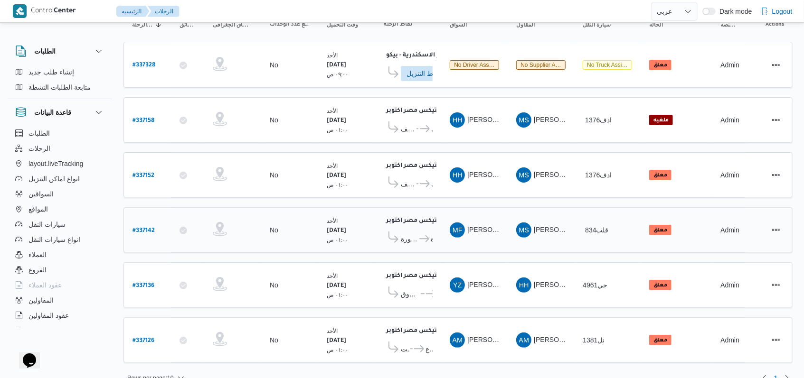
scroll to position [115, 0]
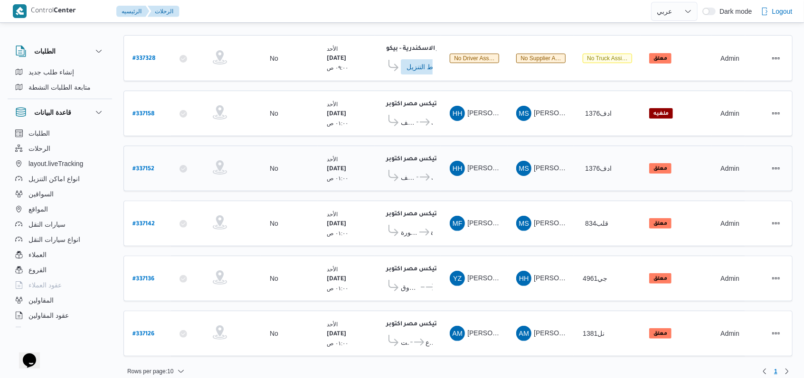
click at [144, 166] on b "# 337152" at bounding box center [143, 169] width 22 height 7
select select "ar"
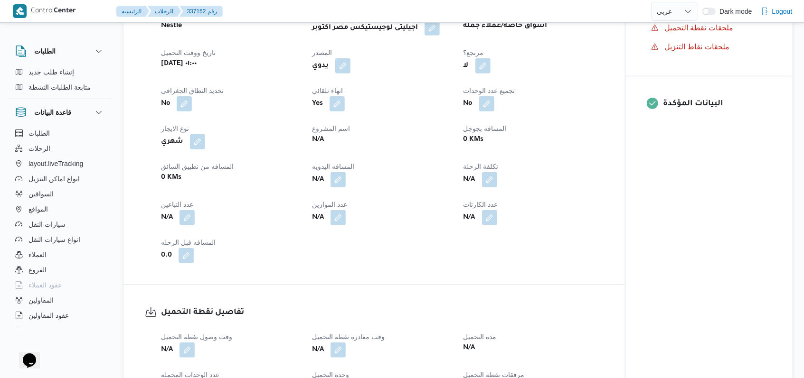
scroll to position [443, 0]
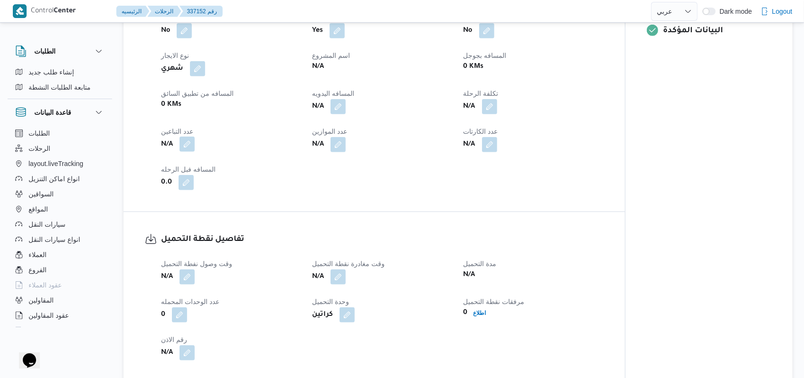
click at [192, 148] on button "button" at bounding box center [186, 144] width 15 height 15
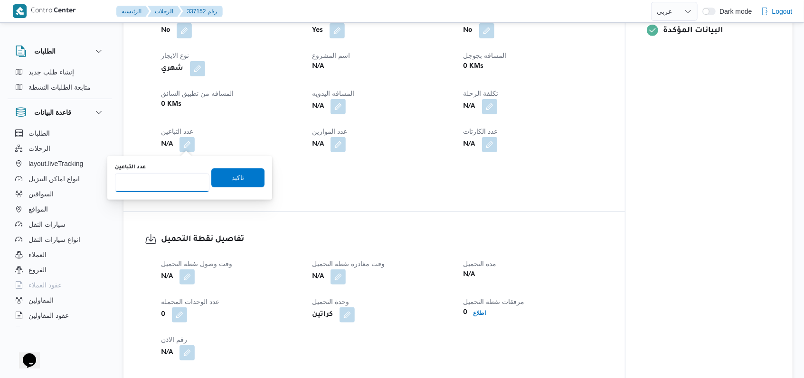
click at [169, 176] on input "عدد التباعين" at bounding box center [162, 182] width 94 height 19
type input "1"
click at [222, 180] on span "تاكيد" at bounding box center [237, 177] width 53 height 19
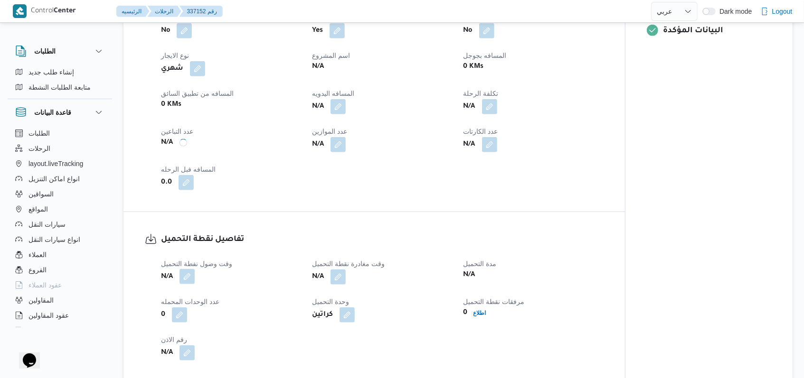
click at [189, 281] on button "button" at bounding box center [186, 276] width 15 height 15
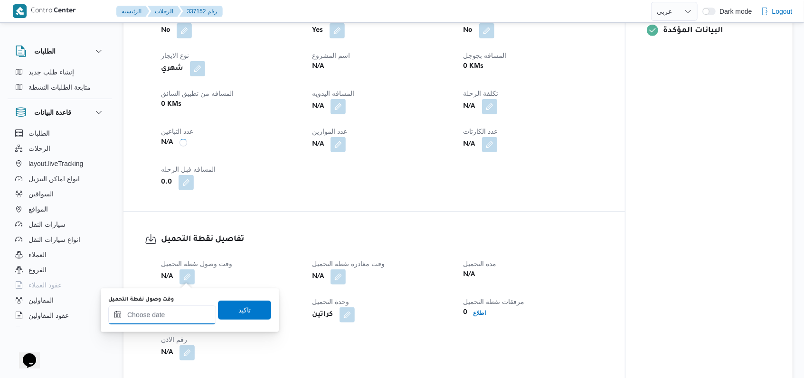
click at [170, 309] on div at bounding box center [162, 315] width 108 height 19
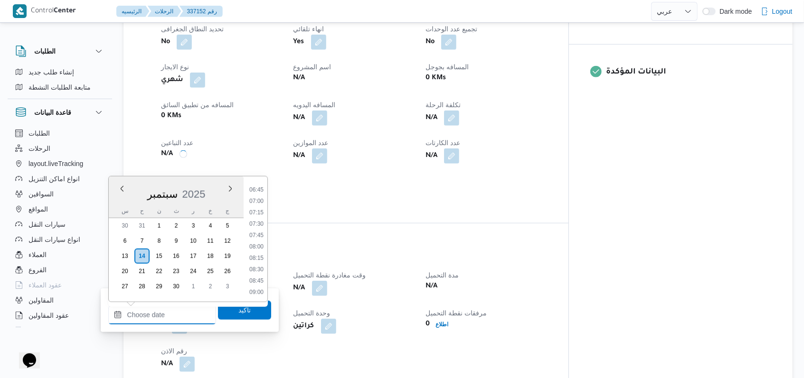
scroll to position [265, 0]
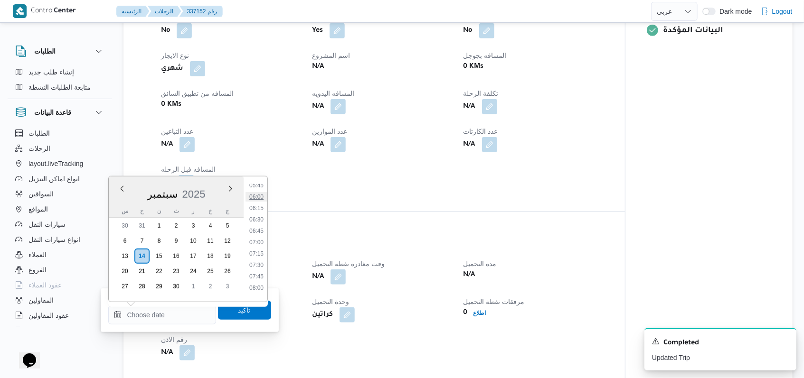
click at [262, 199] on li "06:00" at bounding box center [256, 196] width 22 height 9
type input "١٤/٠٩/٢٠٢٥ ٠٦:٠٠"
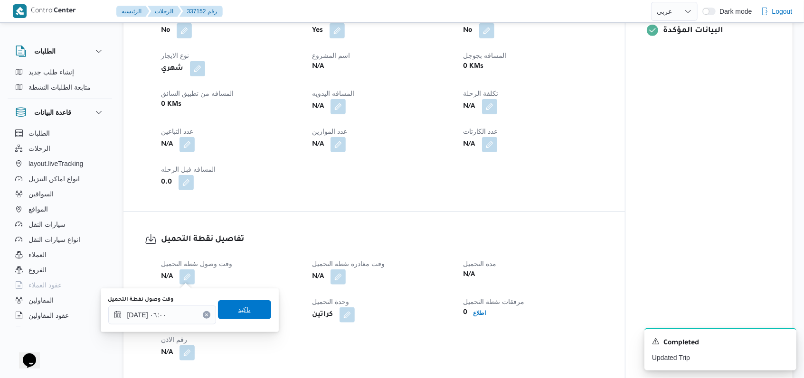
click at [244, 318] on span "تاكيد" at bounding box center [244, 309] width 53 height 19
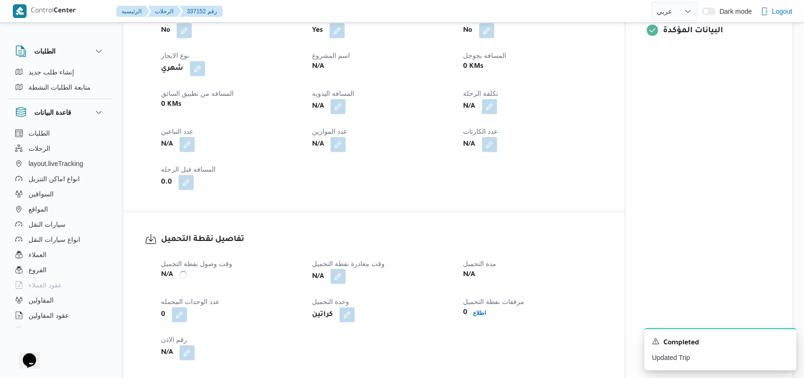
click at [343, 279] on button "button" at bounding box center [337, 276] width 15 height 15
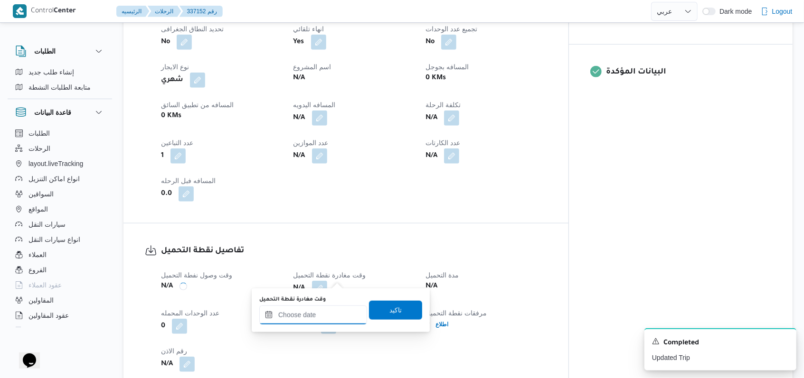
click at [324, 310] on div at bounding box center [313, 315] width 108 height 19
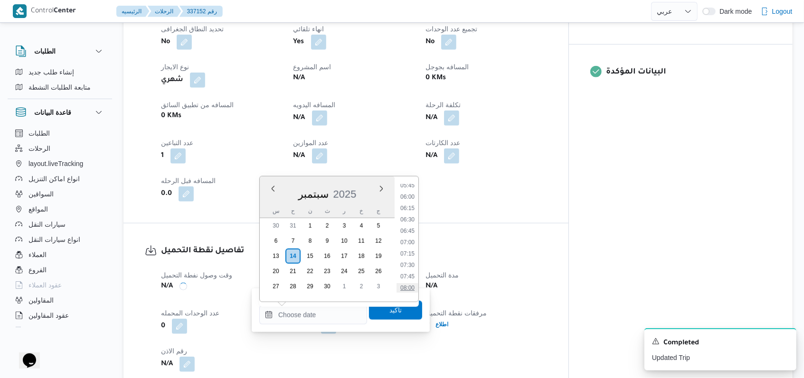
click at [410, 286] on li "08:00" at bounding box center [407, 287] width 22 height 9
type input "١٤/٠٩/٢٠٢٥ ٠٨:٠٠"
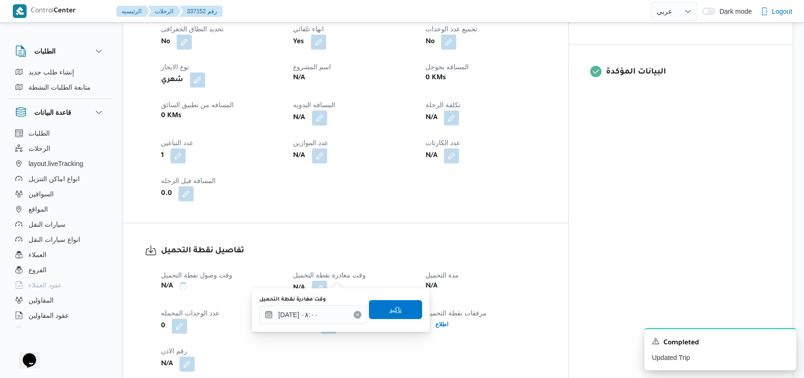
click at [397, 307] on span "تاكيد" at bounding box center [395, 309] width 53 height 19
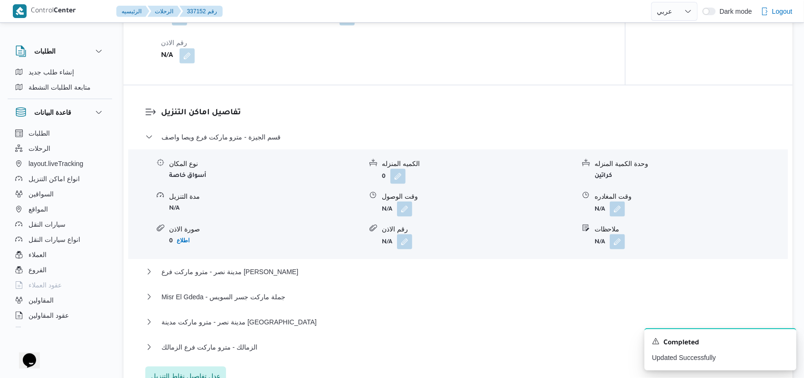
scroll to position [759, 0]
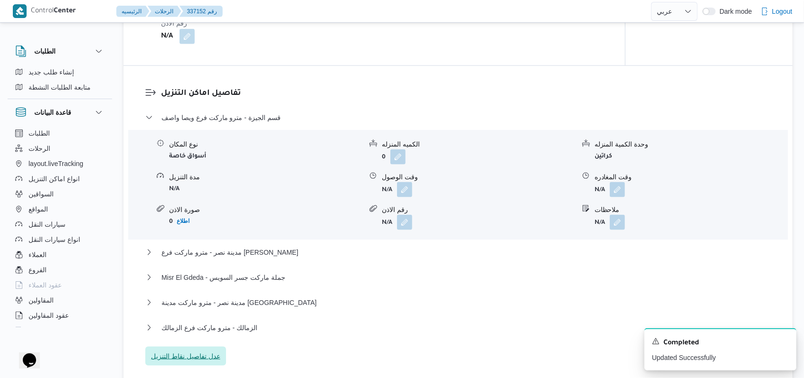
click at [201, 350] on span "عدل تفاصيل نقاط التنزيل" at bounding box center [185, 356] width 81 height 19
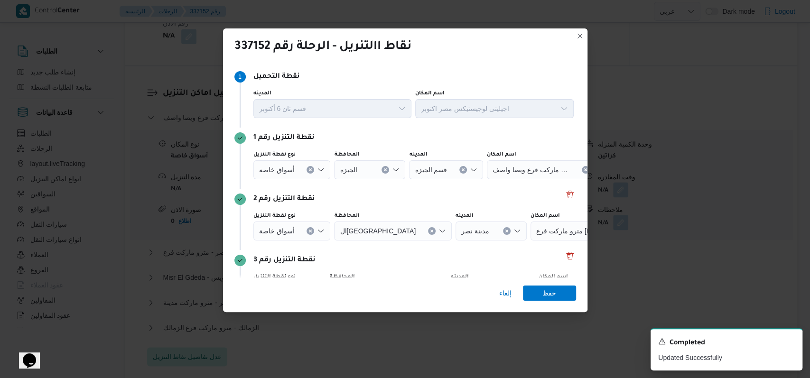
click at [557, 194] on div "نقطة التنزيل رقم 2" at bounding box center [405, 199] width 342 height 11
click at [564, 195] on button "Delete" at bounding box center [569, 193] width 11 height 11
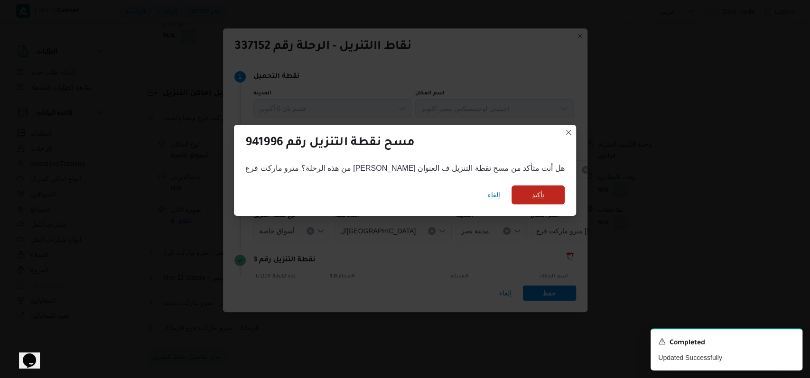
click at [512, 194] on span "تأكيد" at bounding box center [538, 195] width 53 height 19
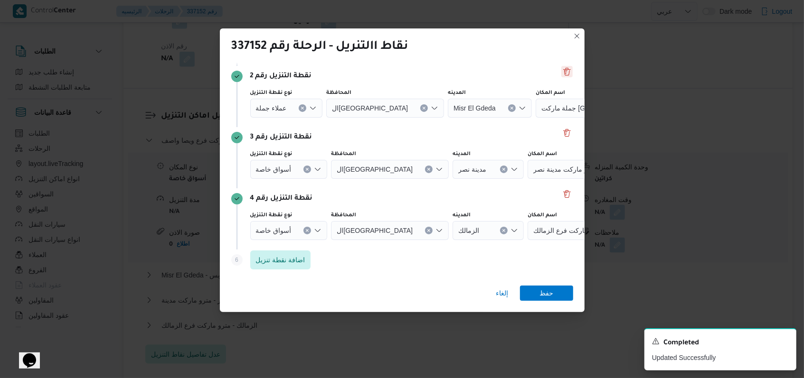
scroll to position [122, 0]
click at [562, 195] on button "Delete" at bounding box center [566, 193] width 11 height 11
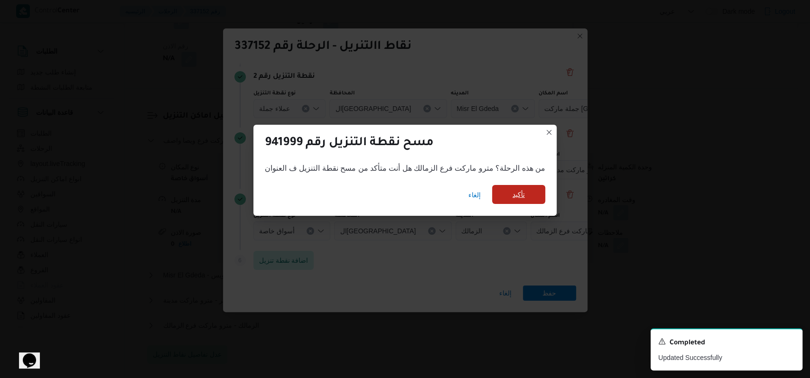
click at [516, 197] on span "تأكيد" at bounding box center [519, 194] width 12 height 11
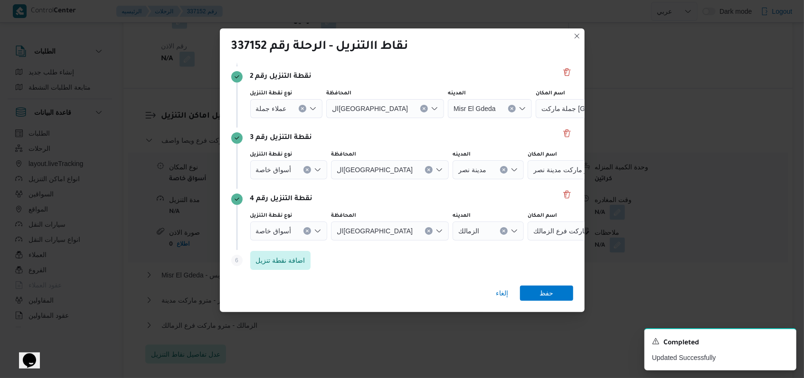
click at [415, 196] on div "نقطة التنزيل رقم 4" at bounding box center [402, 199] width 342 height 11
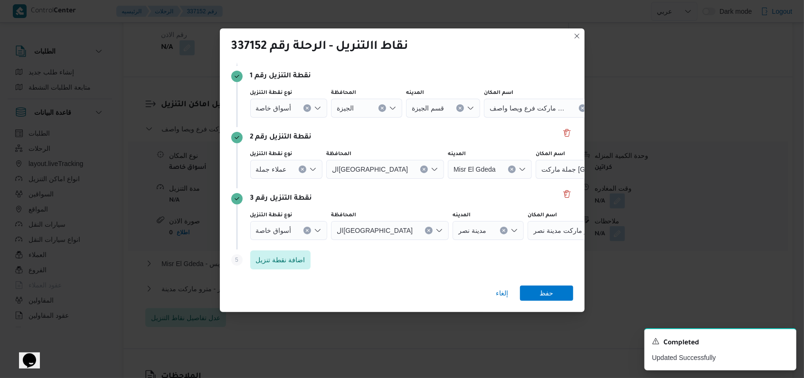
scroll to position [61, 0]
click at [308, 232] on icon "Clear input" at bounding box center [307, 231] width 4 height 4
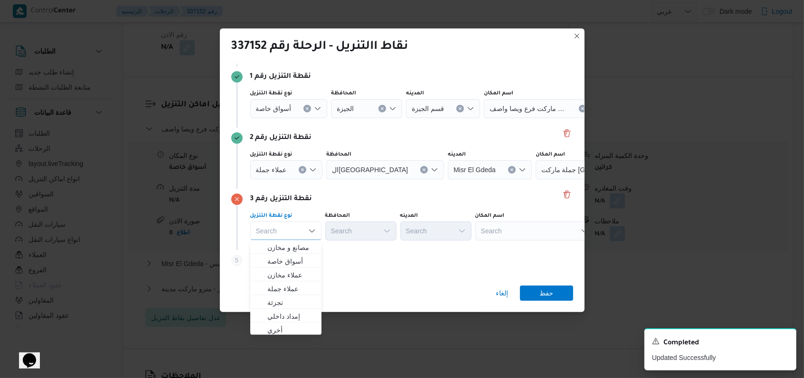
click at [302, 171] on icon "Clear input" at bounding box center [302, 170] width 4 height 4
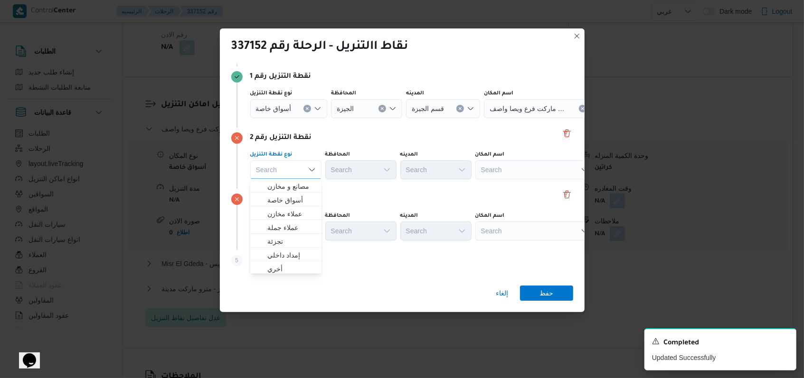
click at [308, 108] on icon "Clear input" at bounding box center [307, 109] width 4 height 4
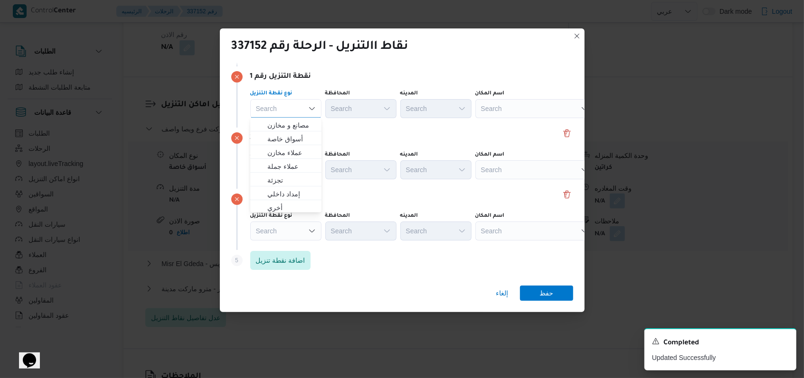
click at [518, 113] on div "Search" at bounding box center [534, 108] width 119 height 19
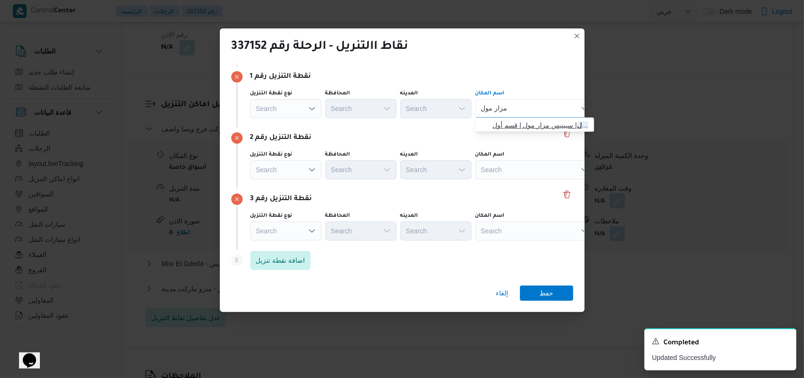
type input "مزار مول"
click at [502, 121] on span "سبينس مزار مول | سبينيس مزار مول | قسم أول 6 أكتوبر" at bounding box center [540, 125] width 96 height 11
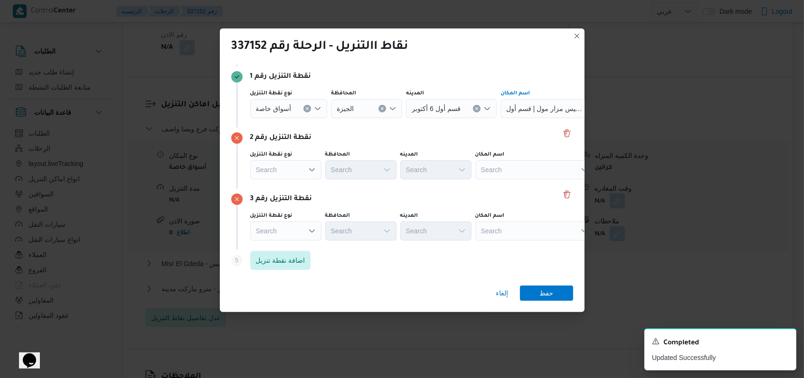
click at [504, 179] on div "نوع نقطة التنزيل Search المحافظة Search المدينه Search اسم المكان Search" at bounding box center [410, 165] width 324 height 32
click at [505, 174] on div "Search" at bounding box center [534, 169] width 119 height 19
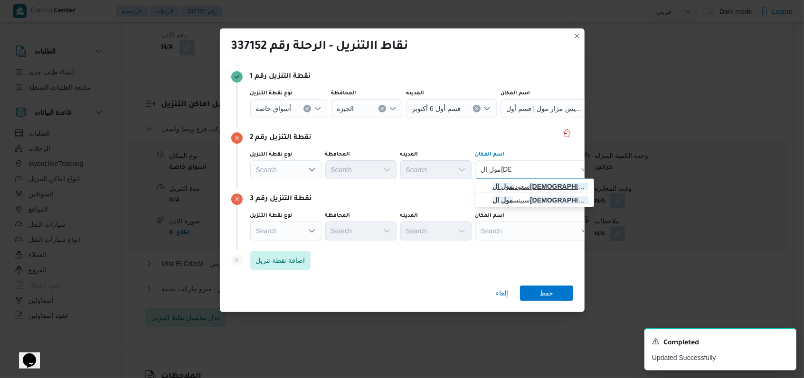
type input "مول العرب"
click at [533, 192] on span "سعودى مول العرب | مول العرب | قسم أول 6 أكتوبر" at bounding box center [540, 186] width 96 height 11
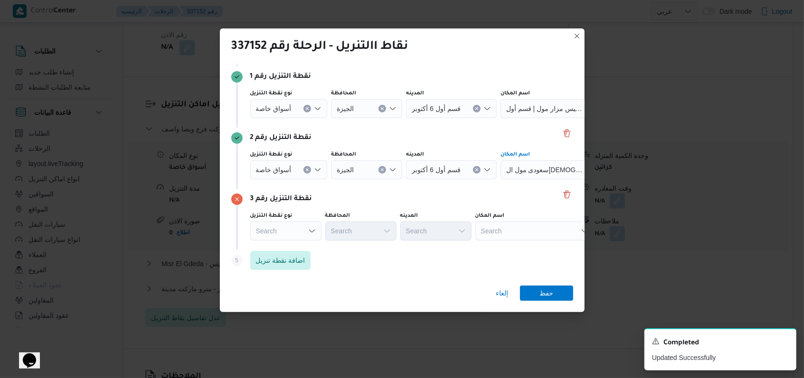
click at [524, 230] on div "Search" at bounding box center [534, 231] width 119 height 19
type input "فوو"
drag, startPoint x: 521, startPoint y: 250, endPoint x: 543, endPoint y: 260, distance: 23.6
click at [523, 250] on span "فوو ابو رواش | أبو رواش | أبو رواش" at bounding box center [540, 247] width 96 height 11
click at [543, 294] on span "حفظ" at bounding box center [546, 292] width 14 height 15
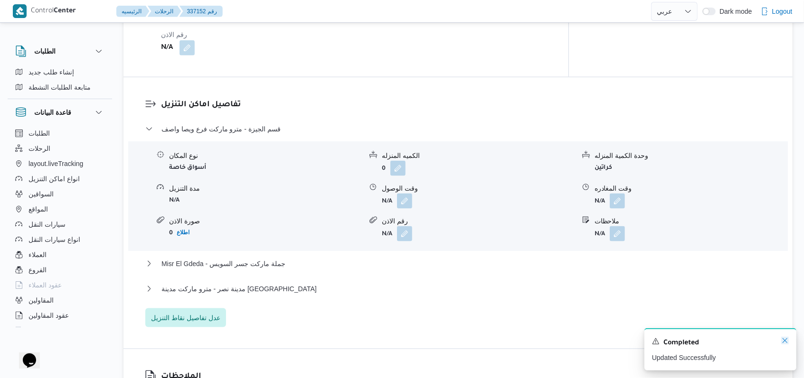
click at [785, 344] on icon "Dismiss toast" at bounding box center [785, 341] width 8 height 8
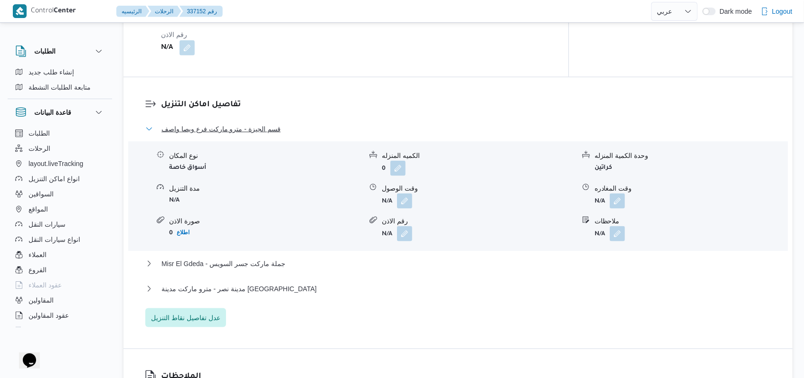
click at [257, 123] on span "قسم الجيزة - مترو ماركت فرع ويصا واصف" at bounding box center [220, 128] width 119 height 11
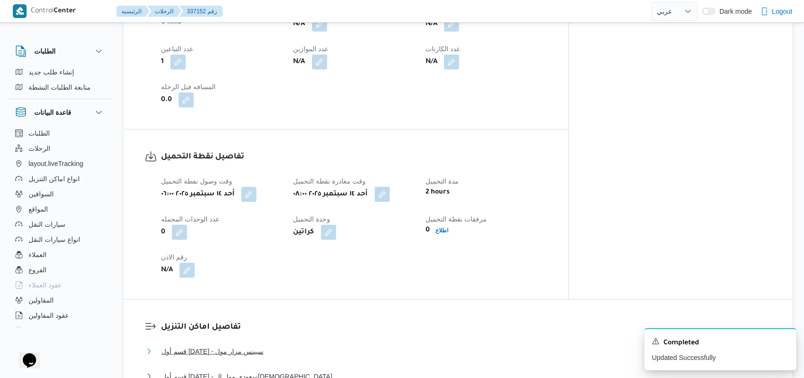
scroll to position [431, 0]
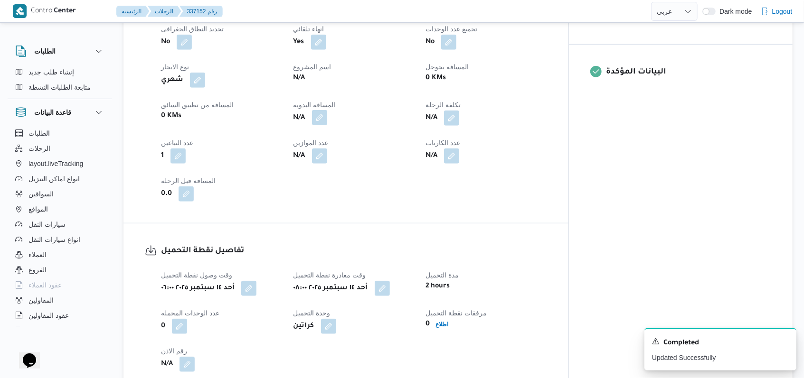
click at [327, 110] on button "button" at bounding box center [319, 117] width 15 height 15
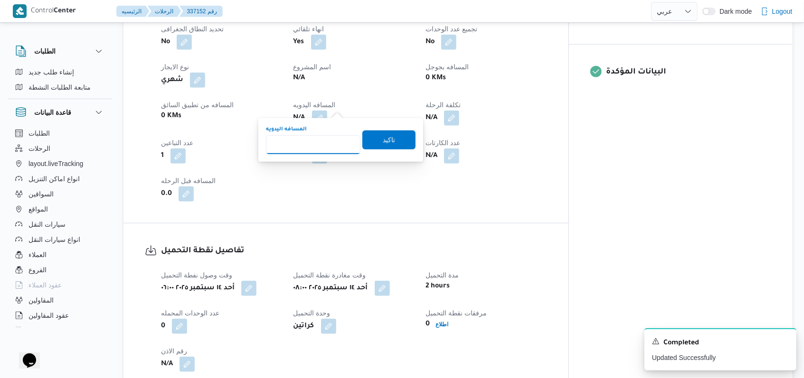
click at [312, 140] on input "المسافه اليدويه" at bounding box center [313, 144] width 94 height 19
type input "95"
click at [370, 135] on span "تاكيد" at bounding box center [388, 140] width 53 height 19
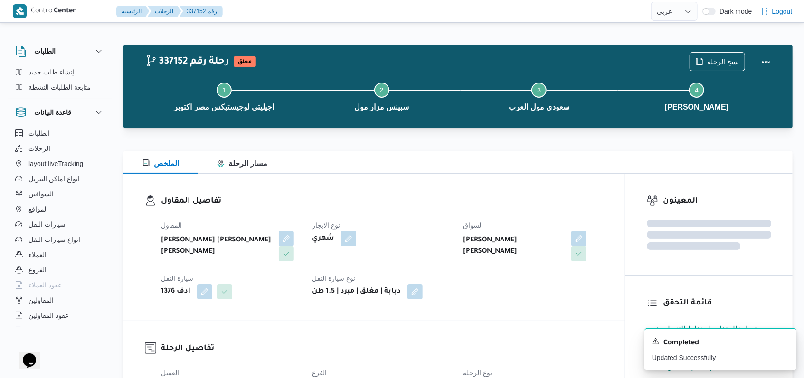
scroll to position [316, 0]
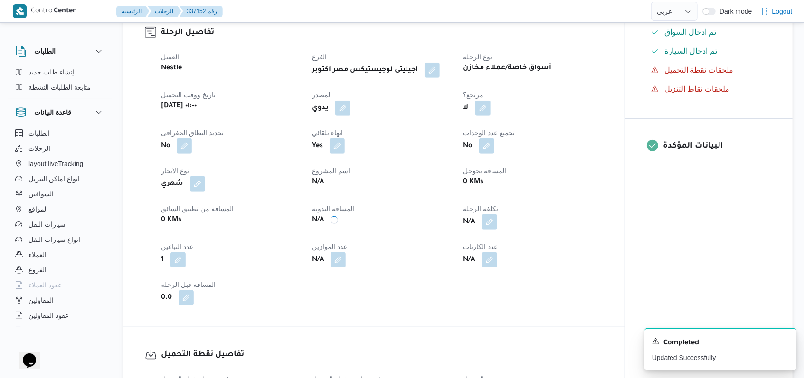
select select "ar"
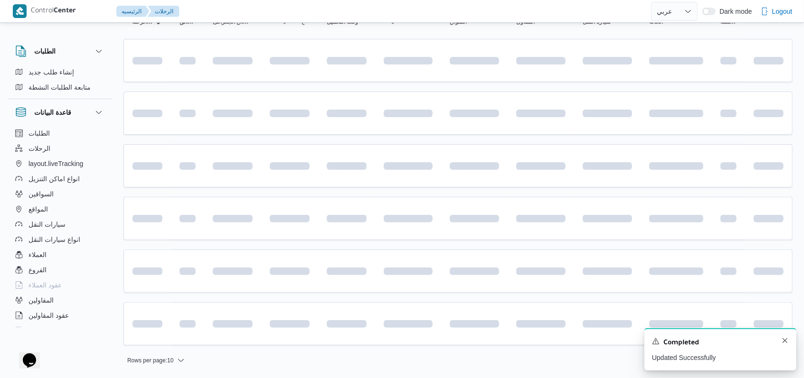
scroll to position [108, 0]
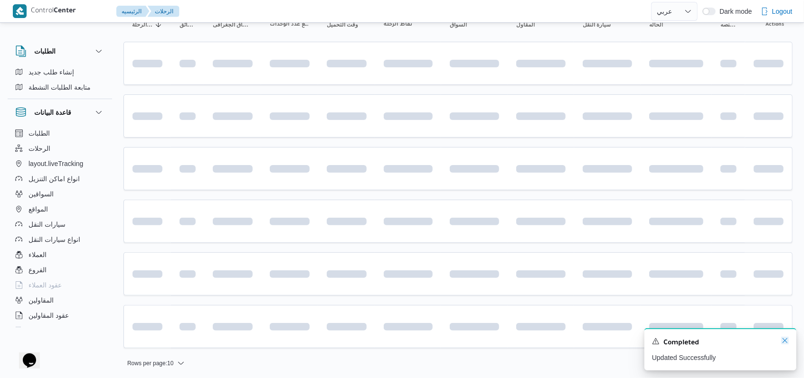
click at [784, 342] on icon "Dismiss toast" at bounding box center [785, 341] width 8 height 8
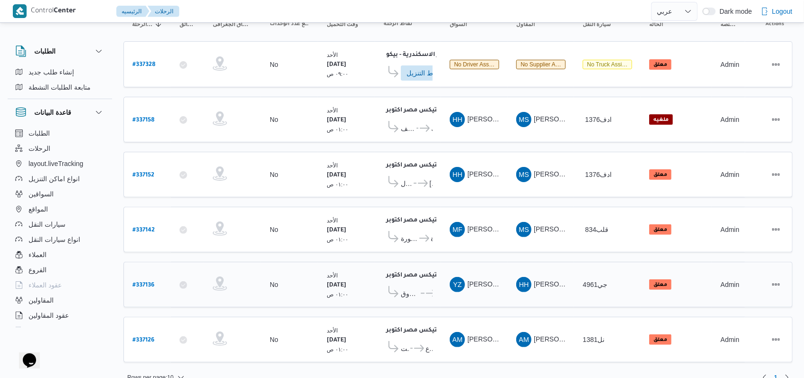
scroll to position [115, 0]
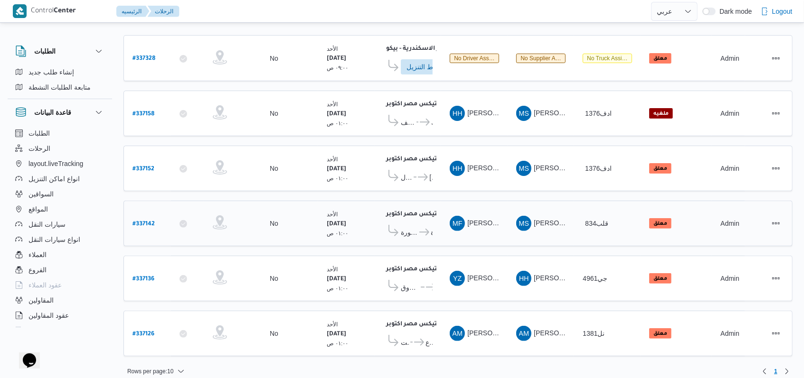
click at [153, 221] on b "# 337142" at bounding box center [143, 224] width 22 height 7
select select "ar"
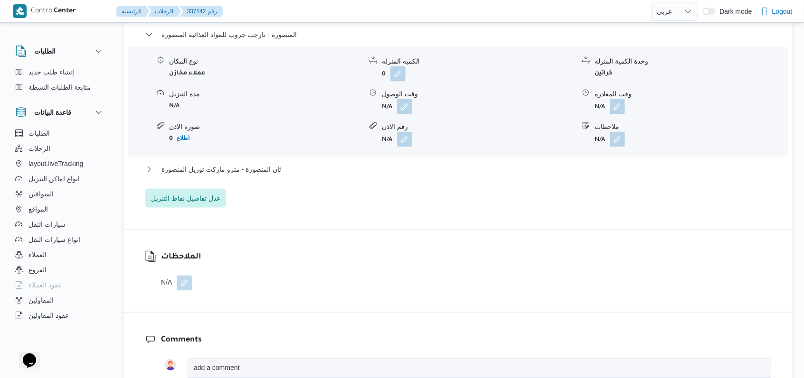
scroll to position [886, 0]
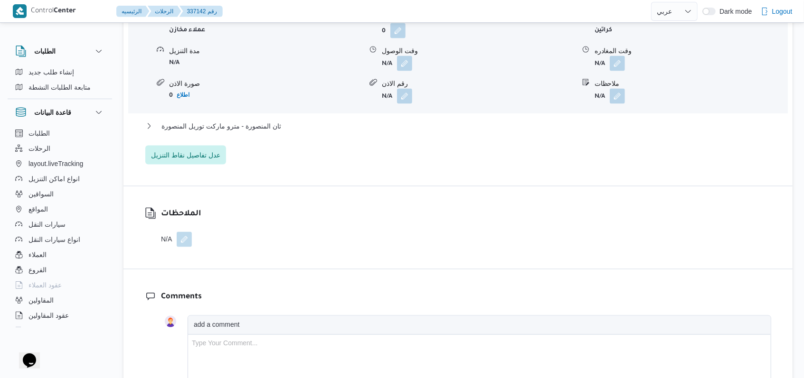
click at [185, 232] on button "button" at bounding box center [184, 239] width 15 height 15
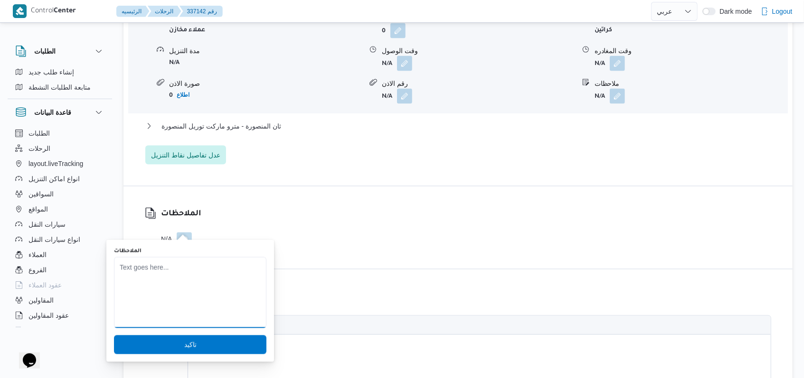
click at [181, 278] on textarea "الملاحظات" at bounding box center [190, 292] width 152 height 71
type textarea "السيارة الوم لم تطلب من العميل"
click at [184, 341] on span "تاكيد" at bounding box center [190, 344] width 12 height 11
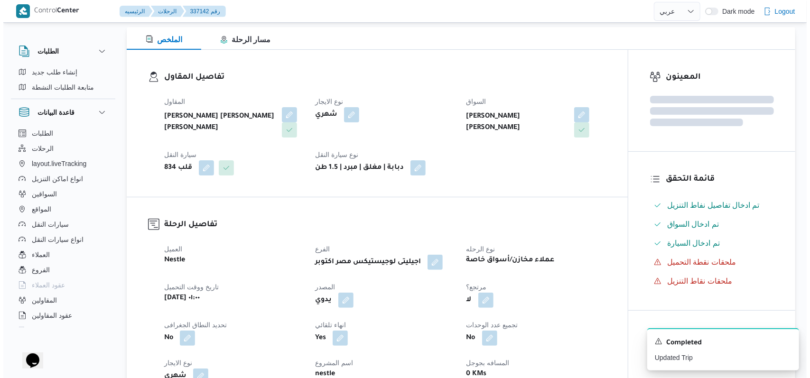
scroll to position [0, 0]
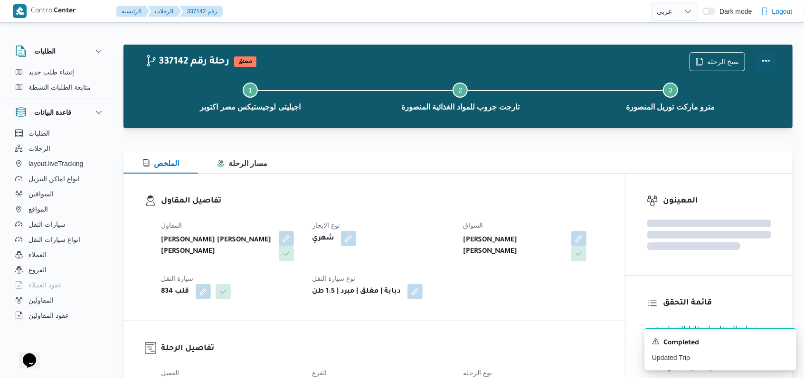
click at [766, 65] on button "Actions" at bounding box center [765, 61] width 19 height 19
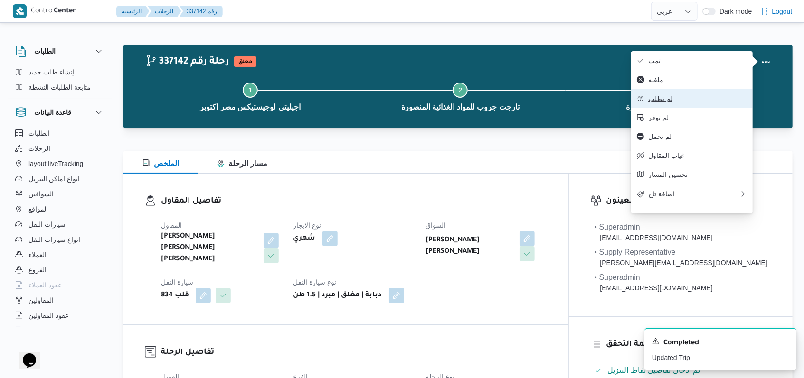
click at [668, 103] on span "لم تطلب" at bounding box center [697, 99] width 99 height 8
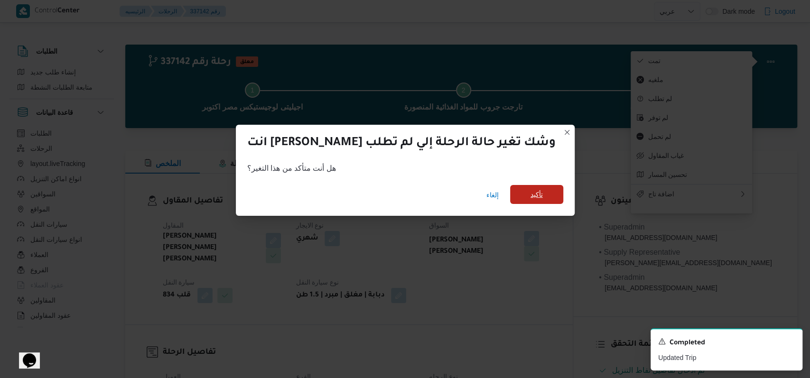
click at [511, 199] on span "تأكيد" at bounding box center [536, 194] width 53 height 19
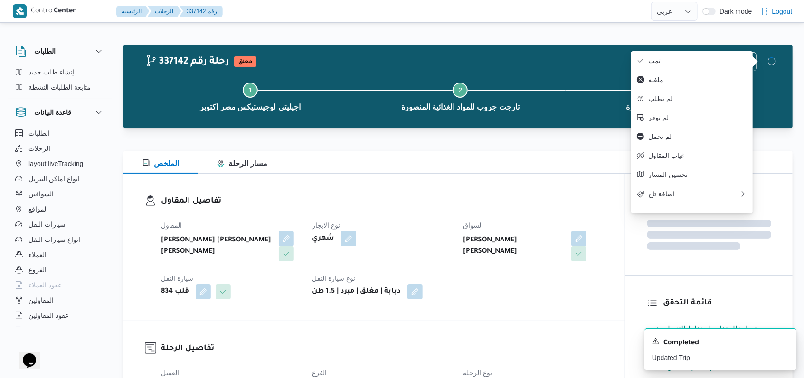
click at [569, 197] on h3 "تفاصيل المقاول" at bounding box center [382, 201] width 442 height 13
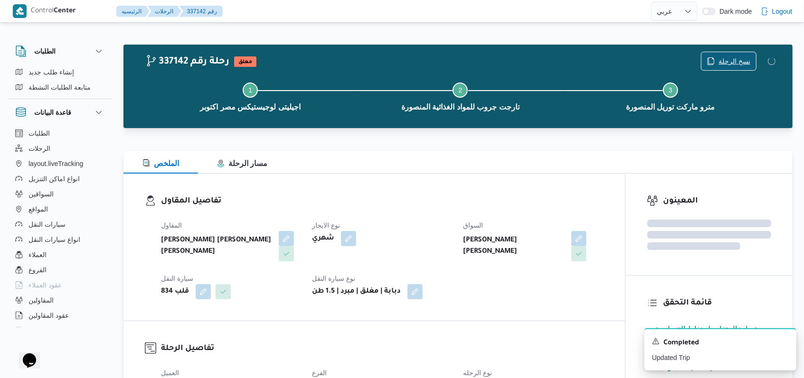
click at [725, 60] on span "نسخ الرحلة" at bounding box center [734, 61] width 32 height 11
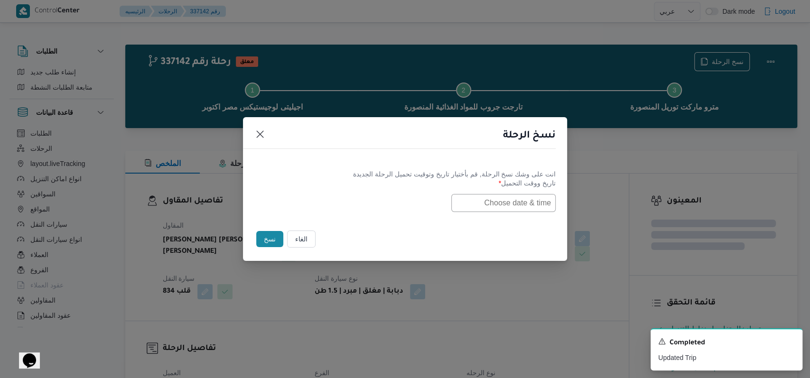
click at [504, 201] on input "text" at bounding box center [503, 203] width 104 height 18
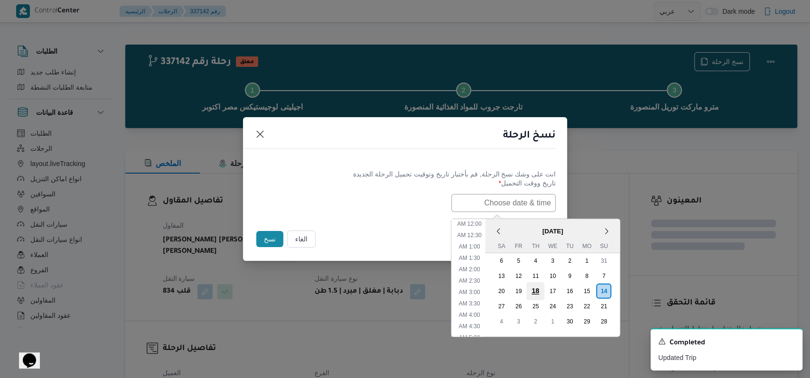
scroll to position [197, 0]
click at [591, 287] on div "15" at bounding box center [587, 291] width 18 height 18
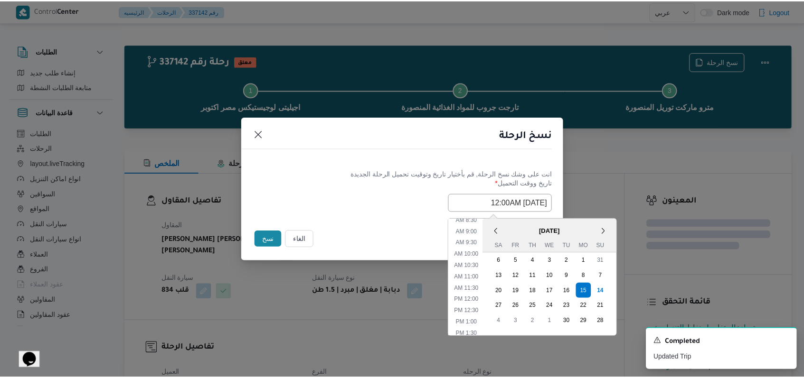
scroll to position [0, 0]
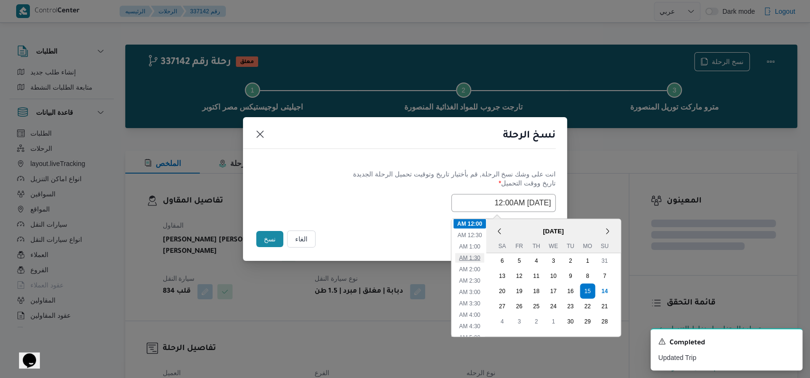
click at [483, 257] on li "1:30 AM" at bounding box center [469, 257] width 29 height 9
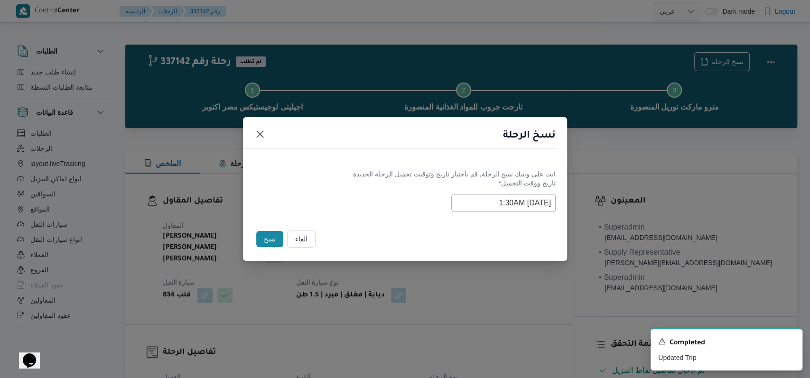
click at [477, 207] on input "15/09/2025 1:30AM" at bounding box center [503, 203] width 104 height 18
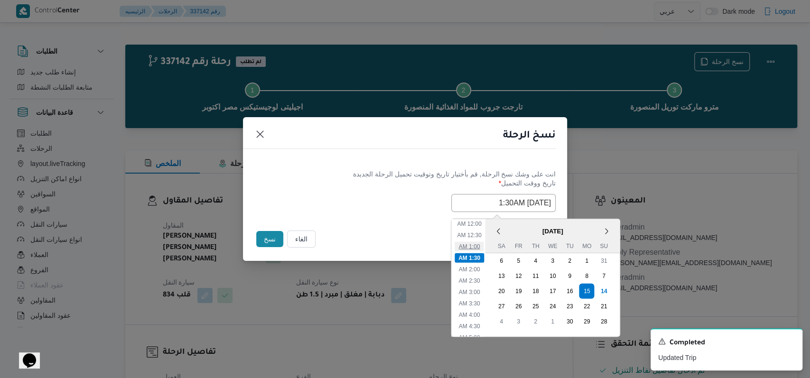
click at [477, 250] on ul "12:00 AM 12:30 AM 1:00 AM 1:30 AM 2:00 AM 2:30 AM 3:00 AM 3:30 AM 4:00 AM 4:30 …" at bounding box center [469, 278] width 32 height 118
click at [476, 239] on ul "12:00 AM 12:30 AM 1:00 AM 1:30 AM 2:00 AM 2:30 AM 3:00 AM 3:30 AM 4:00 AM 4:30 …" at bounding box center [469, 278] width 32 height 118
click at [476, 243] on li "1:00 AM" at bounding box center [469, 246] width 29 height 9
type input "15/09/2025 1:00AM"
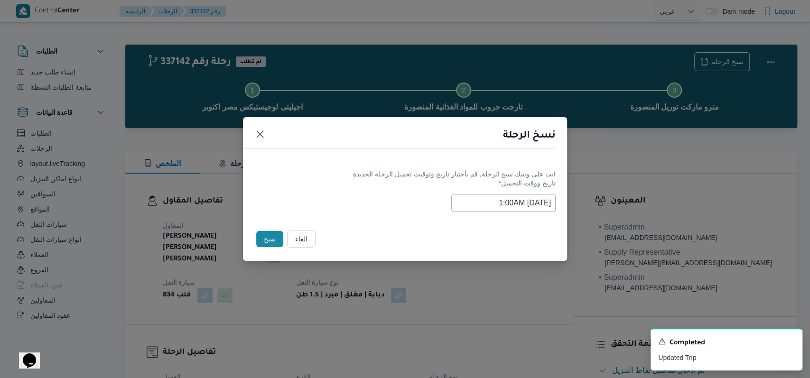
click at [413, 212] on div "انت على وشك نسخ الرحلة, قم بأختيار تاريخ وتوقيت تحميل الرحلة الجديدة تاريخ ووقت…" at bounding box center [405, 190] width 324 height 61
click at [272, 233] on button "نسخ" at bounding box center [269, 239] width 27 height 16
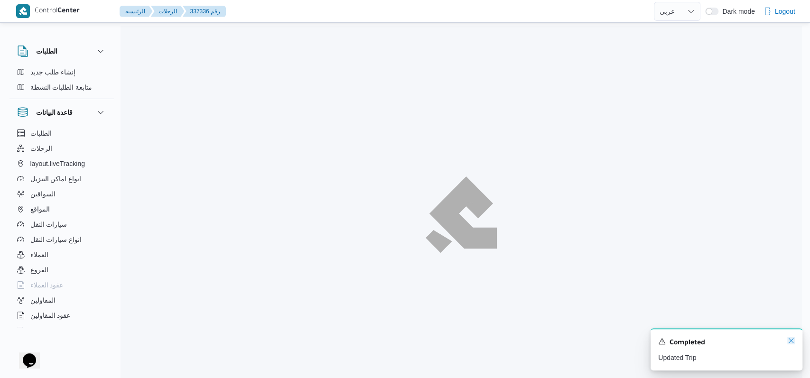
click at [789, 338] on icon "Dismiss toast" at bounding box center [791, 341] width 8 height 8
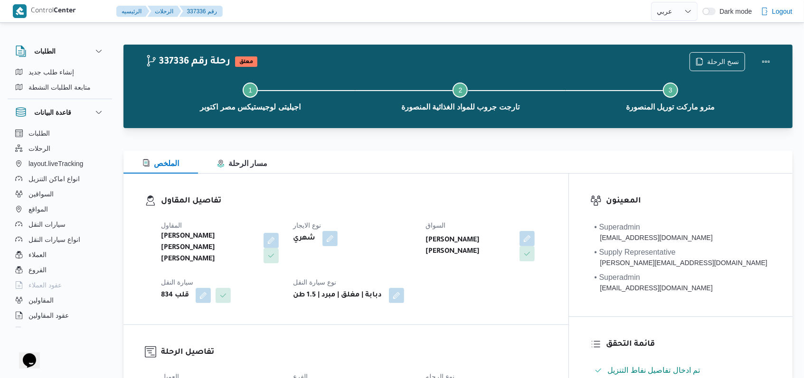
select select "ar"
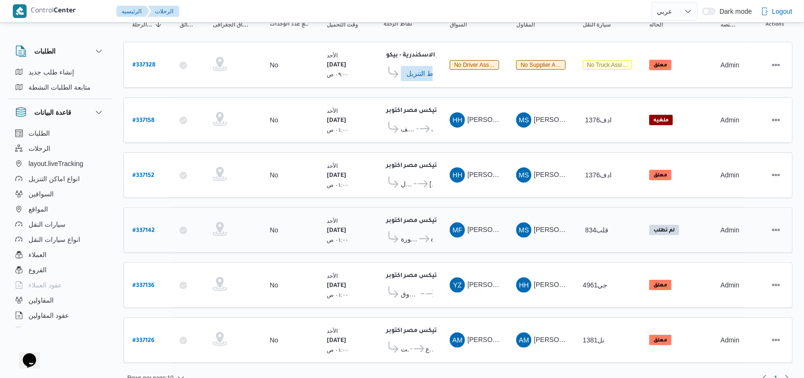
scroll to position [115, 0]
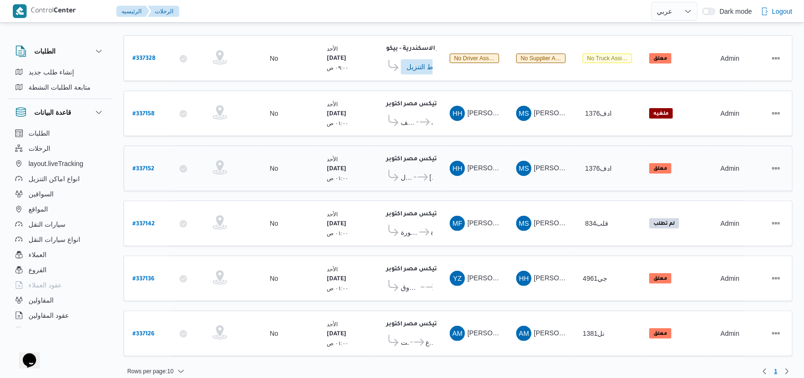
click at [143, 166] on b "# 337152" at bounding box center [143, 169] width 22 height 7
select select "ar"
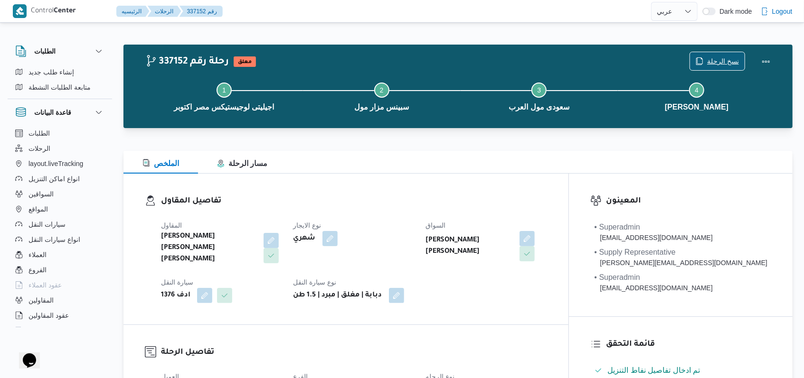
click at [724, 54] on span "نسخ الرحلة" at bounding box center [717, 61] width 55 height 18
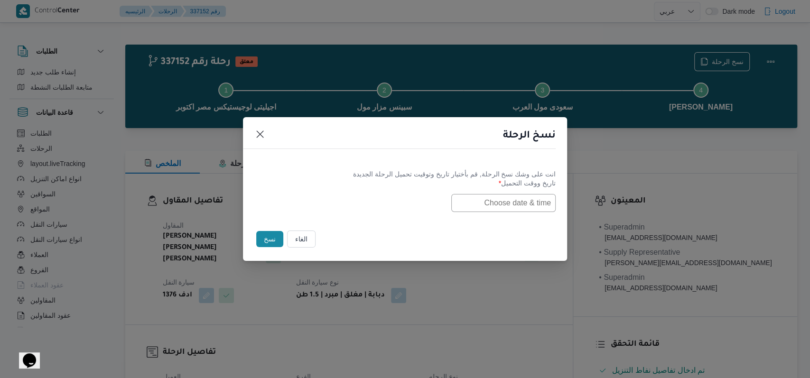
click at [481, 191] on label "تاريخ ووقت التحميل *" at bounding box center [404, 186] width 301 height 15
click at [304, 236] on button "الغاء" at bounding box center [301, 239] width 28 height 17
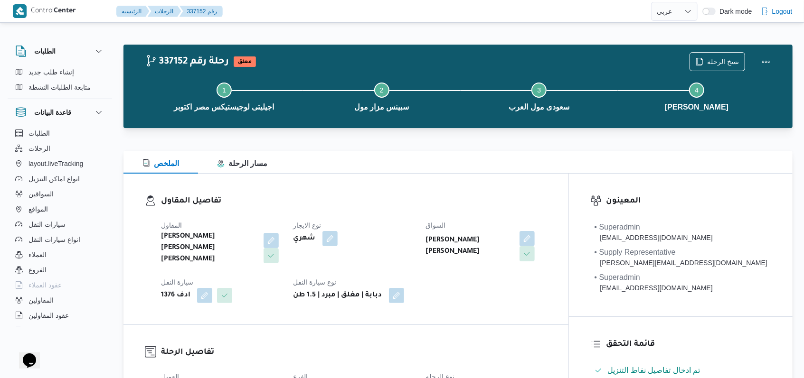
click at [719, 68] on div "Step 1 is incomplete 1 اجيليتى لوجيستيكس مصر اكتوبر Step 2 is incomplete 2 سبين…" at bounding box center [460, 95] width 641 height 61
click at [733, 49] on div "نسخ الرحلة" at bounding box center [731, 62] width 97 height 30
click at [725, 60] on span "نسخ الرحلة" at bounding box center [723, 61] width 32 height 11
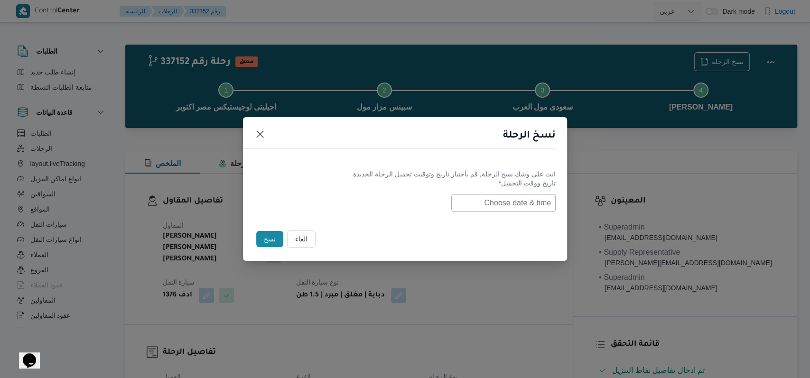
click at [531, 196] on input "text" at bounding box center [503, 203] width 104 height 18
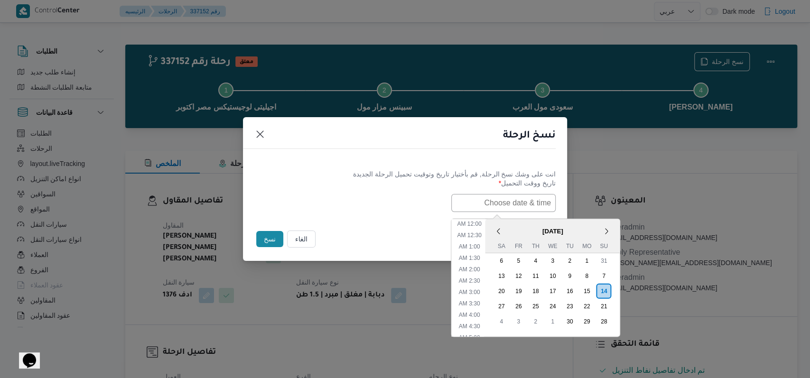
scroll to position [208, 0]
click at [594, 290] on div "15" at bounding box center [587, 291] width 18 height 18
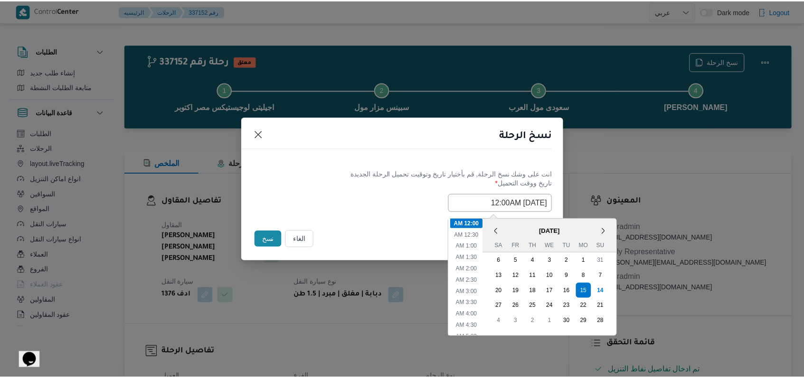
scroll to position [0, 0]
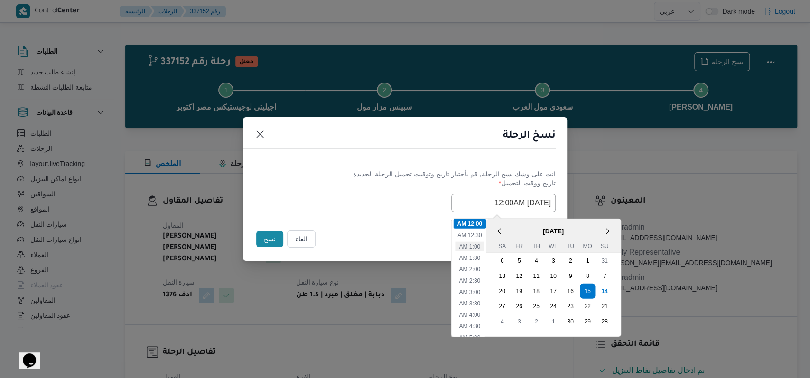
click at [481, 244] on li "1:00 AM" at bounding box center [469, 246] width 29 height 9
type input "15/09/2025 1:00AM"
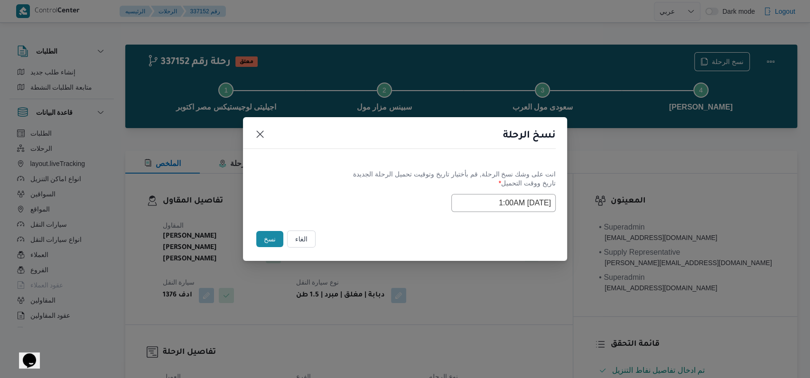
click at [261, 245] on button "نسخ" at bounding box center [269, 239] width 27 height 16
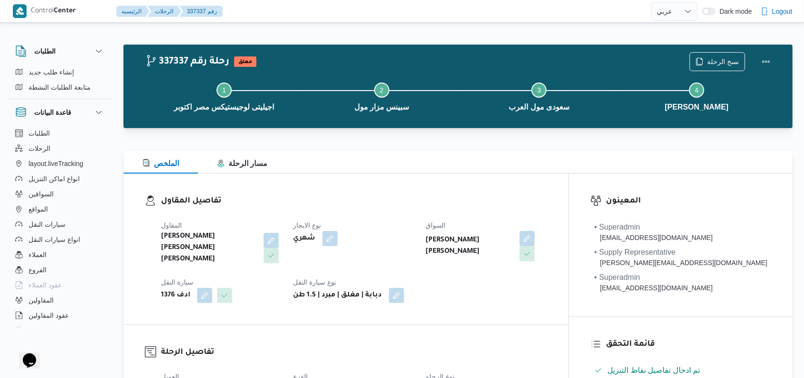
scroll to position [108, 0]
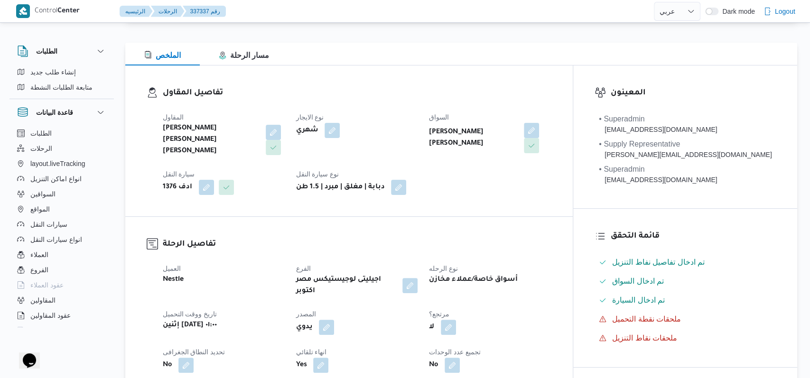
select select "ar"
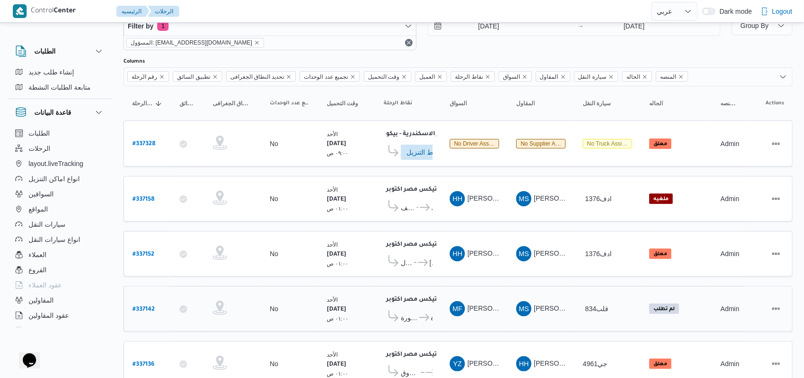
scroll to position [0, 0]
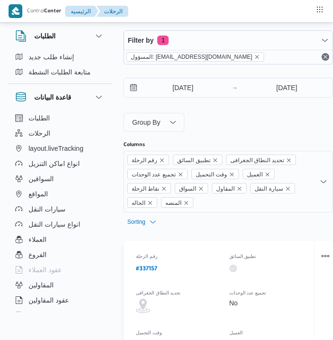
select select "ar"
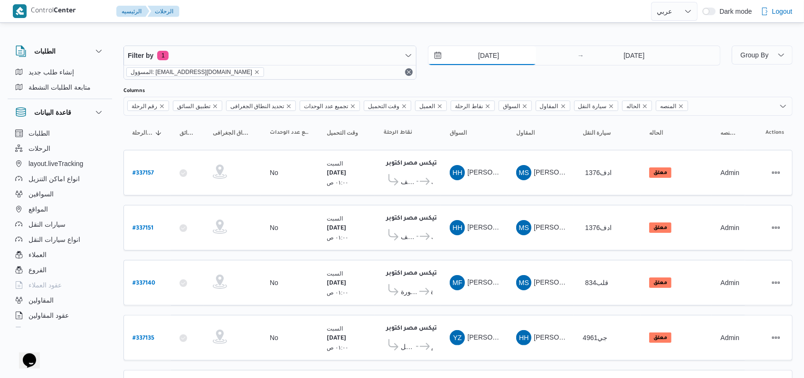
click at [332, 53] on input "13/9/2025" at bounding box center [482, 55] width 108 height 19
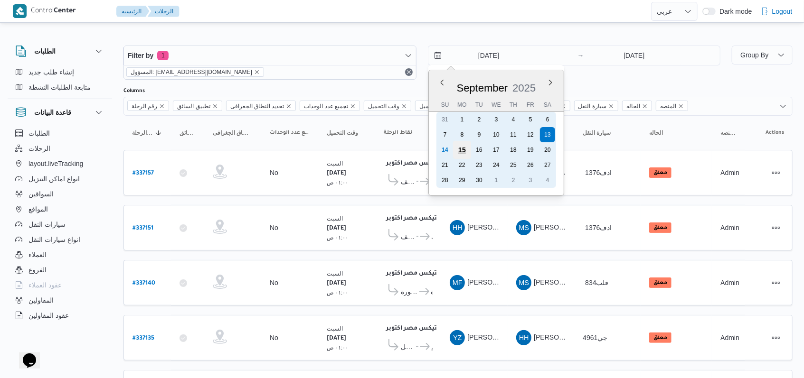
click at [332, 151] on div "15" at bounding box center [461, 150] width 18 height 18
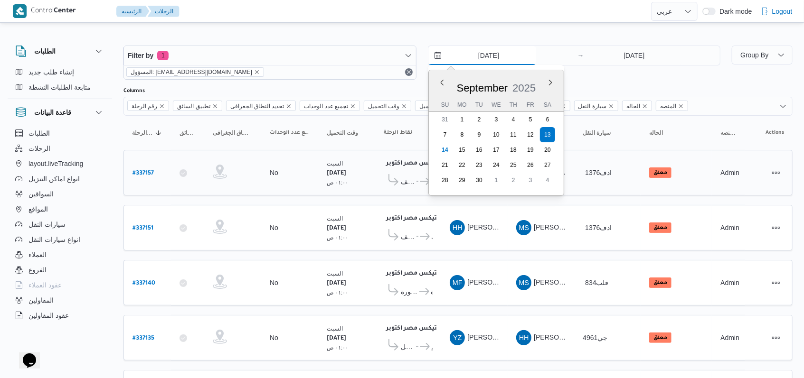
type input "15/9/2025"
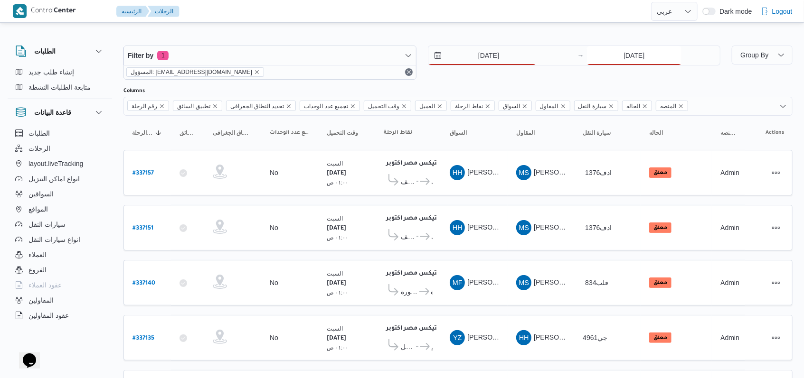
click at [332, 51] on input "13/9/2025" at bounding box center [634, 55] width 94 height 19
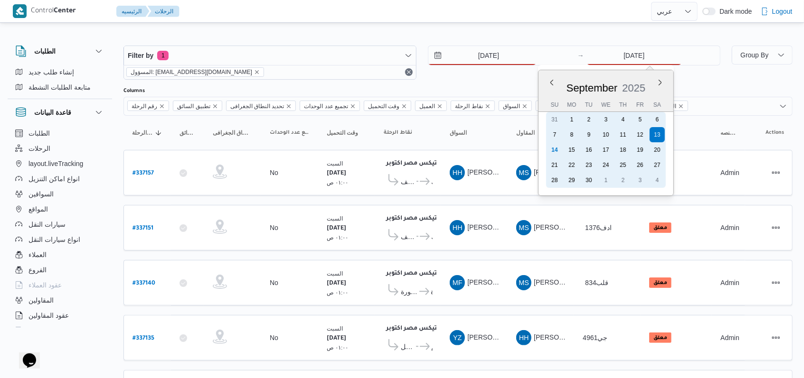
click at [332, 152] on div "15" at bounding box center [571, 149] width 15 height 15
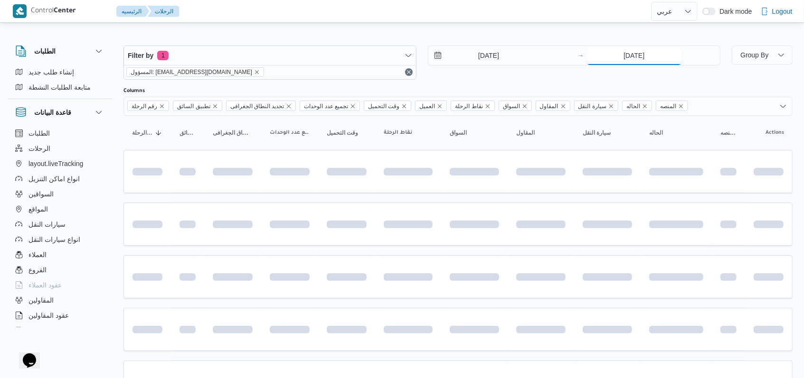
type input "15/9/2025"
click at [332, 79] on div "Filter by 1 المسؤول: mostafa.elrouby@illa.com.eg 15/9/2025 → 15/9/2025" at bounding box center [422, 63] width 608 height 46
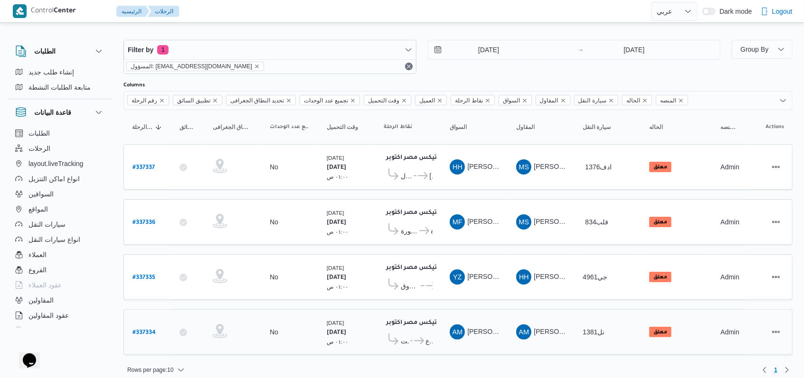
scroll to position [8, 0]
